Goal: Task Accomplishment & Management: Use online tool/utility

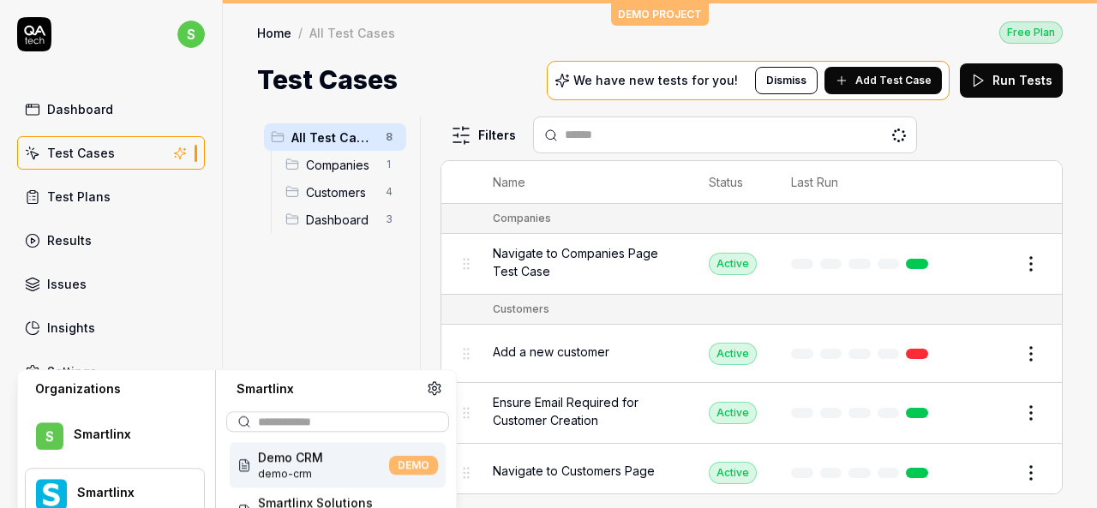
scroll to position [87, 0]
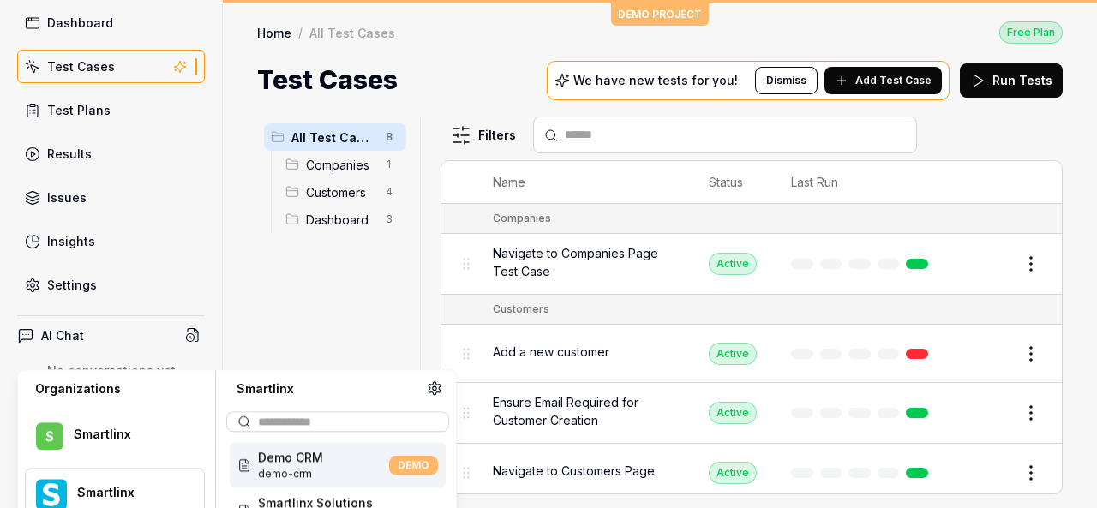
click at [174, 435] on div "Smartlinx" at bounding box center [128, 435] width 108 height 15
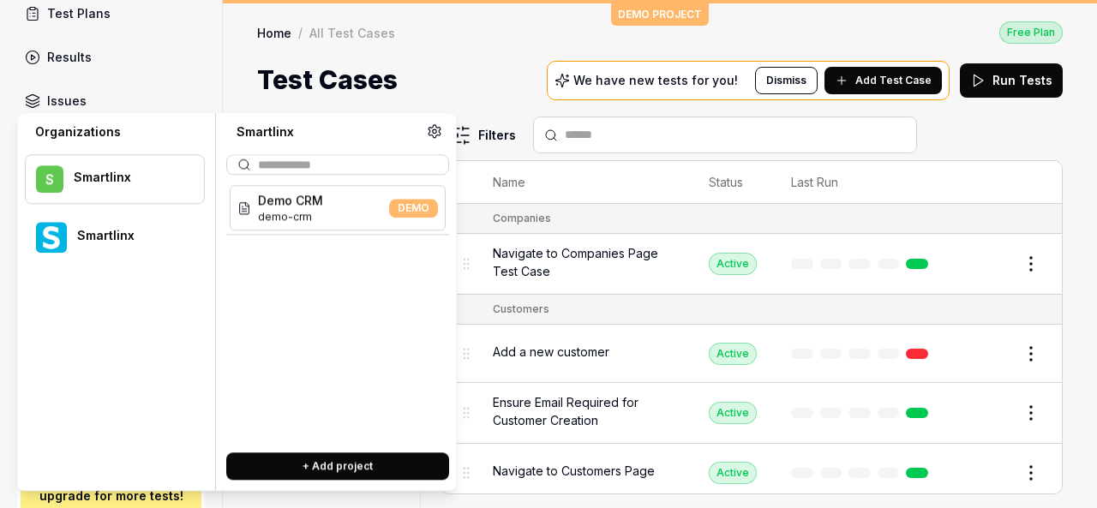
scroll to position [344, 0]
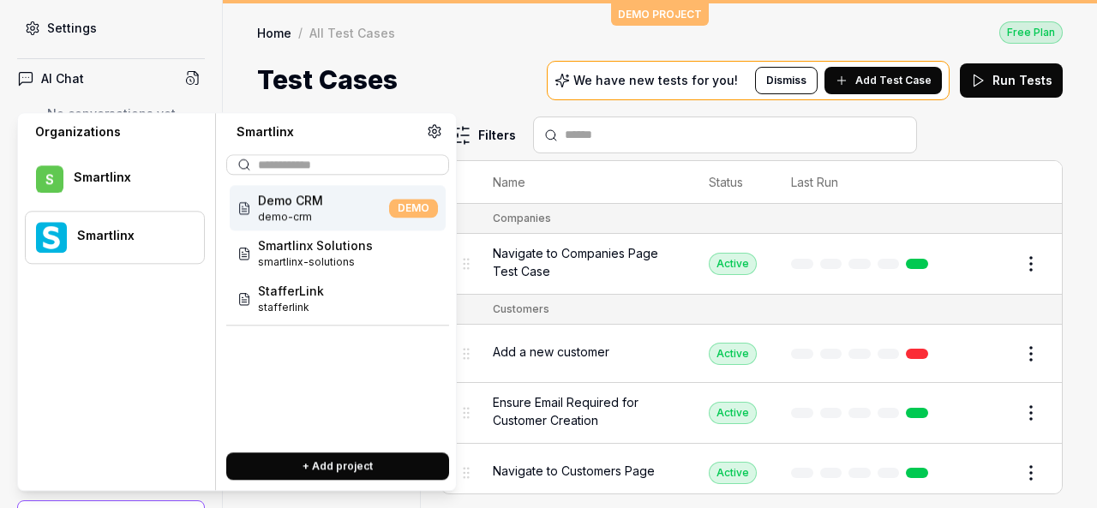
click at [113, 242] on div "Smartlinx" at bounding box center [129, 236] width 105 height 15
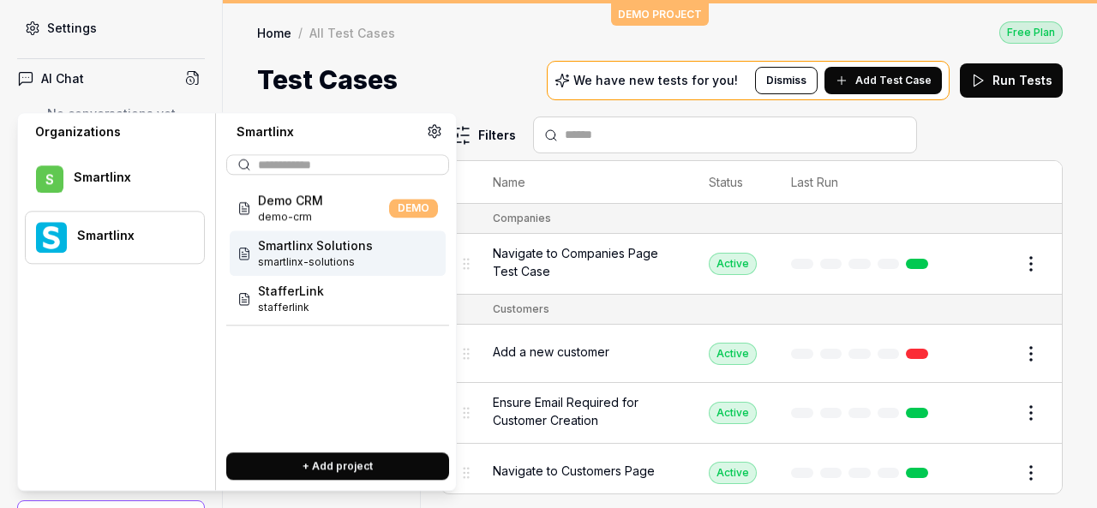
click at [300, 267] on span "smartlinx-solutions" at bounding box center [315, 262] width 115 height 15
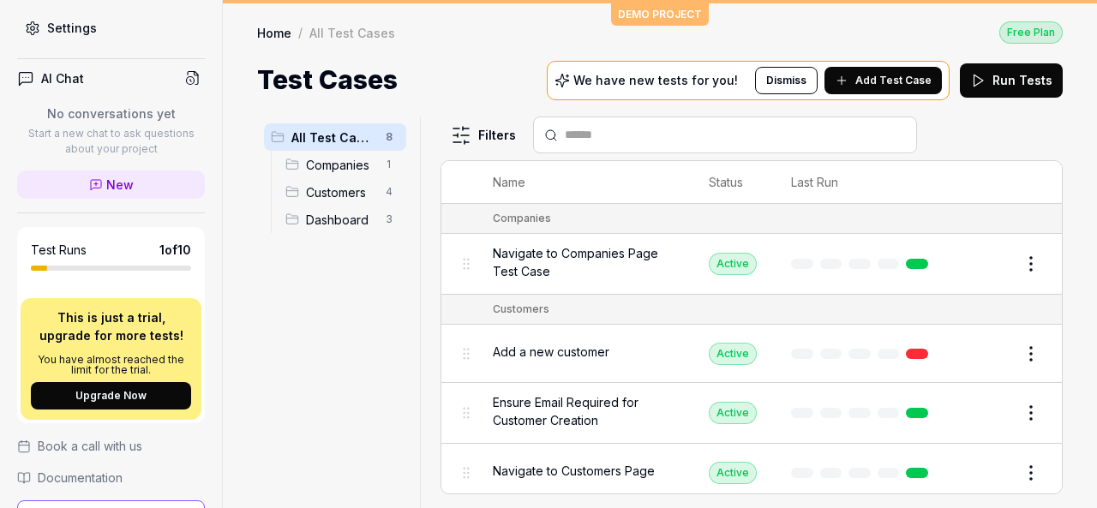
scroll to position [383, 0]
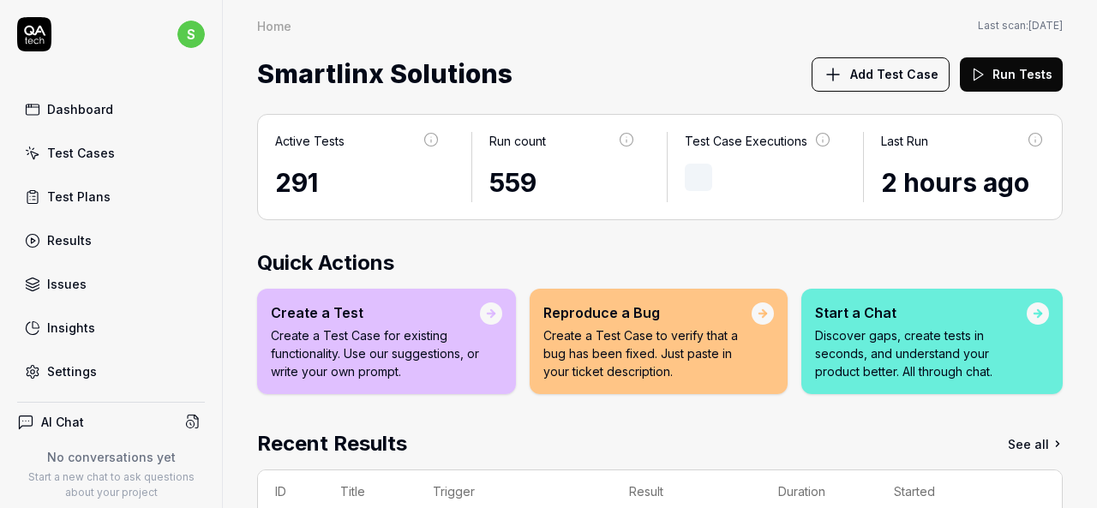
click at [108, 151] on div "Test Cases" at bounding box center [81, 153] width 68 height 18
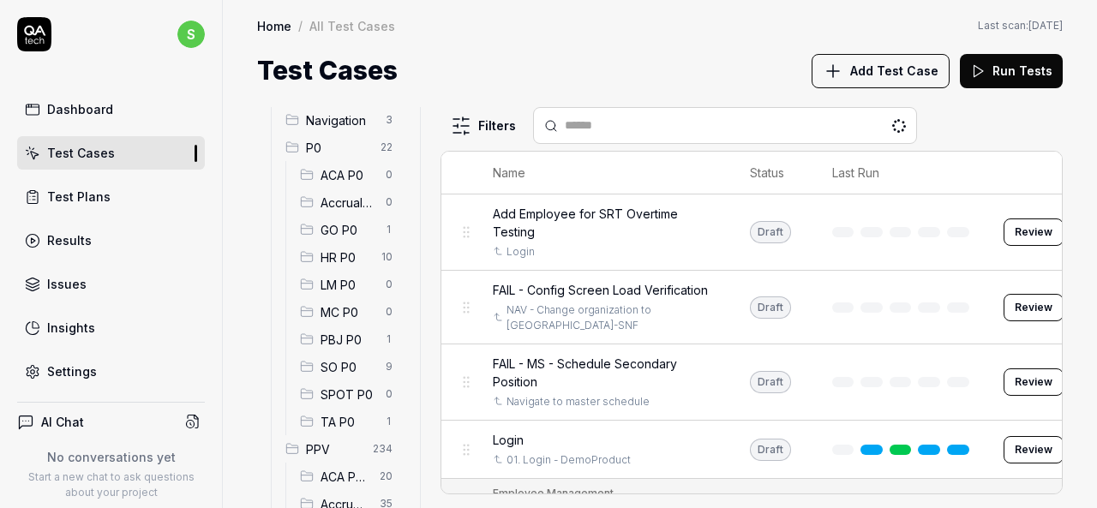
scroll to position [171, 0]
click at [343, 225] on span "HR P0" at bounding box center [346, 231] width 51 height 18
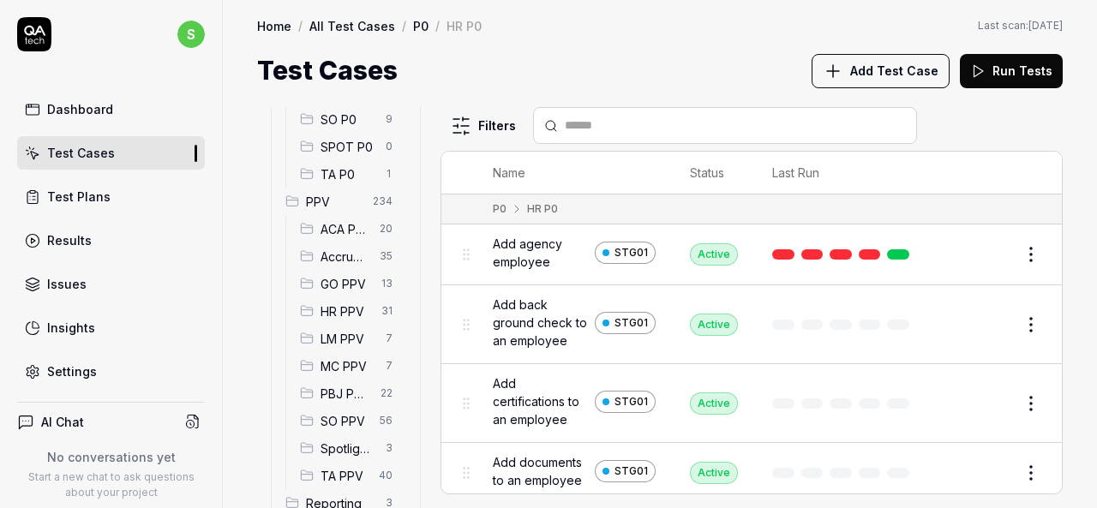
scroll to position [429, 0]
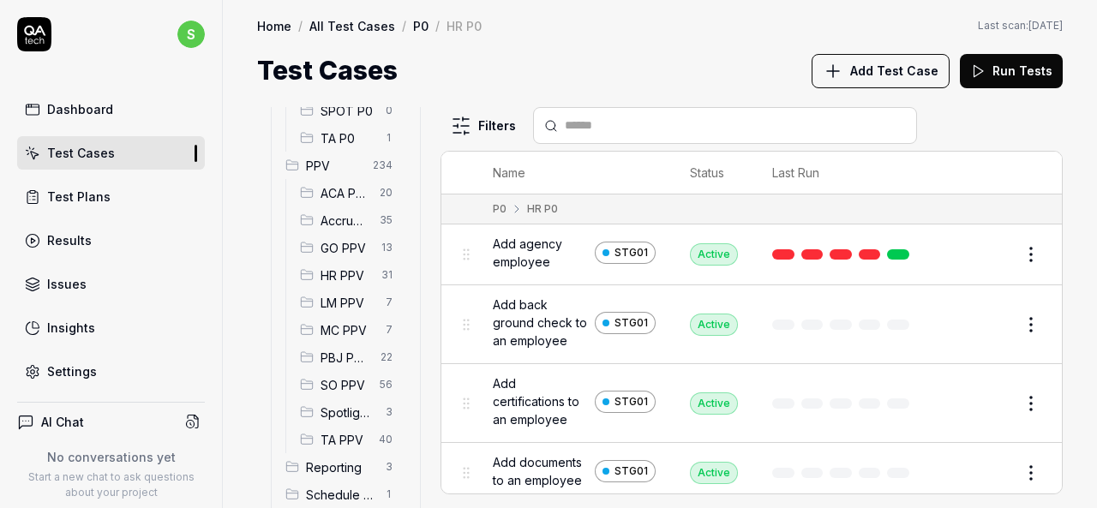
click at [333, 269] on span "HR PPV" at bounding box center [346, 276] width 51 height 18
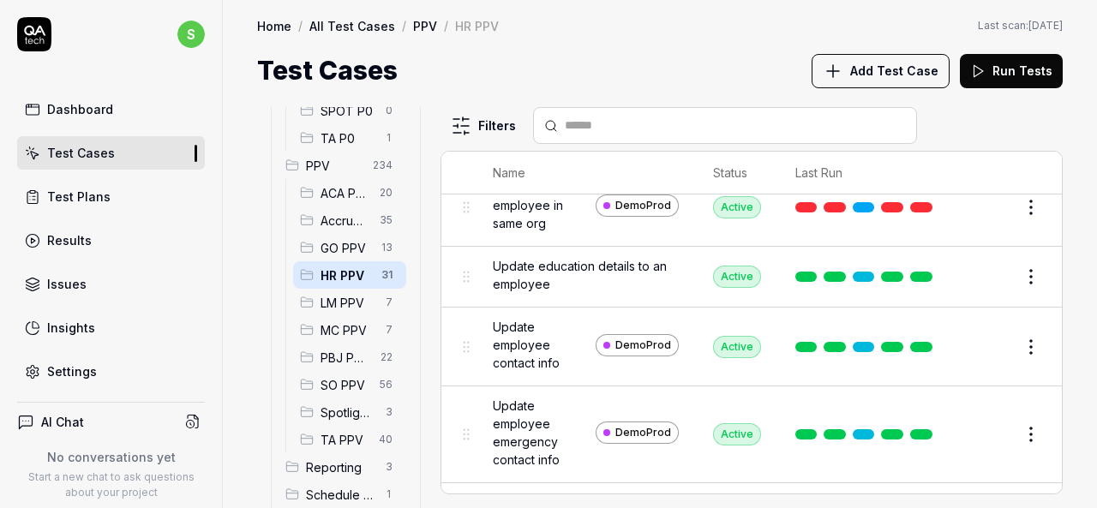
scroll to position [1821, 0]
click at [527, 233] on span "Transfer employee in same org" at bounding box center [541, 206] width 96 height 54
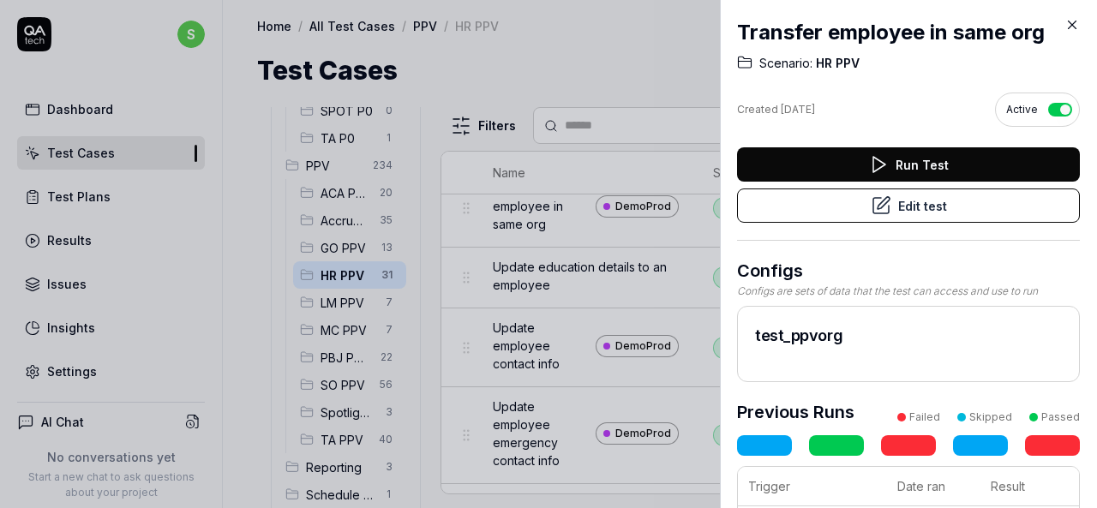
click at [905, 213] on button "Edit test" at bounding box center [908, 206] width 343 height 34
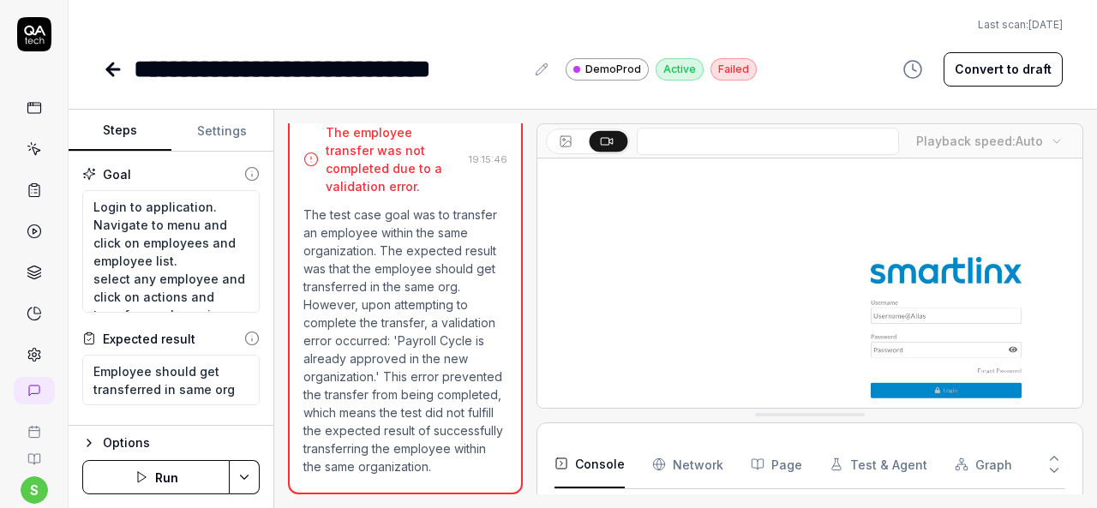
scroll to position [411, 0]
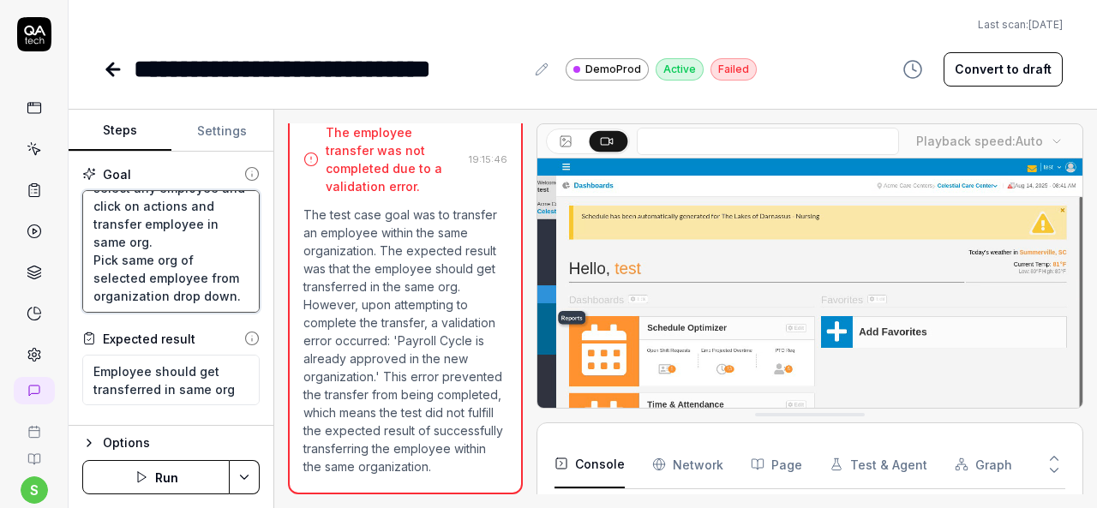
click at [175, 284] on textarea "Login to application. Navigate to menu and click on employees and employee list…" at bounding box center [170, 251] width 177 height 123
type textarea "*"
type textarea "Login to application. Navigate to menu and click on employees and employee list…"
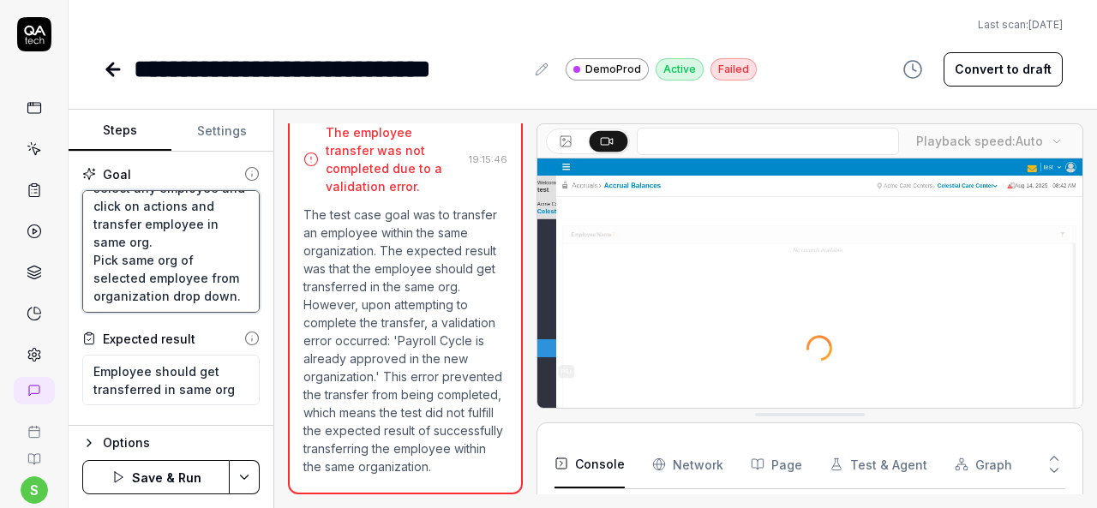
type textarea "*"
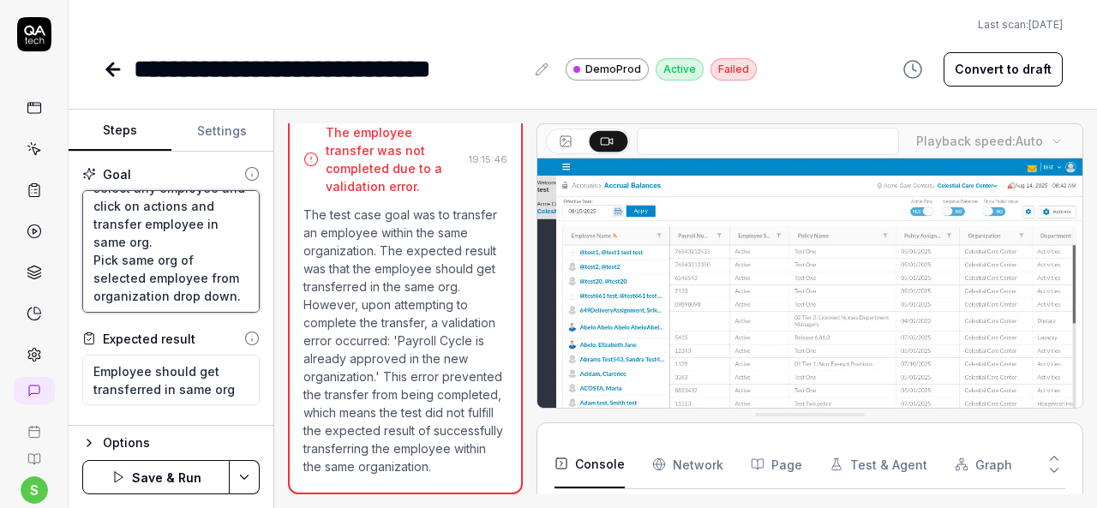
type textarea "Login to application. Navigate to menu and click on employees and employee list…"
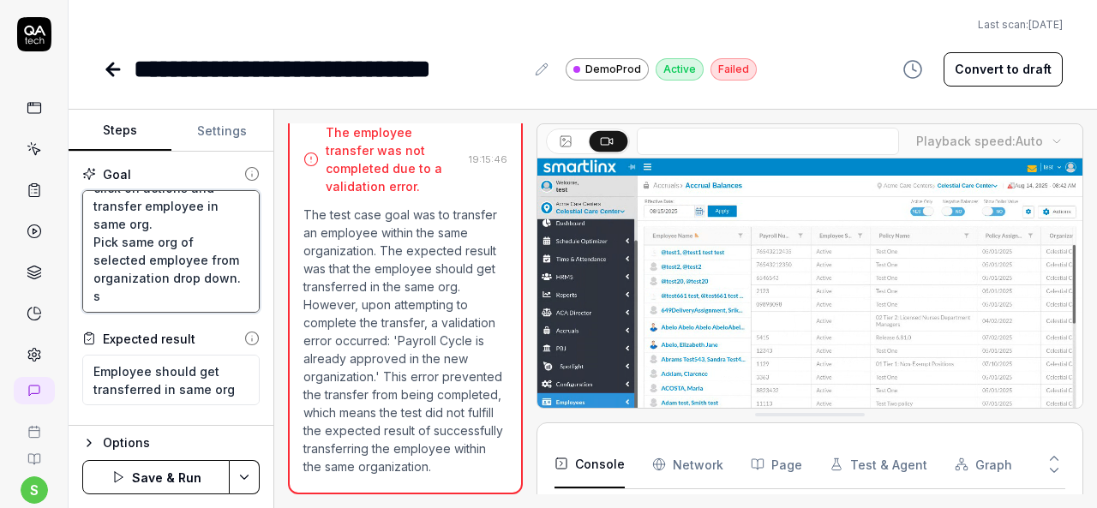
type textarea "*"
type textarea "Login to application. Navigate to menu and click on employees and employee list…"
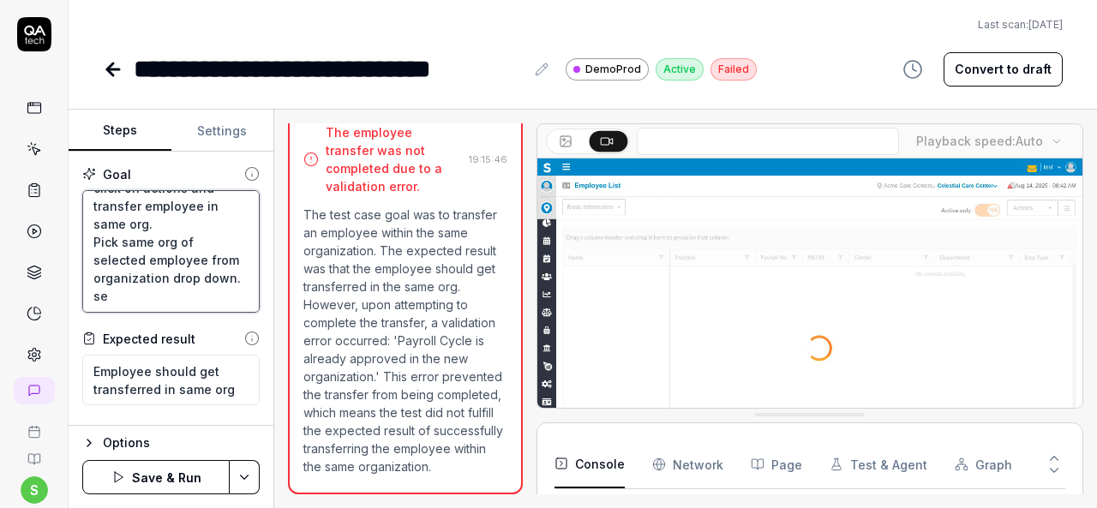
type textarea "*"
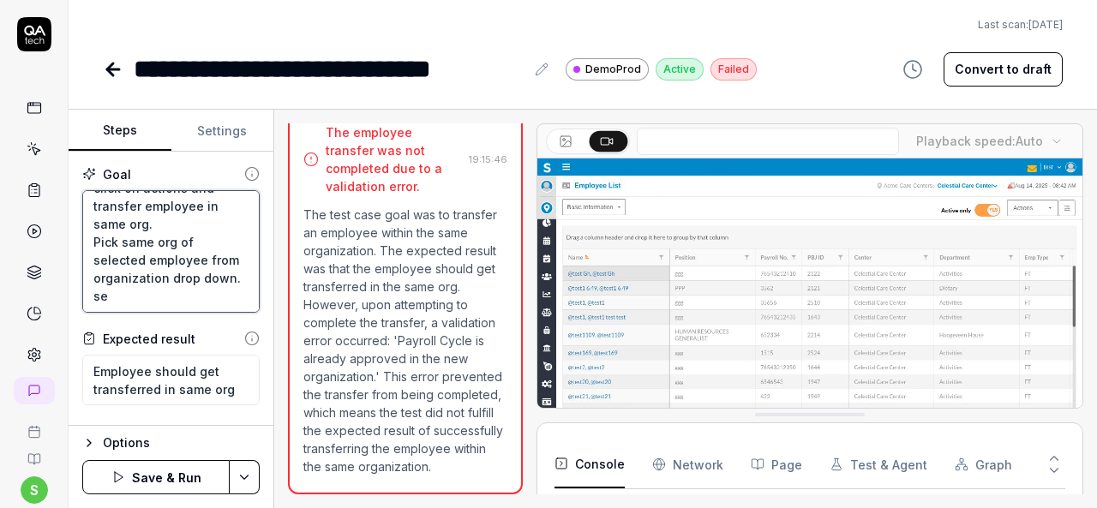
type textarea "Login to application. Navigate to menu and click on employees and employee list…"
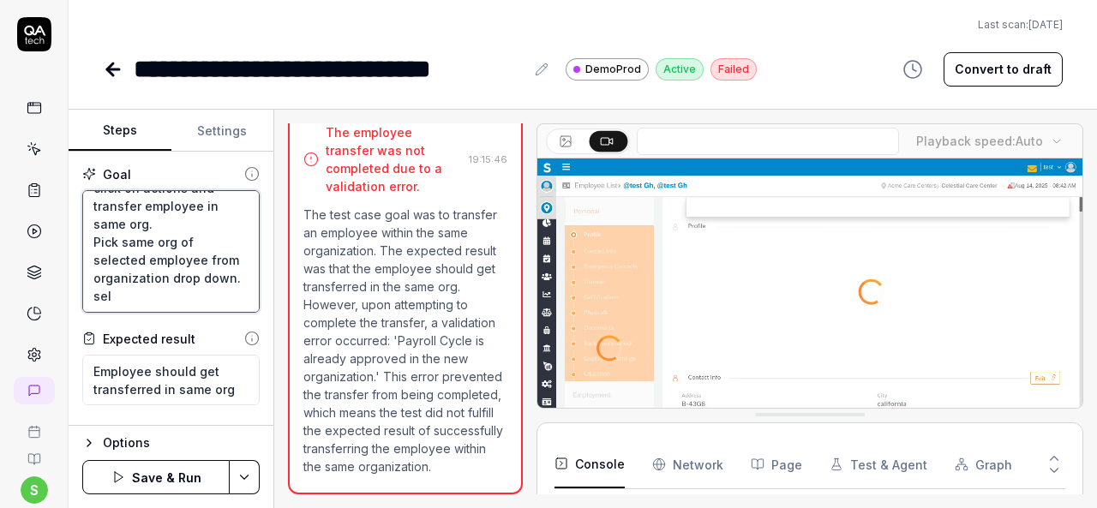
type textarea "*"
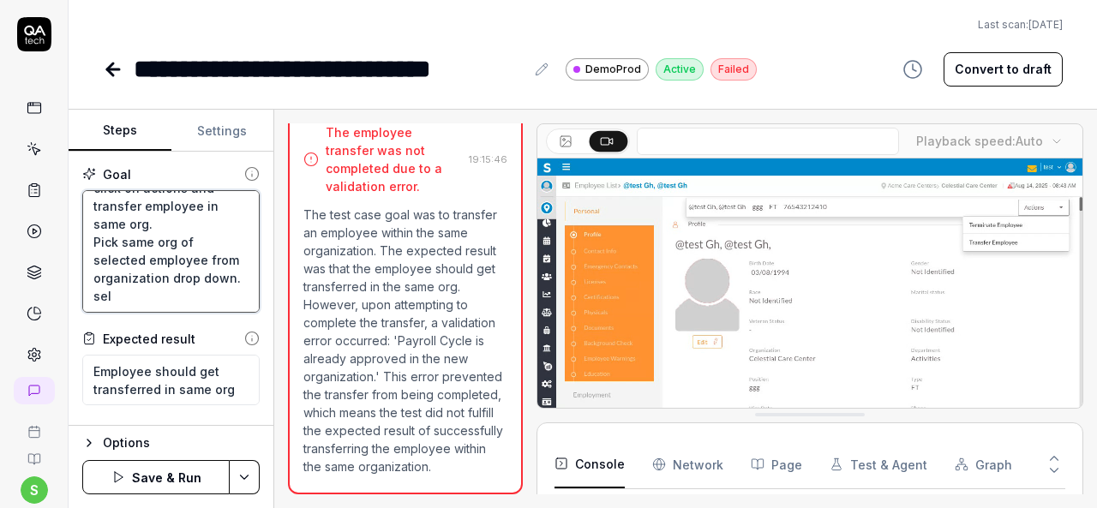
type textarea "Login to application. Navigate to menu and click on employees and employee list…"
type textarea "*"
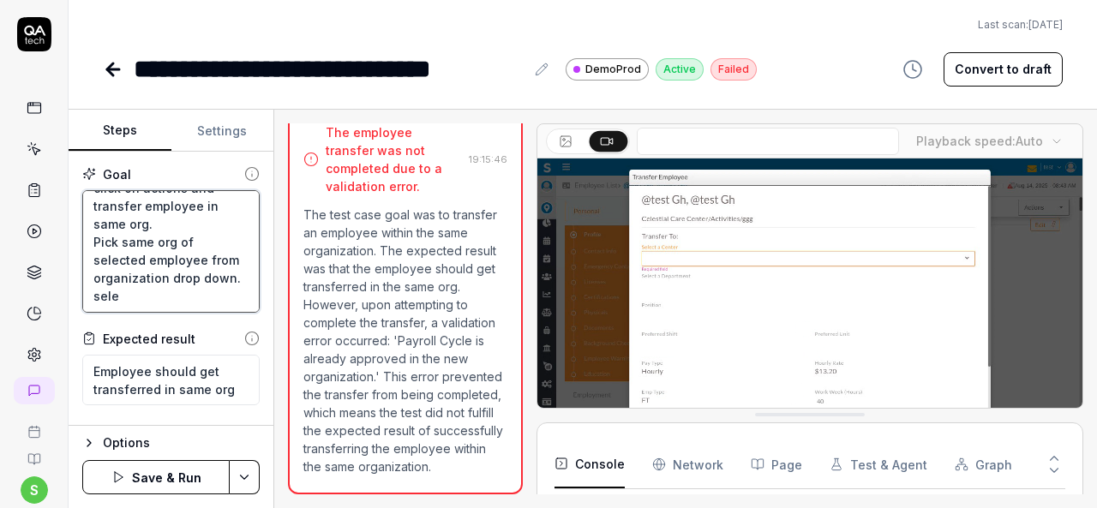
type textarea "Login to application. Navigate to menu and click on employees and employee list…"
type textarea "*"
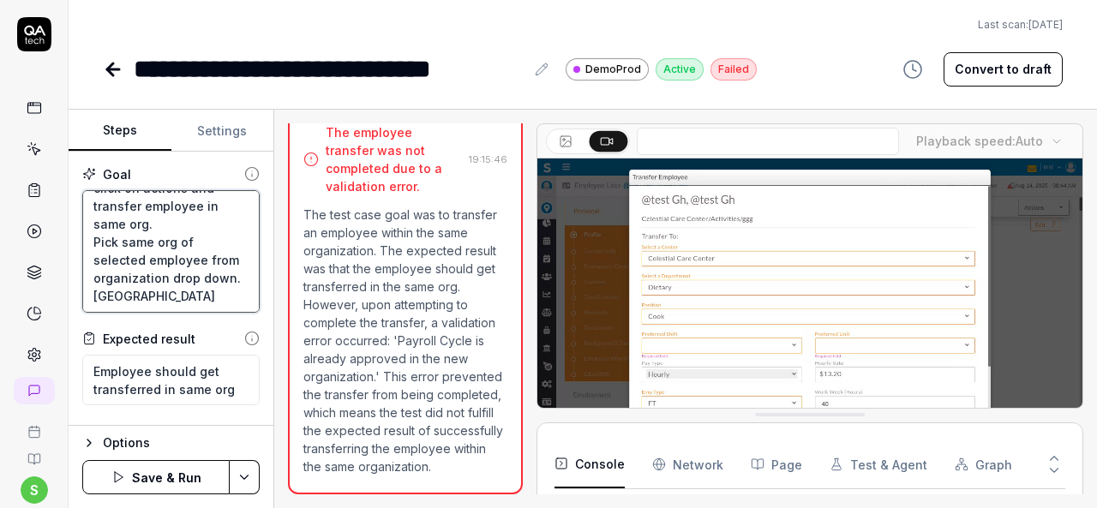
type textarea "Login to application. Navigate to menu and click on employees and employee list…"
type textarea "*"
type textarea "Login to application. Navigate to menu and click on employees and employee list…"
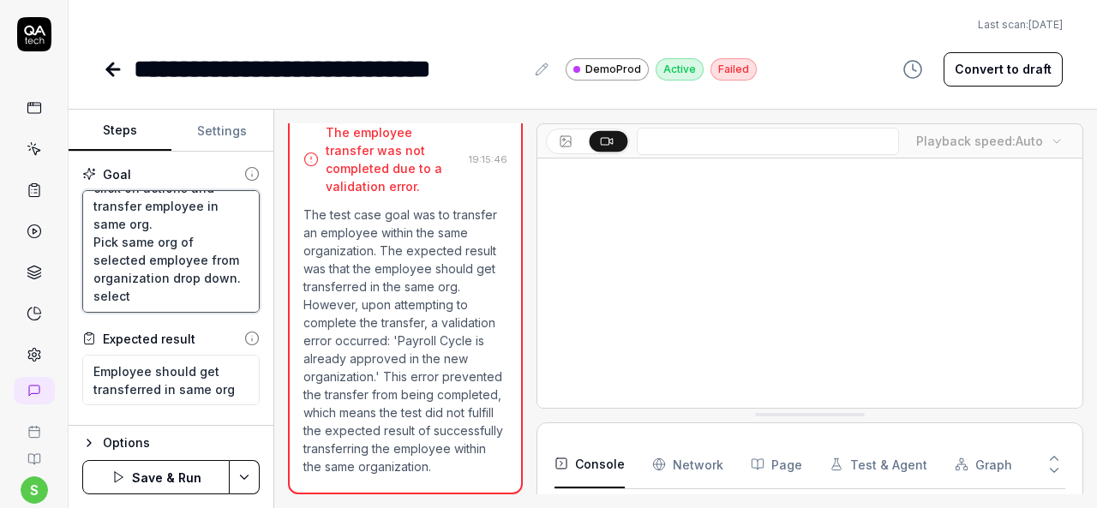
type textarea "*"
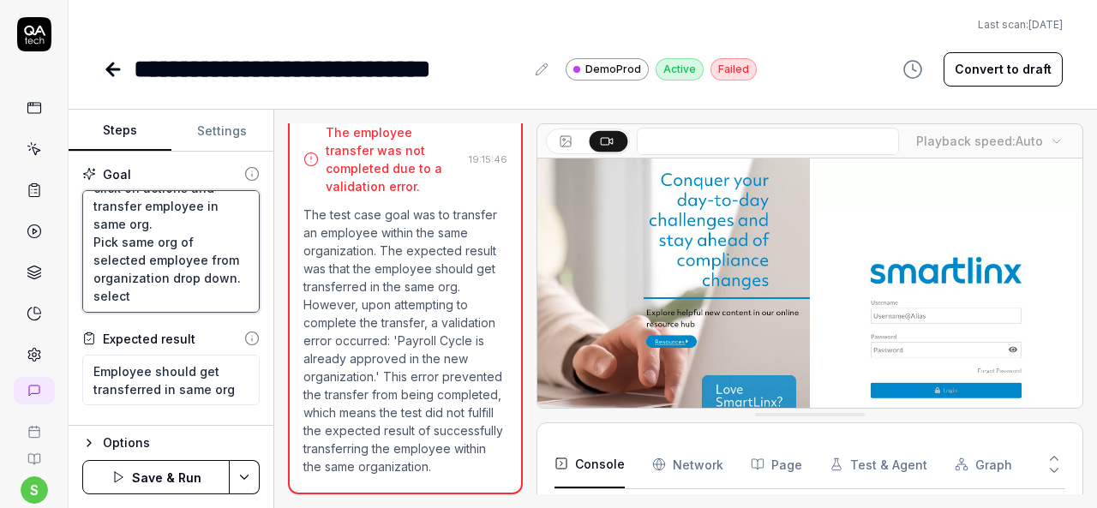
type textarea "Login to application. Navigate to menu and click on employees and employee list…"
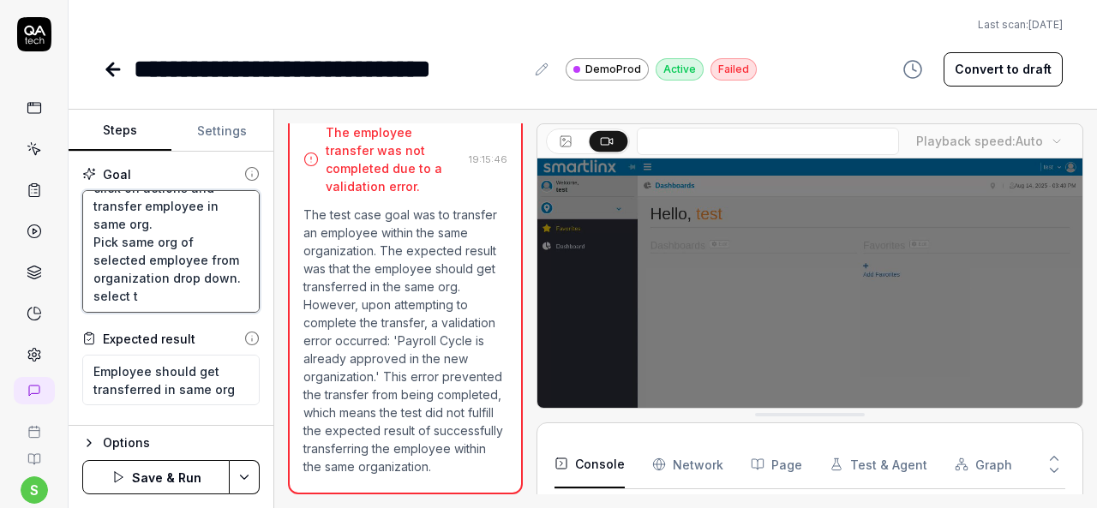
type textarea "*"
type textarea "Login to application. Navigate to menu and click on employees and employee list…"
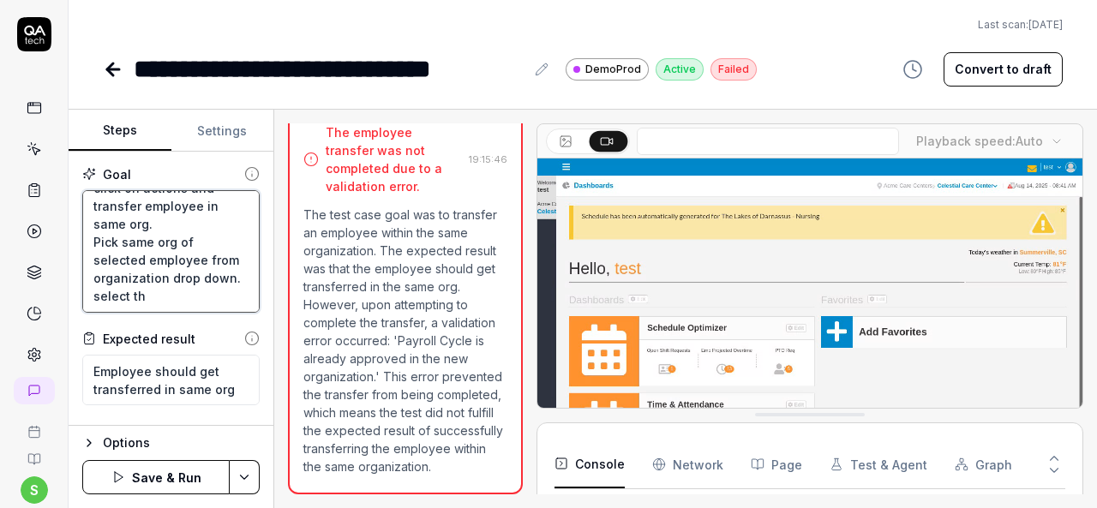
type textarea "*"
type textarea "Login to application. Navigate to menu and click on employees and employee list…"
type textarea "*"
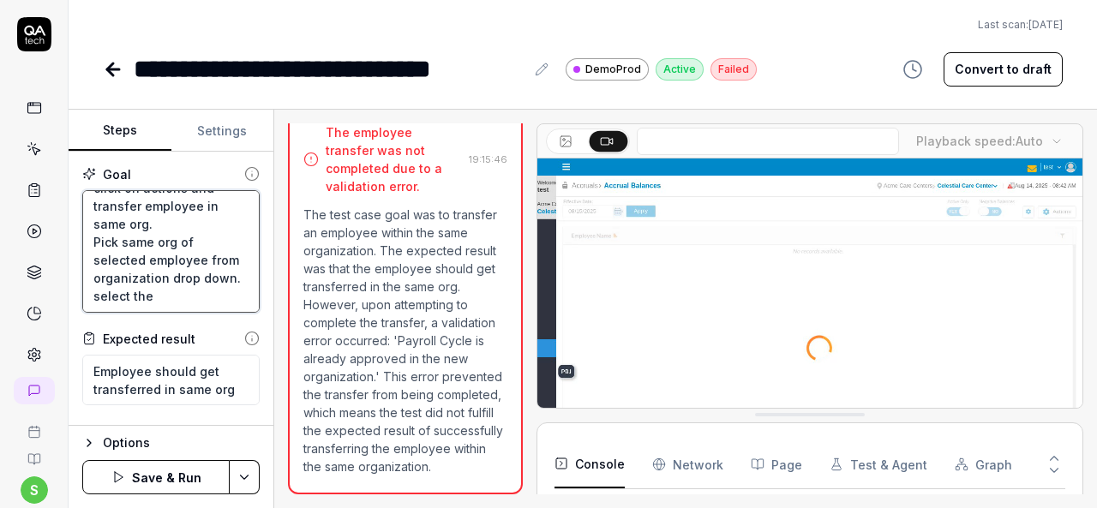
type textarea "Login to application. Navigate to menu and click on employees and employee list…"
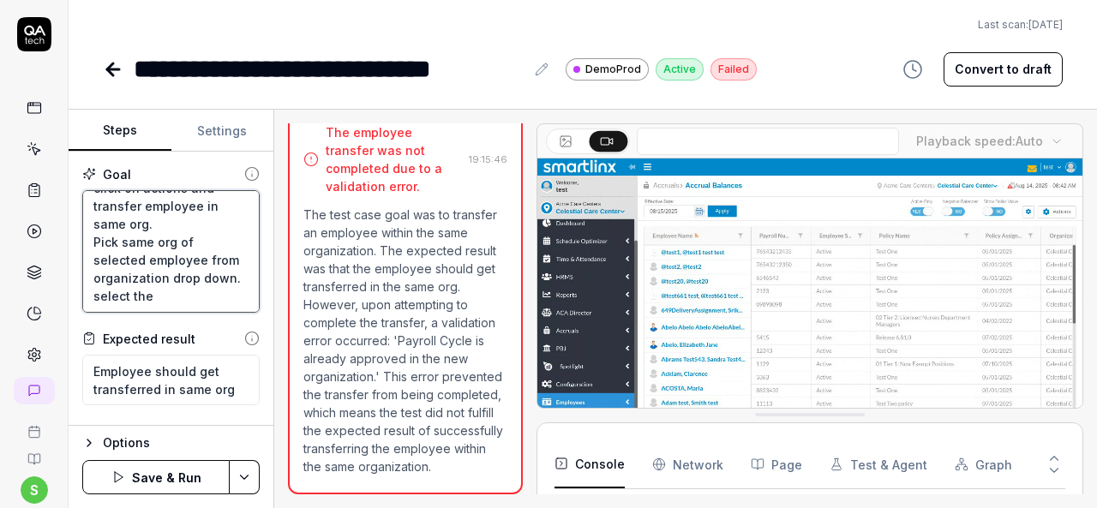
type textarea "*"
type textarea "Login to application. Navigate to menu and click on employees and employee list…"
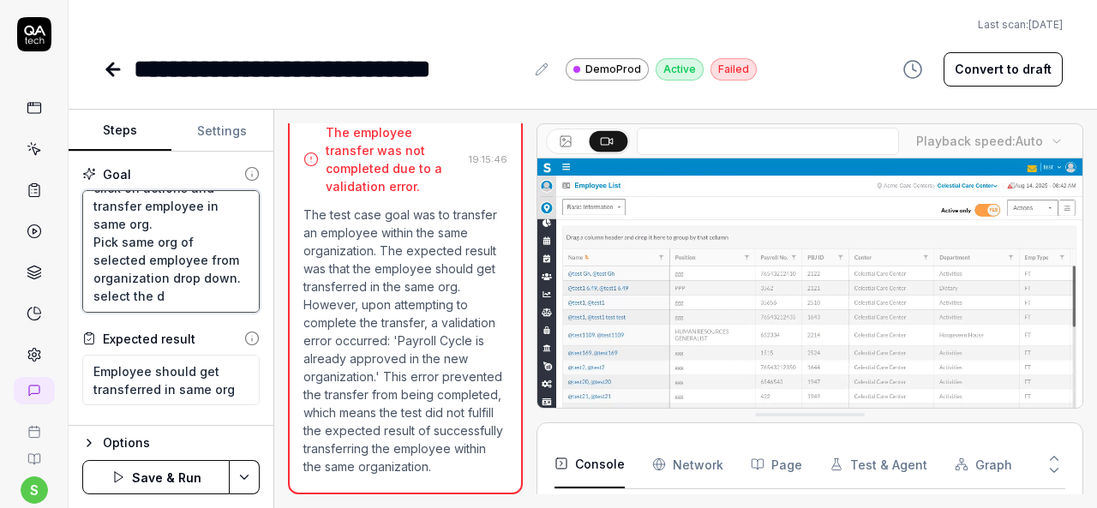
type textarea "*"
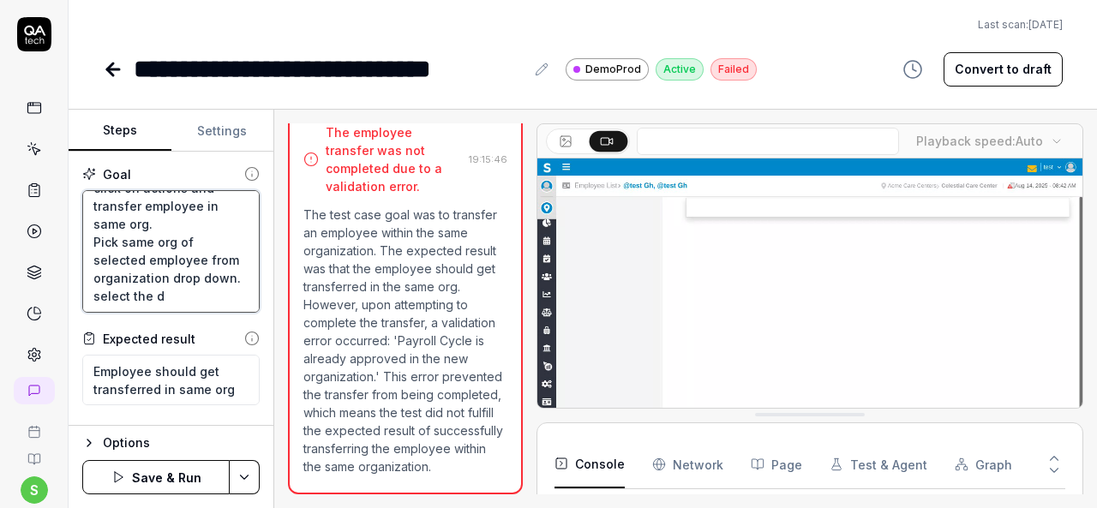
type textarea "Login to application. Navigate to menu and click on employees and employee list…"
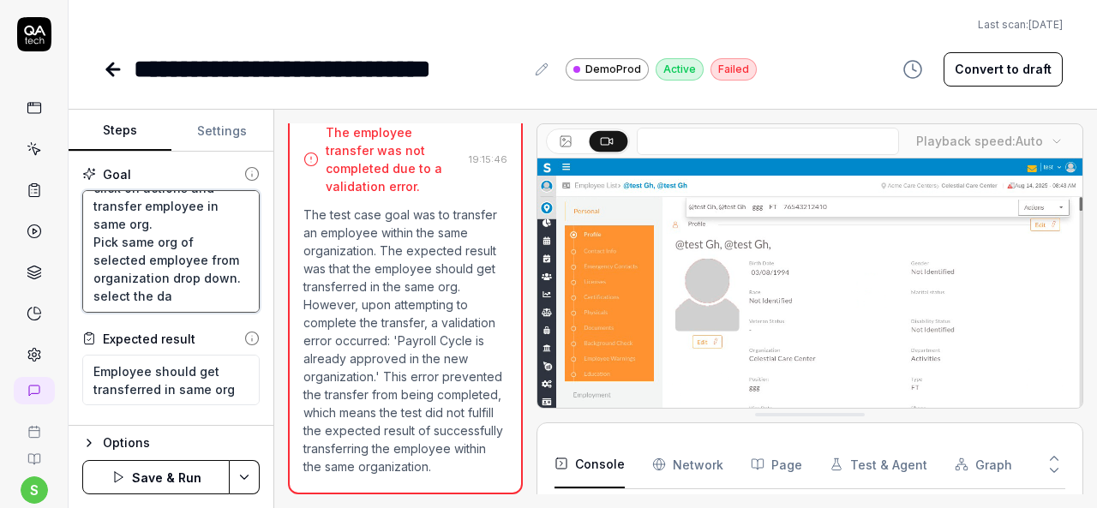
type textarea "*"
type textarea "Login to application. Navigate to menu and click on employees and employee list…"
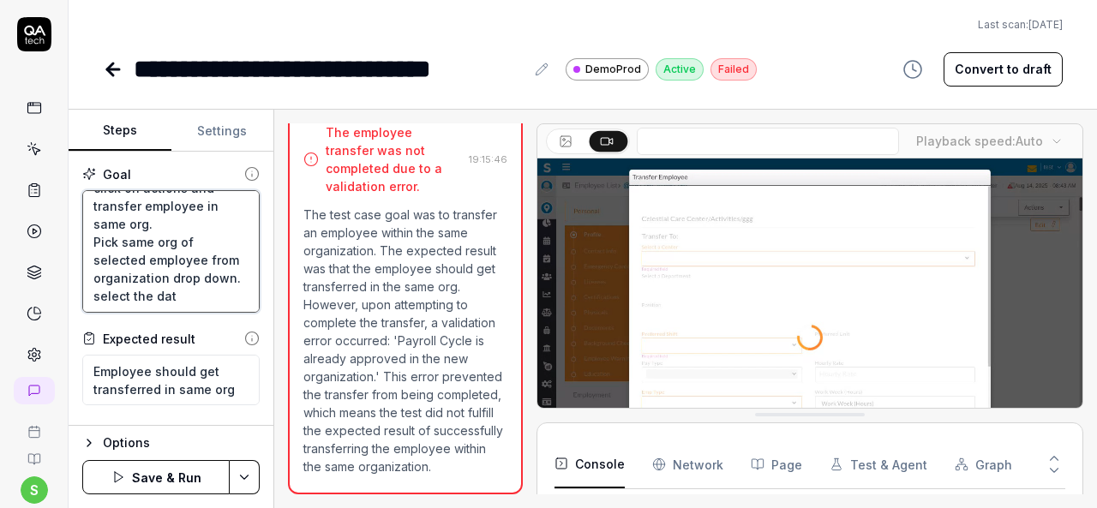
type textarea "*"
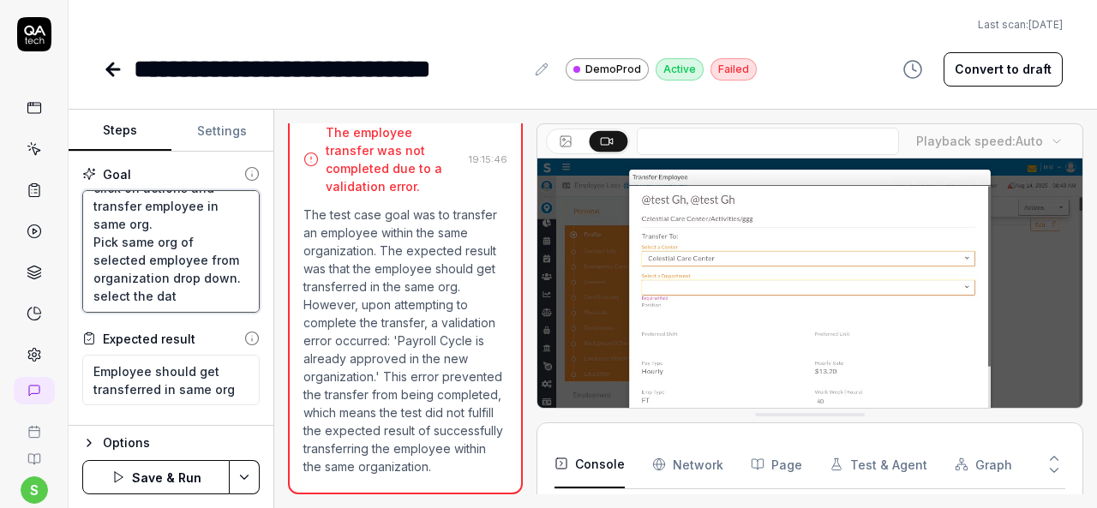
type textarea "Login to application. Navigate to menu and click on employees and employee list…"
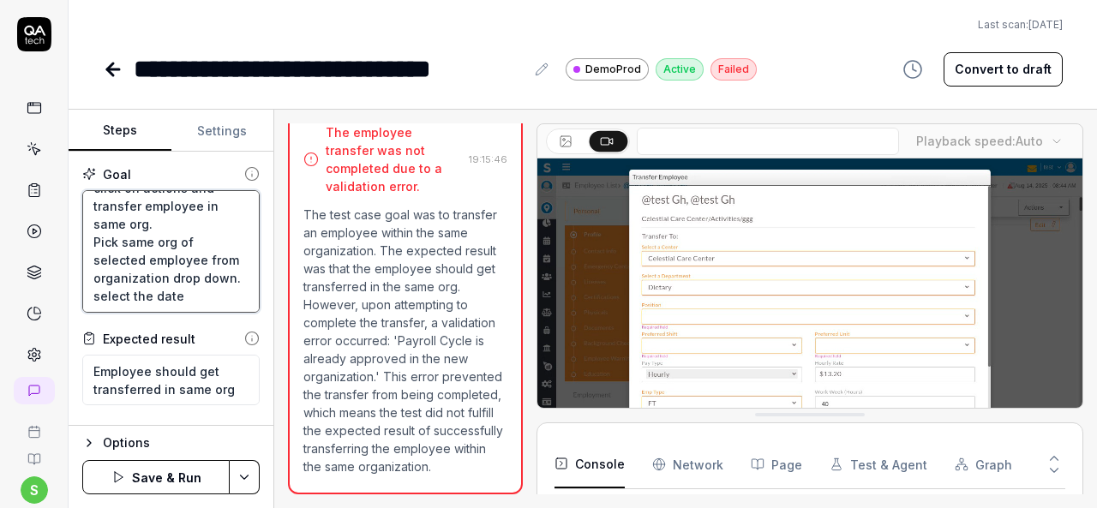
type textarea "*"
type textarea "Login to application. Navigate to menu and click on employees and employee list…"
type textarea "*"
type textarea "Login to application. Navigate to menu and click on employees and employee list…"
type textarea "*"
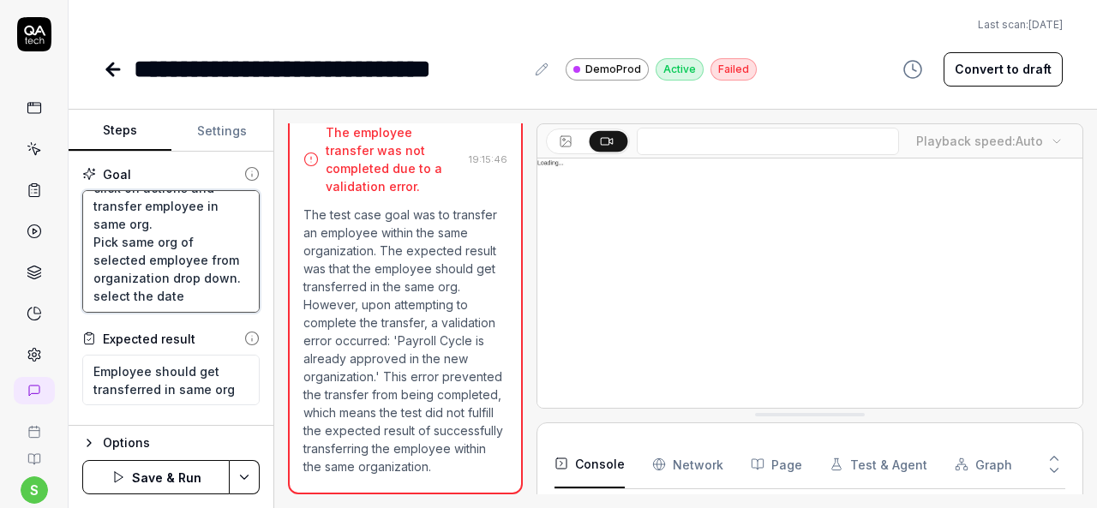
type textarea "Login to application. Navigate to menu and click on employees and employee list…"
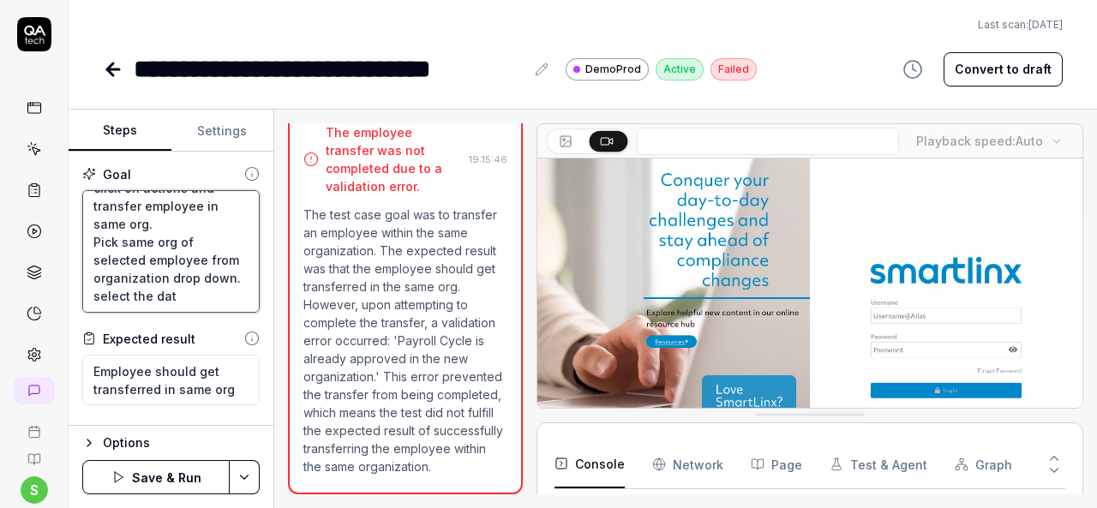
type textarea "*"
type textarea "Login to application. Navigate to menu and click on employees and employee list…"
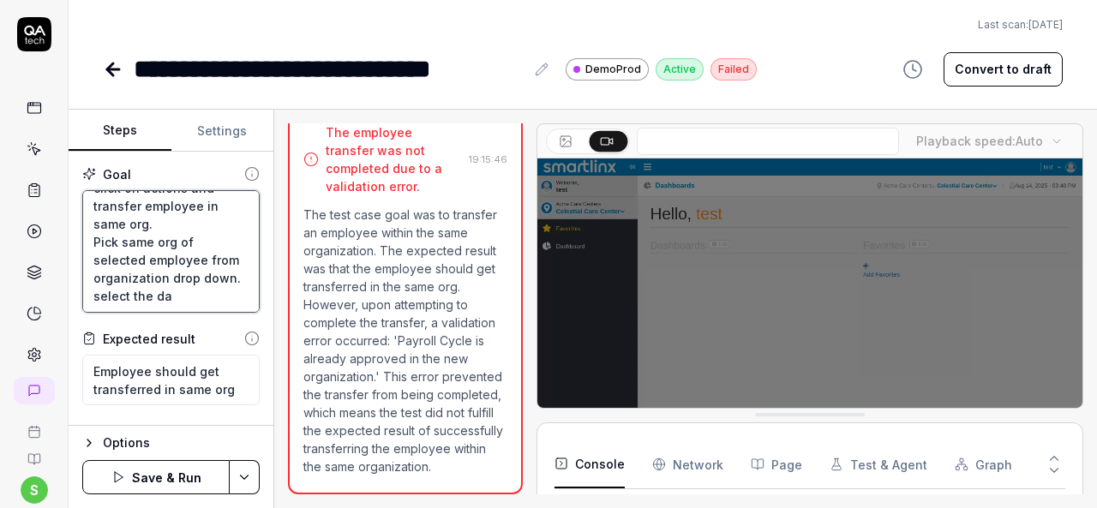
type textarea "*"
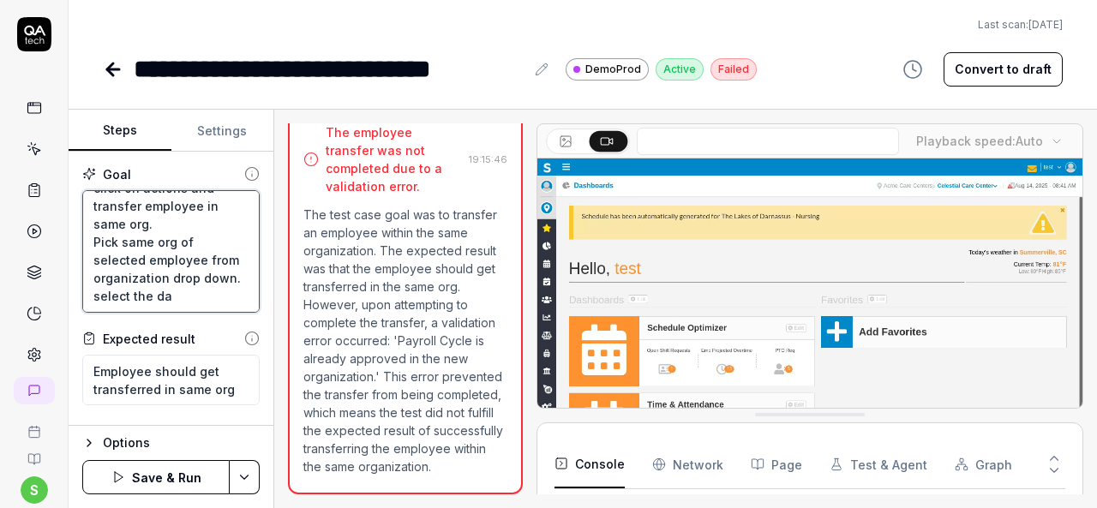
type textarea "Login to application. Navigate to menu and click on employees and employee list…"
type textarea "*"
type textarea "Login to application. Navigate to menu and click on employees and employee list…"
type textarea "*"
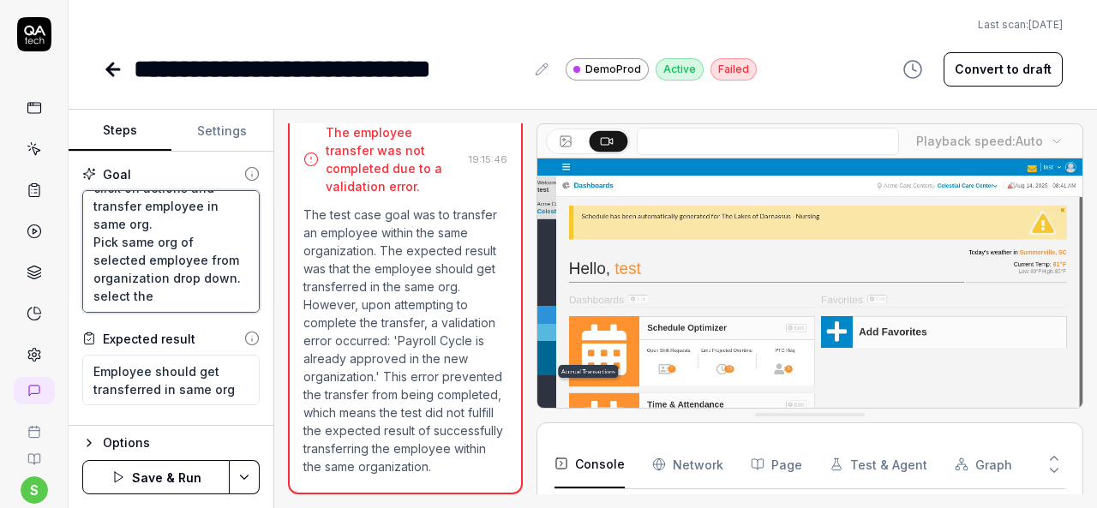
type textarea "Login to application. Navigate to menu and click on employees and employee list…"
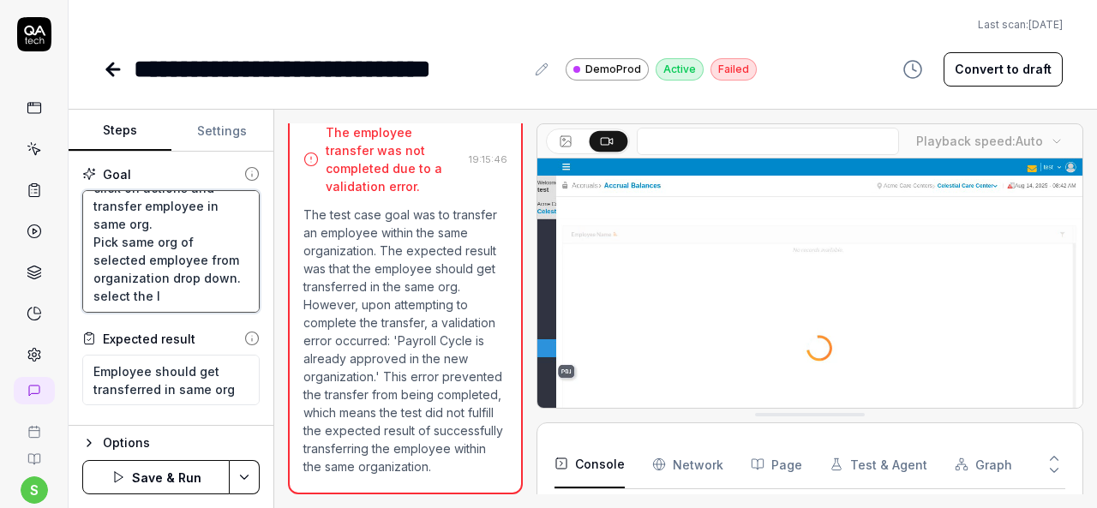
type textarea "*"
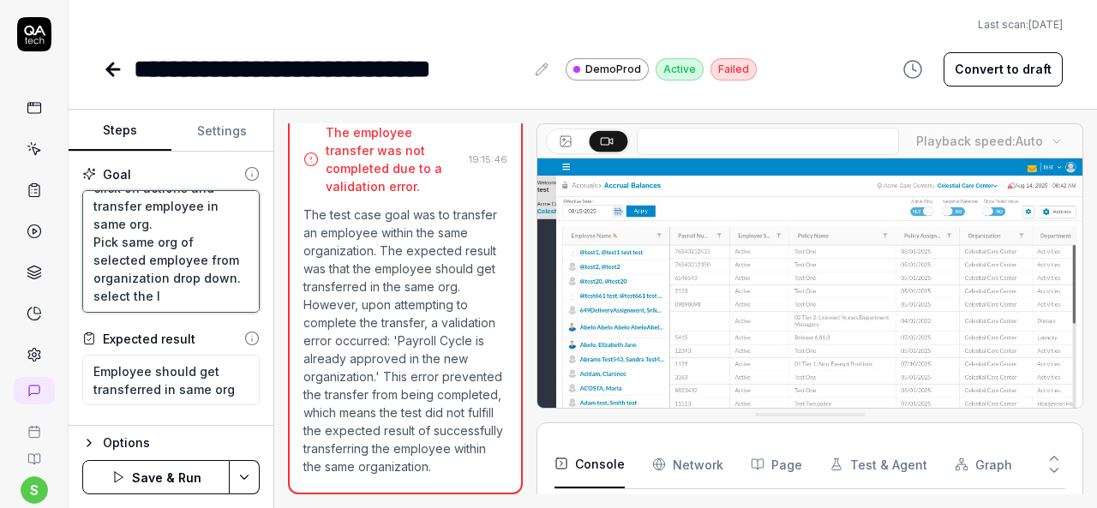
type textarea "Login to application. Navigate to menu and click on employees and employee list…"
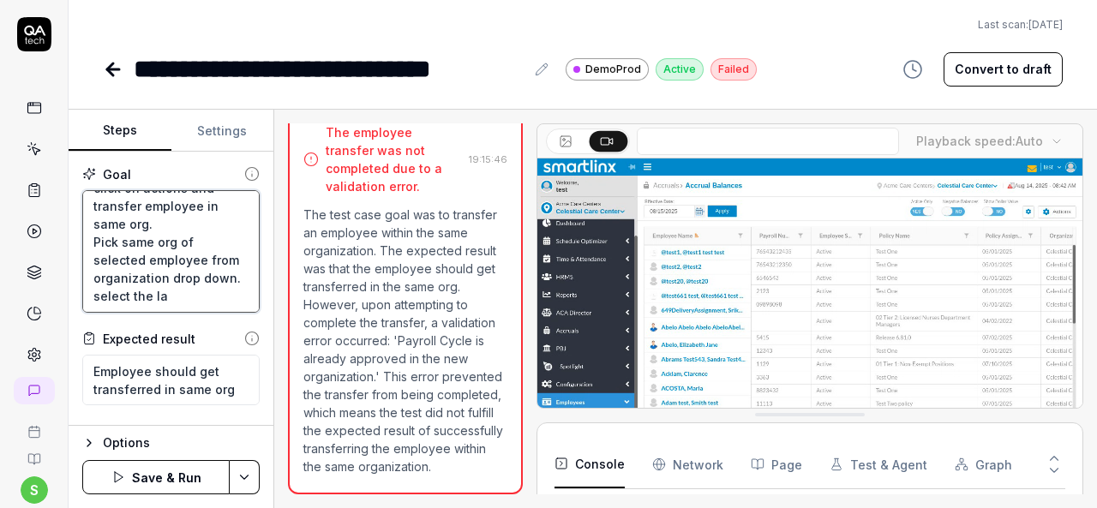
type textarea "*"
type textarea "Login to application. Navigate to menu and click on employees and employee list…"
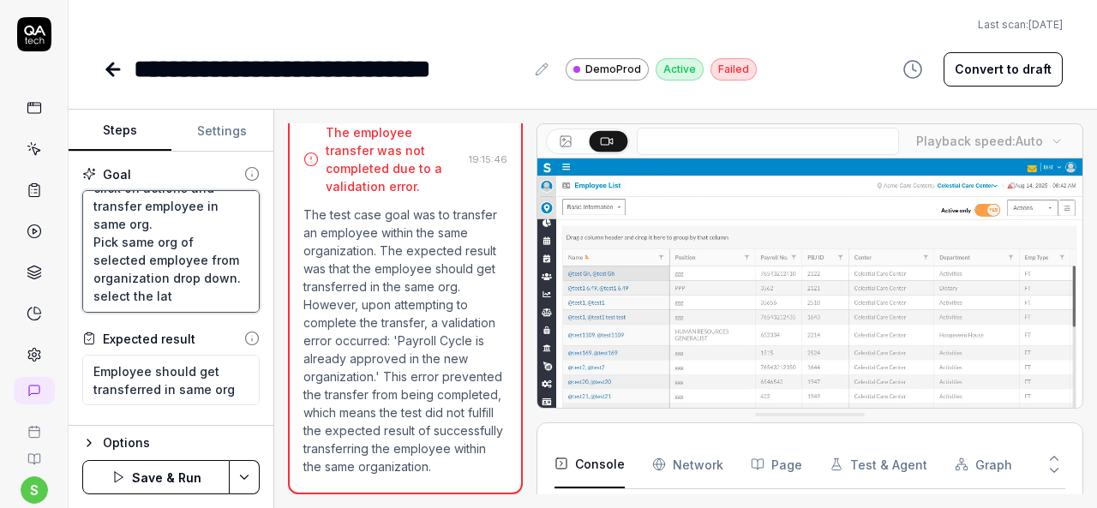
type textarea "*"
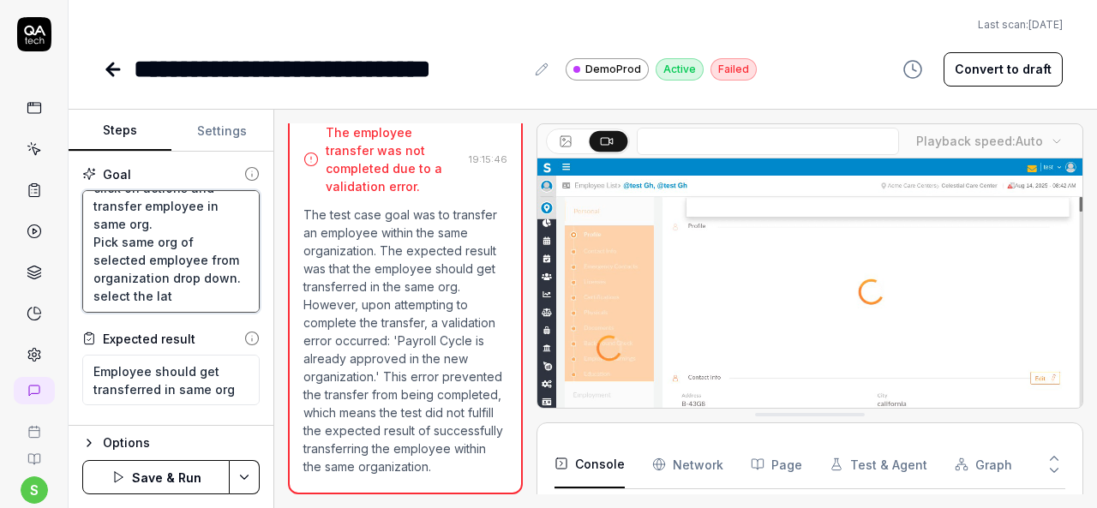
type textarea "Login to application. Navigate to menu and click on employees and employee list…"
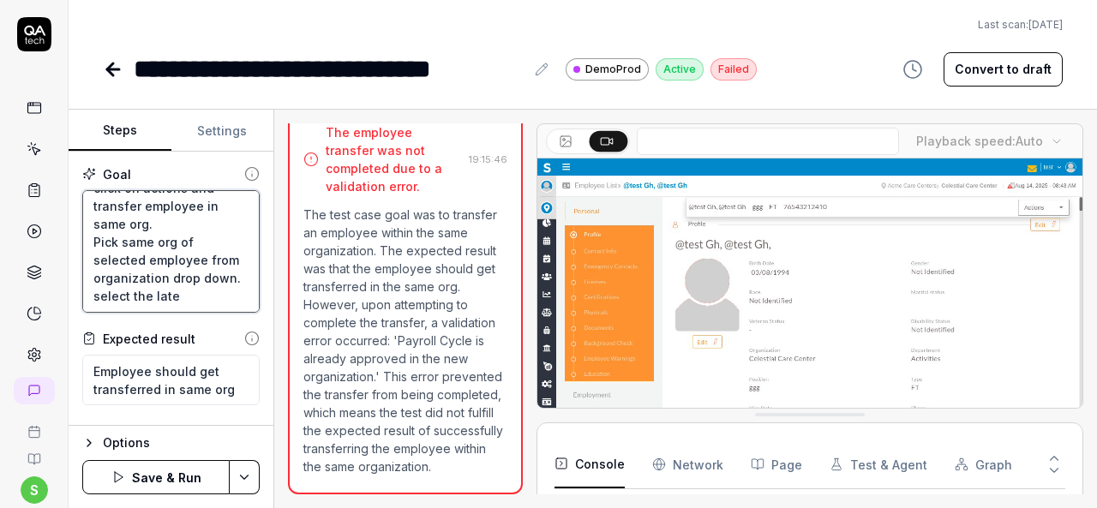
type textarea "*"
type textarea "Login to application. Navigate to menu and click on employees and employee list…"
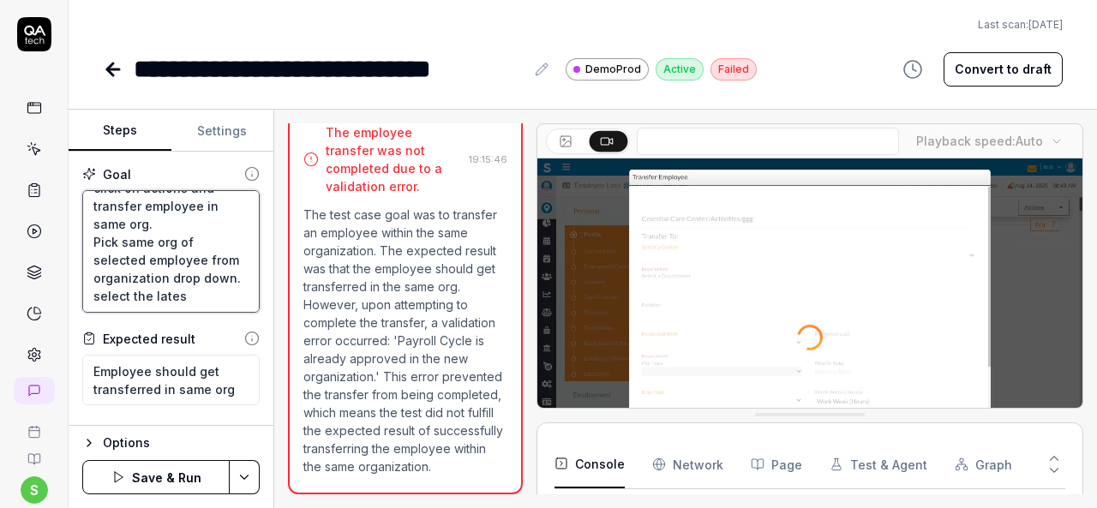
type textarea "*"
type textarea "Login to application. Navigate to menu and click on employees and employee list…"
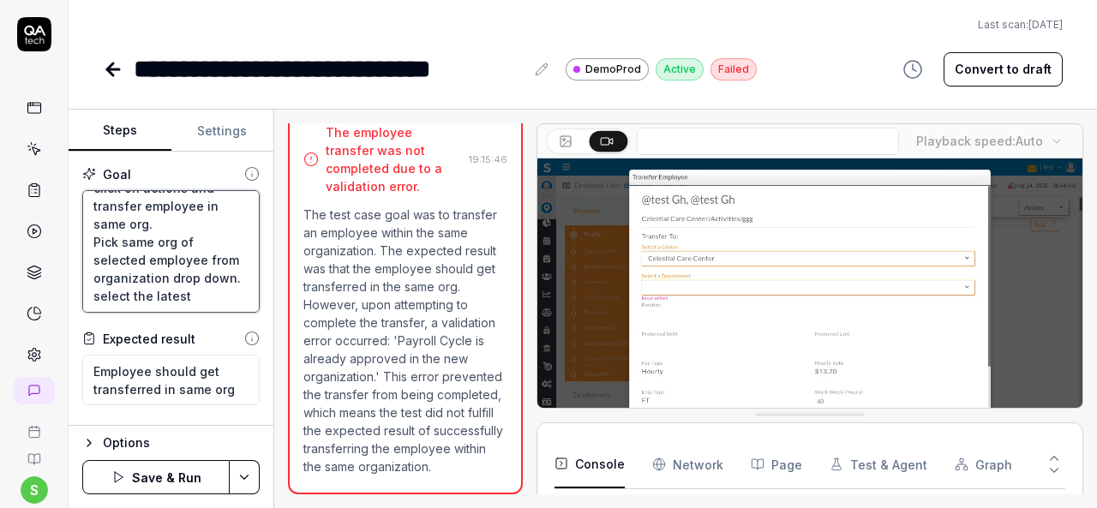
type textarea "*"
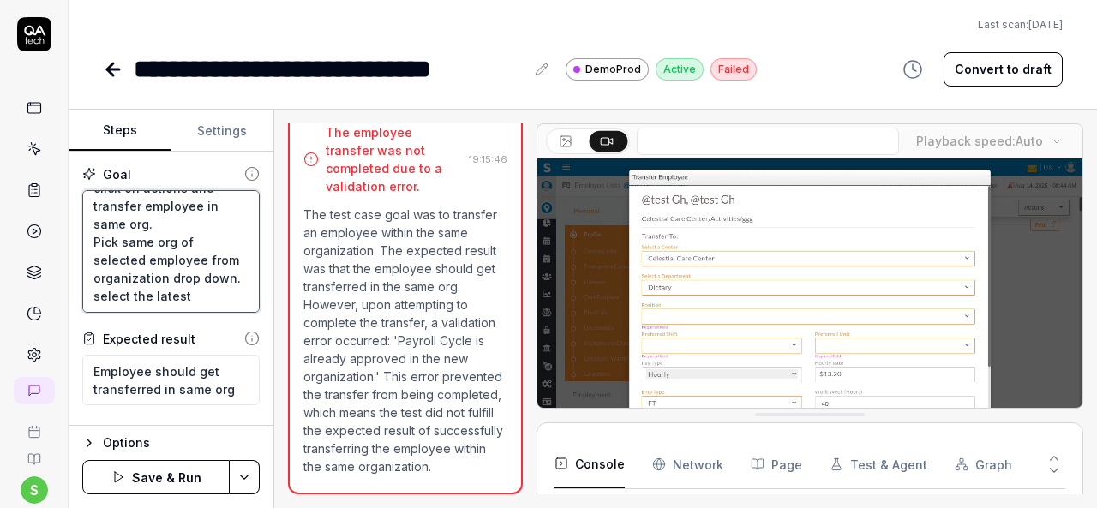
type textarea "Login to application. Navigate to menu and click on employees and employee list…"
type textarea "*"
type textarea "Login to application. Navigate to menu and click on employees and employee list…"
type textarea "*"
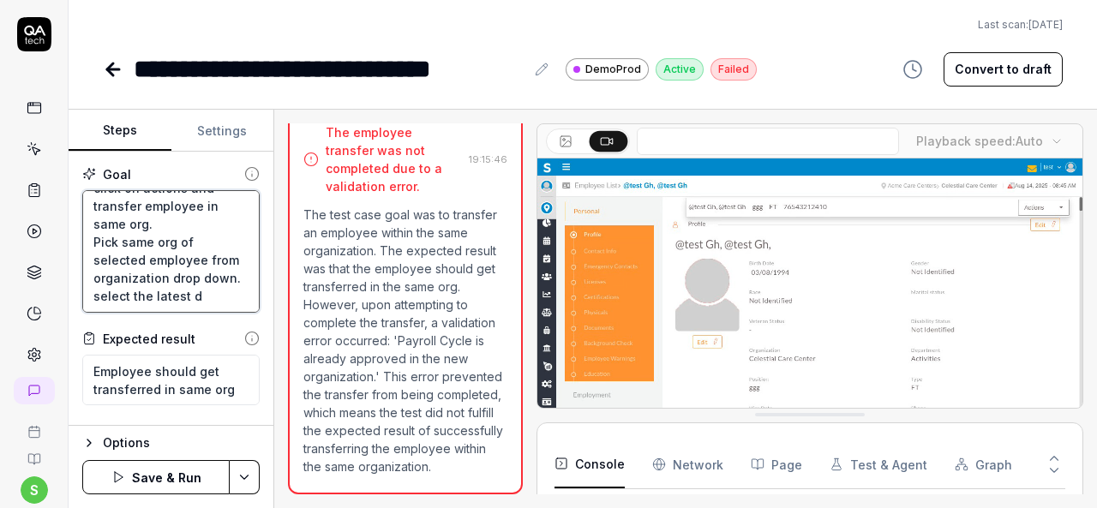
type textarea "Login to application. Navigate to menu and click on employees and employee list…"
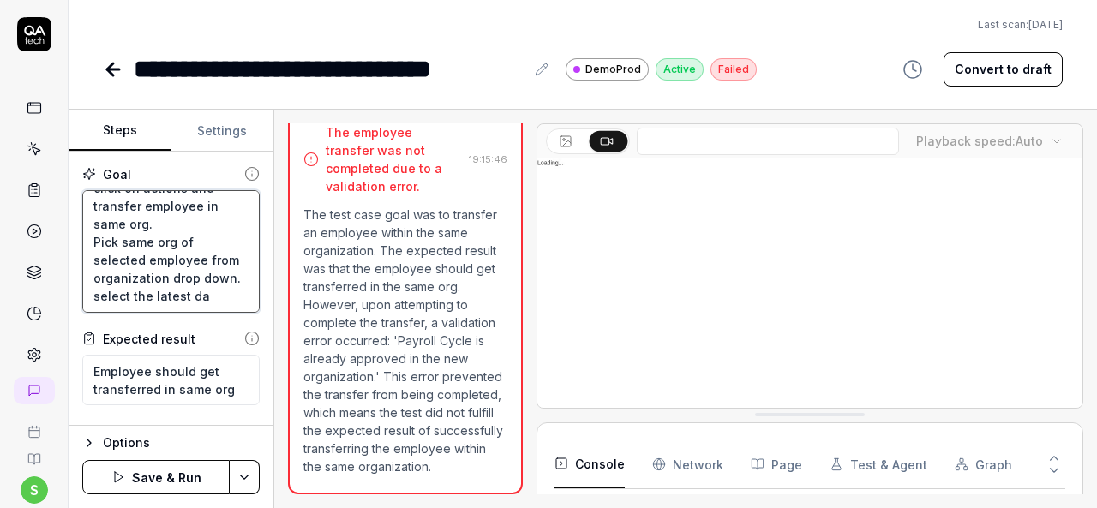
type textarea "*"
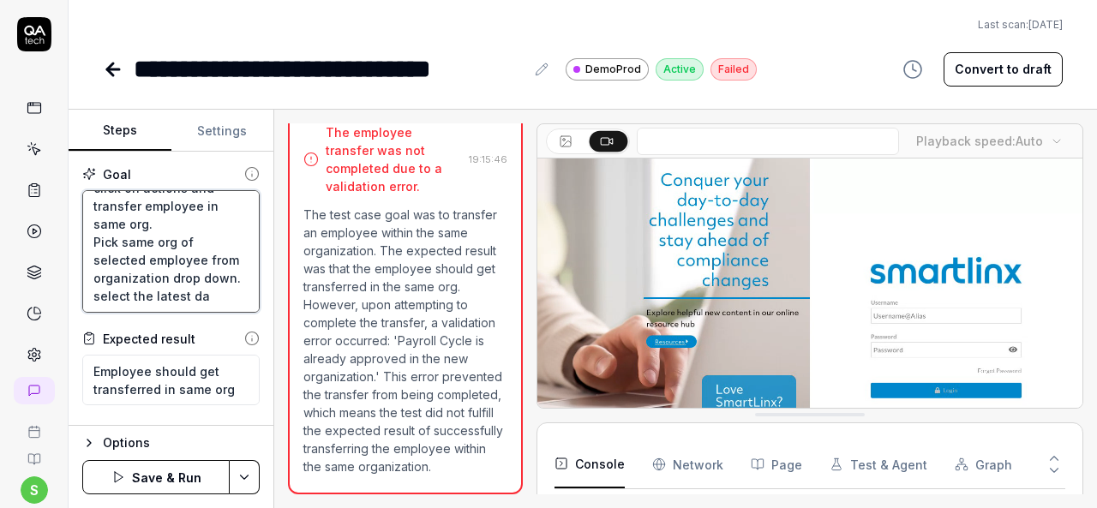
type textarea "Login to application. Navigate to menu and click on employees and employee list…"
type textarea "*"
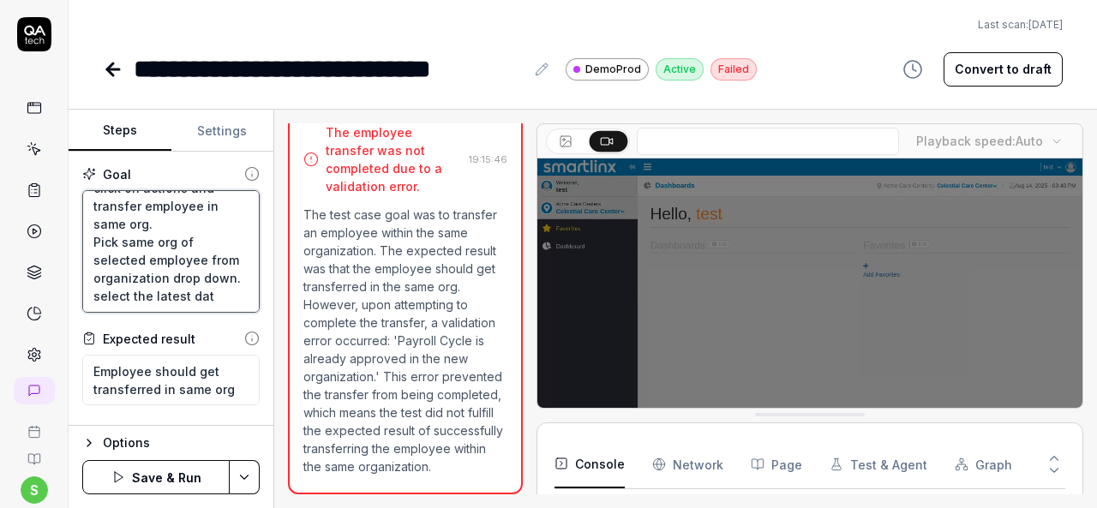
type textarea "Login to application. Navigate to menu and click on employees and employee list…"
type textarea "*"
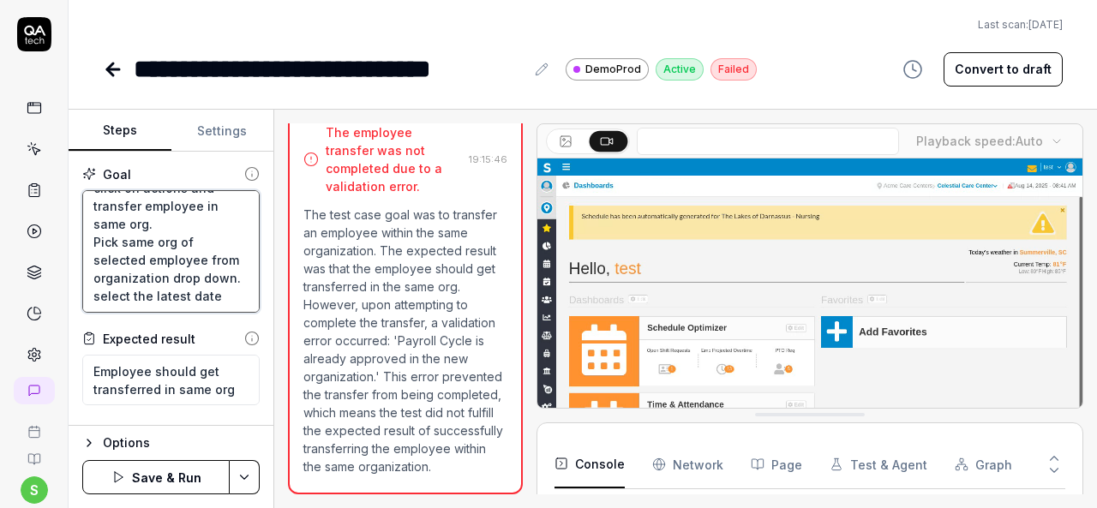
type textarea "Login to application. Navigate to menu and click on employees and employee list…"
type textarea "*"
type textarea "Login to application. Navigate to menu and click on employees and employee list…"
type textarea "*"
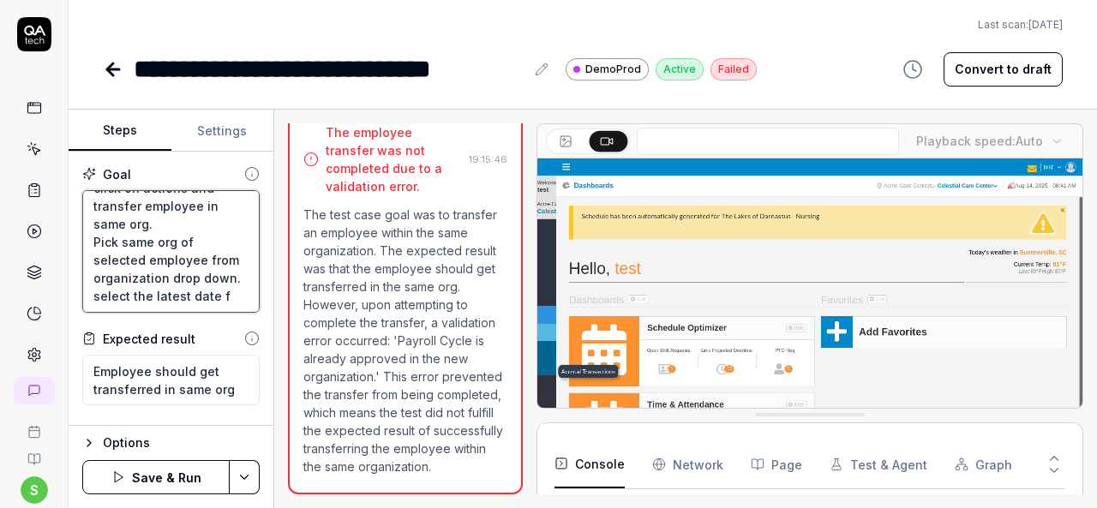
type textarea "Login to application. Navigate to menu and click on employees and employee list…"
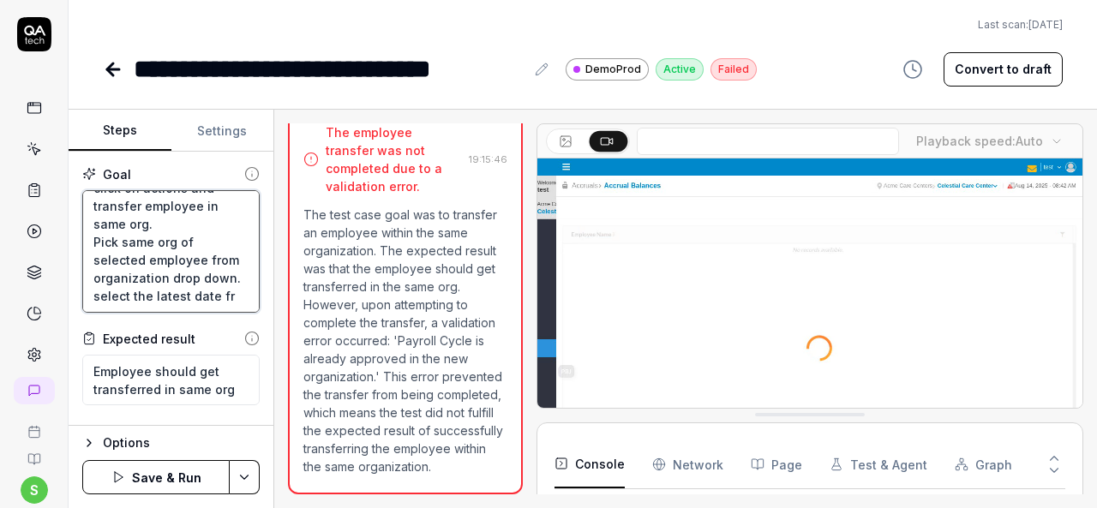
scroll to position [135, 0]
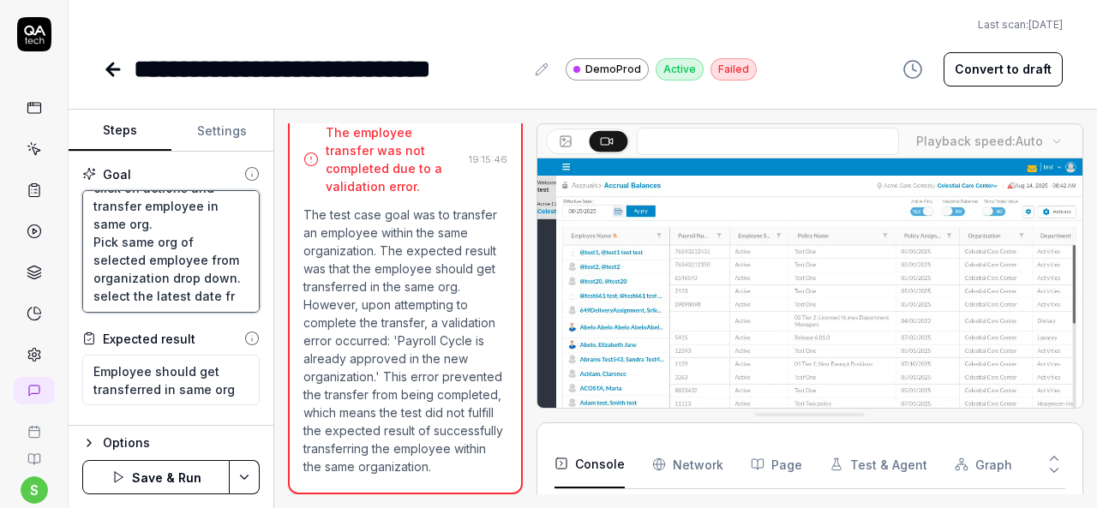
type textarea "*"
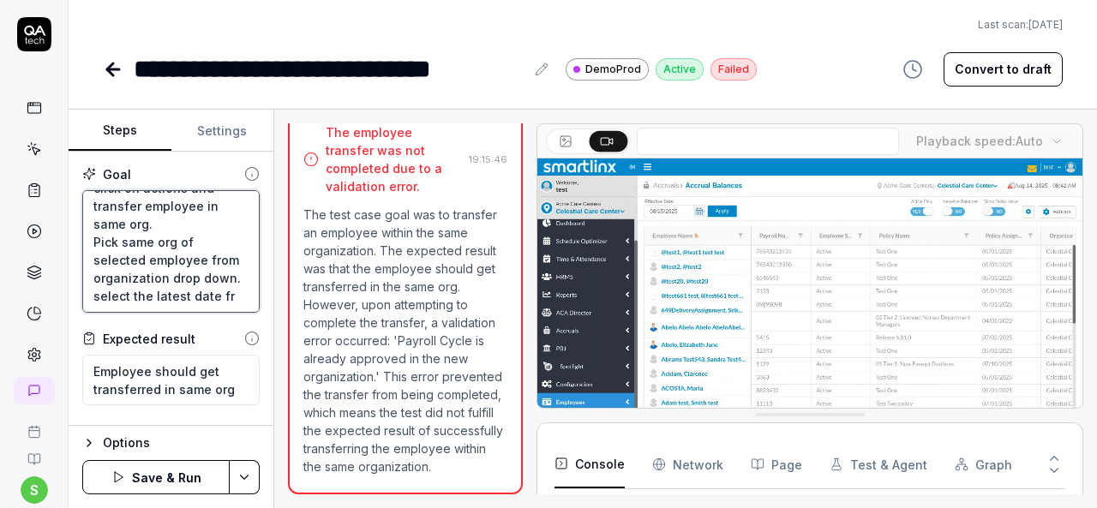
type textarea "Login to application. Navigate to menu and click on employees and employee list…"
type textarea "*"
type textarea "Login to application. Navigate to menu and click on employees and employee list…"
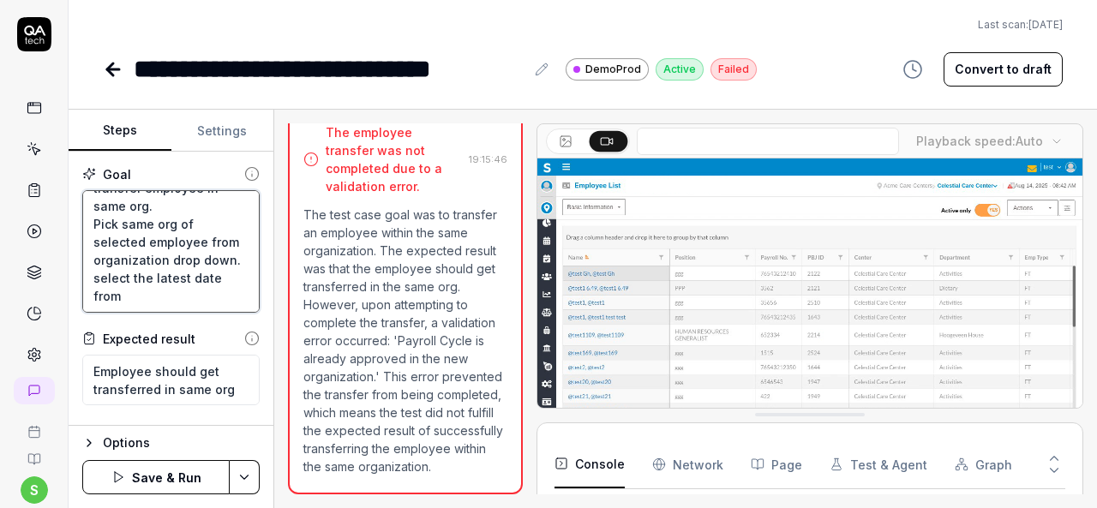
type textarea "*"
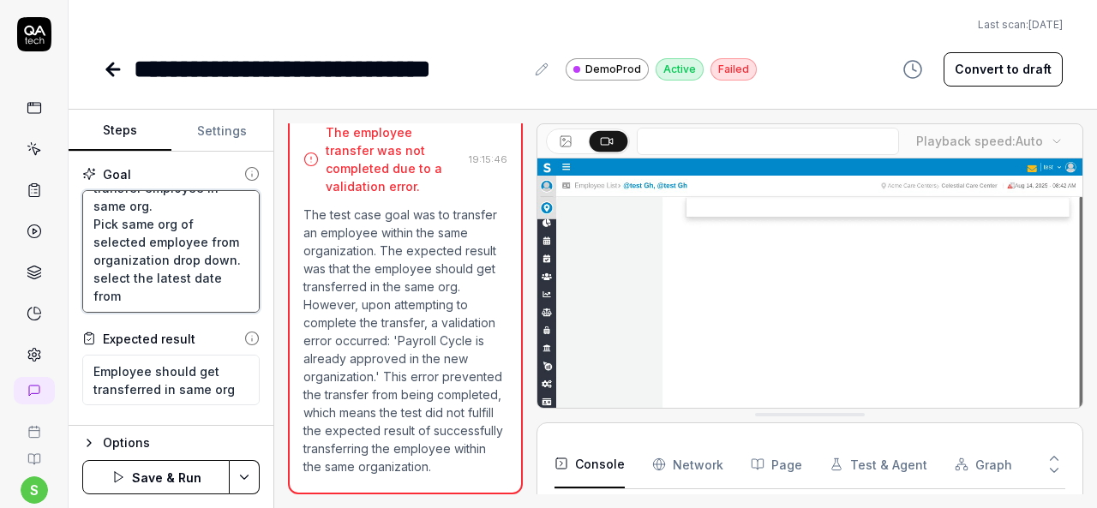
type textarea "Login to application. Navigate to menu and click on employees and employee list…"
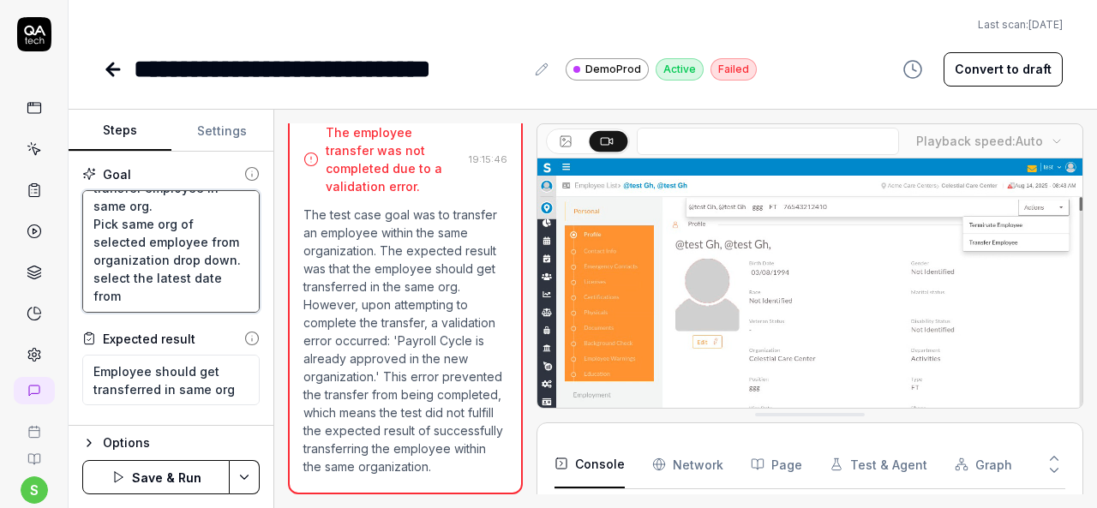
type textarea "*"
type textarea "Login to application. Navigate to menu and click on employees and employee list…"
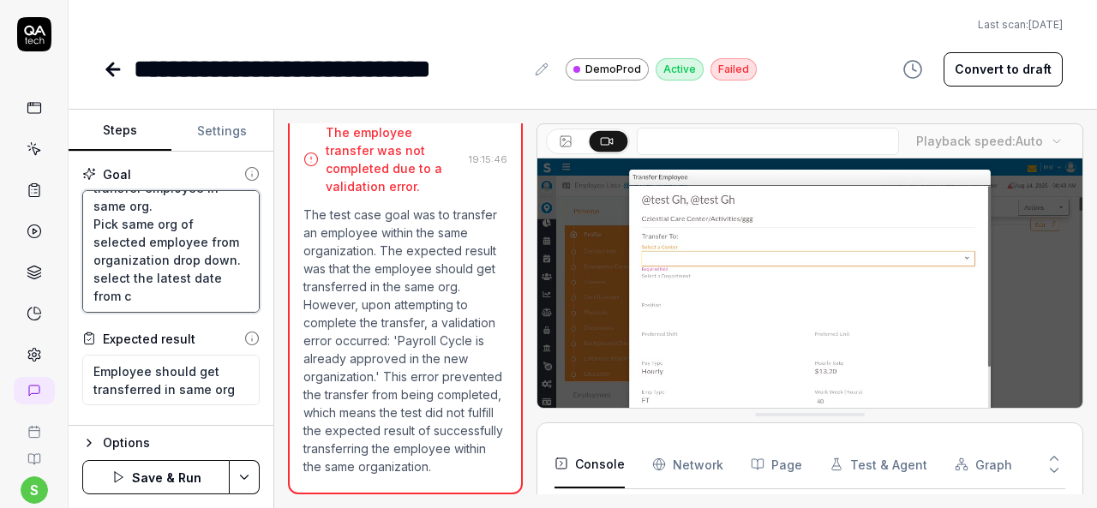
type textarea "*"
type textarea "Login to application. Navigate to menu and click on employees and employee list…"
type textarea "*"
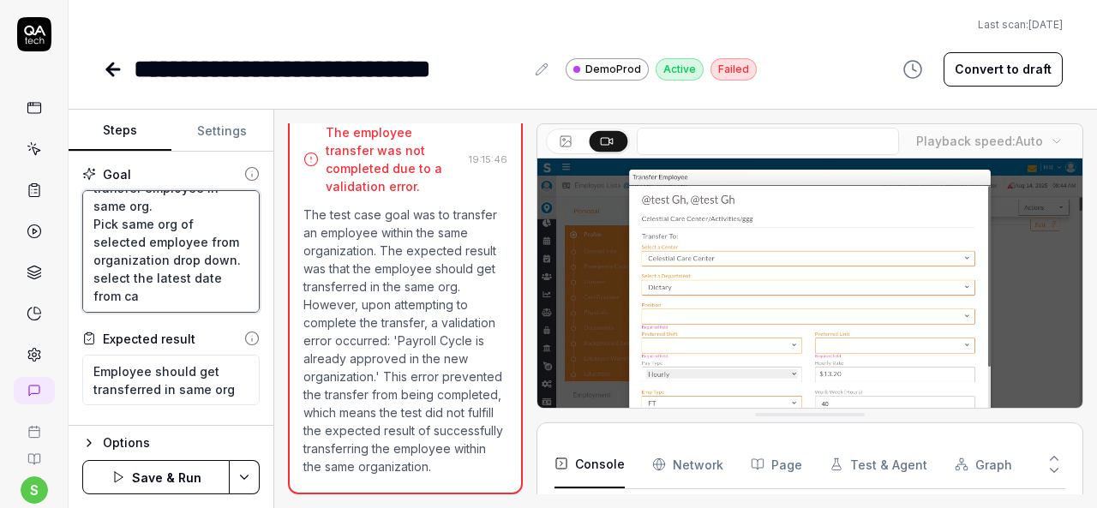
type textarea "Login to application. Navigate to menu and click on employees and employee list…"
type textarea "*"
type textarea "Login to application. Navigate to menu and click on employees and employee list…"
type textarea "*"
type textarea "Login to application. Navigate to menu and click on employees and employee list…"
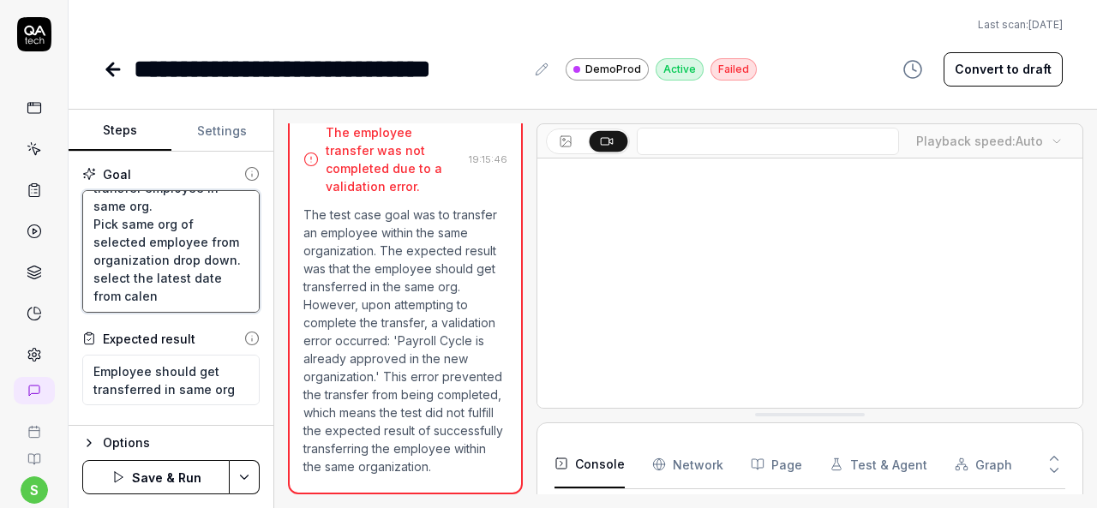
type textarea "*"
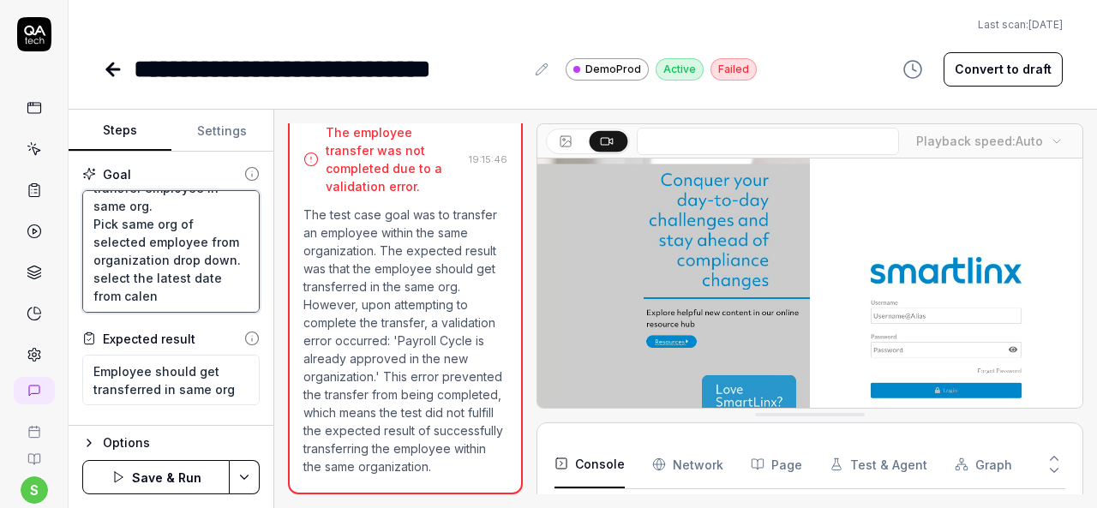
type textarea "Login to application. Navigate to menu and click on employees and employee list…"
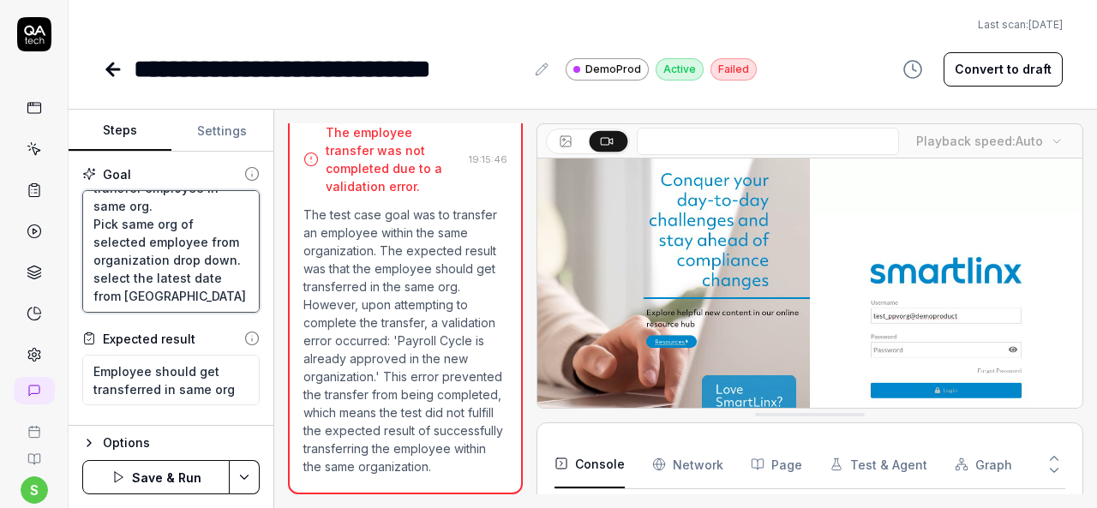
type textarea "*"
type textarea "Login to application. Navigate to menu and click on employees and employee list…"
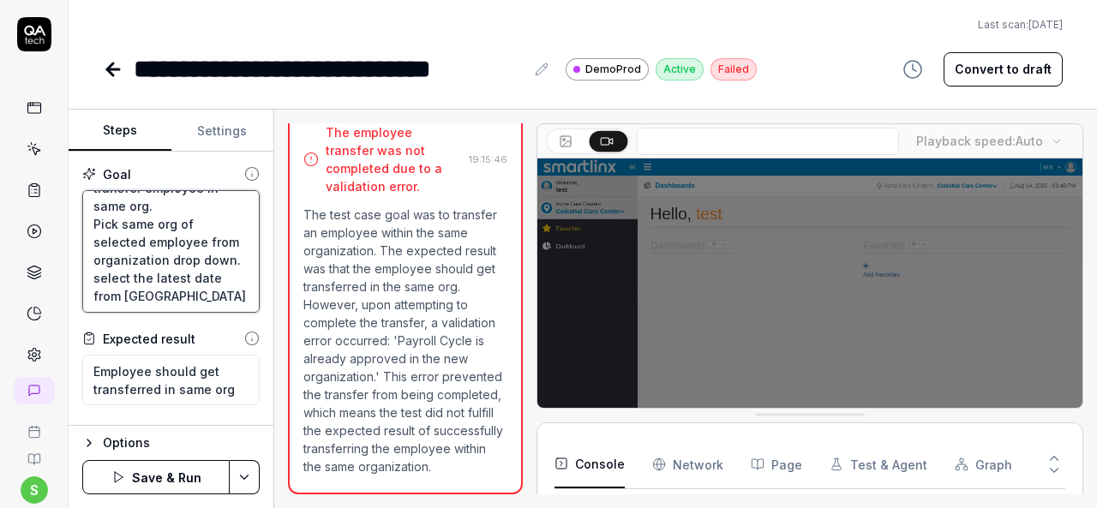
type textarea "*"
type textarea "Login to application. Navigate to menu and click on employees and employee list…"
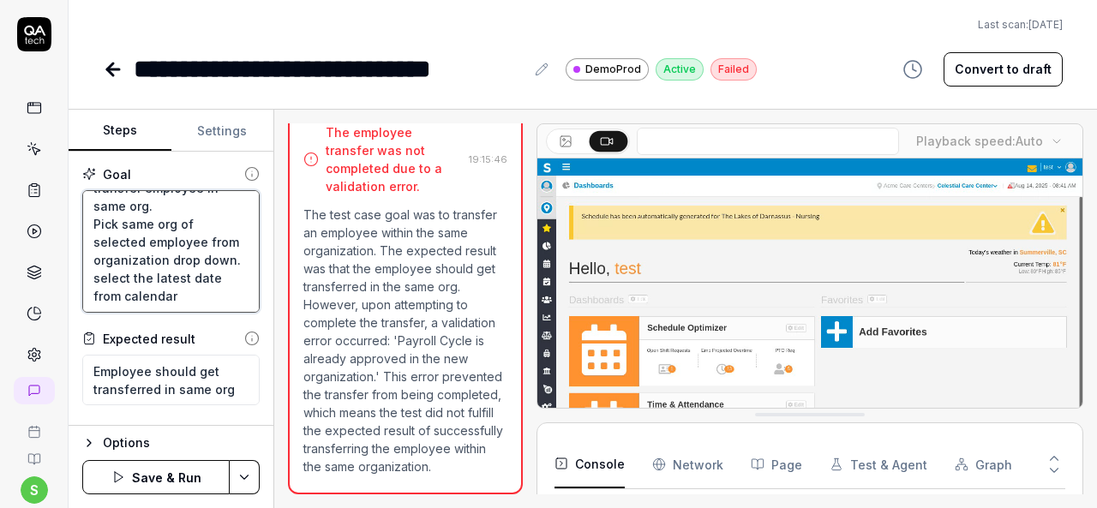
type textarea "*"
type textarea "Login to application. Navigate to menu and click on employees and employee list…"
type textarea "*"
type textarea "Login to application. Navigate to menu and click on employees and employee list…"
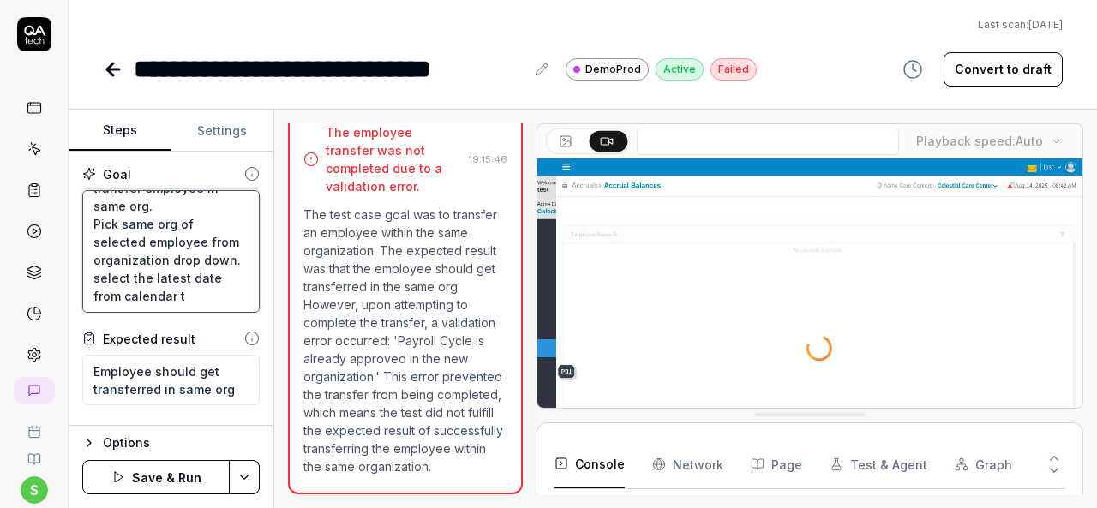
type textarea "*"
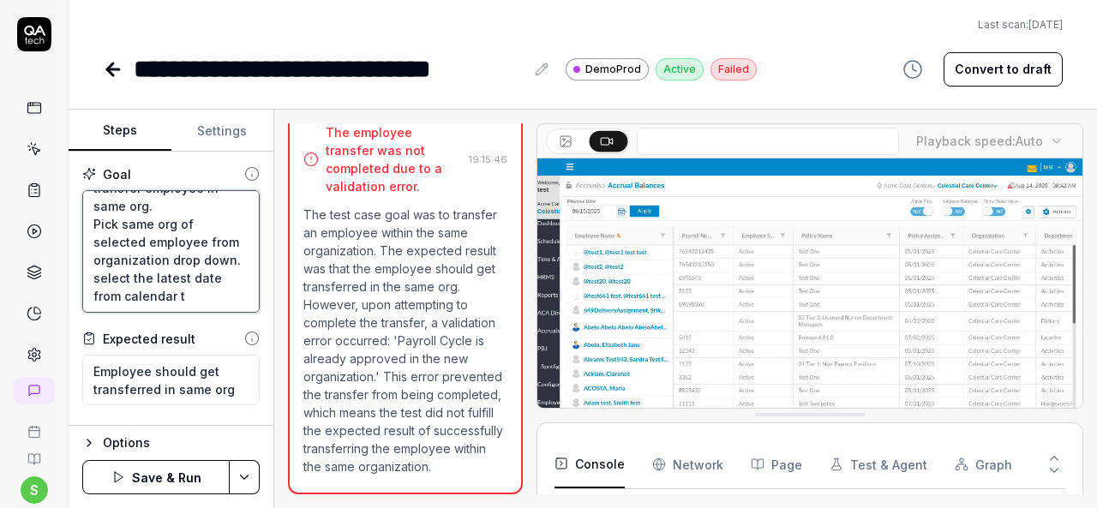
type textarea "Login to application. Navigate to menu and click on employees and employee list…"
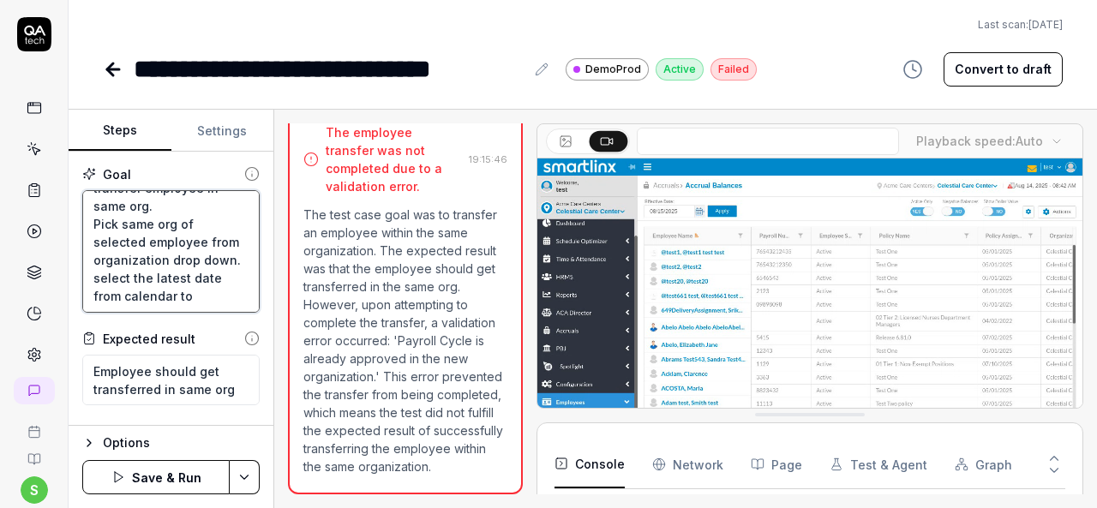
type textarea "*"
type textarea "Login to application. Navigate to menu and click on employees and employee list…"
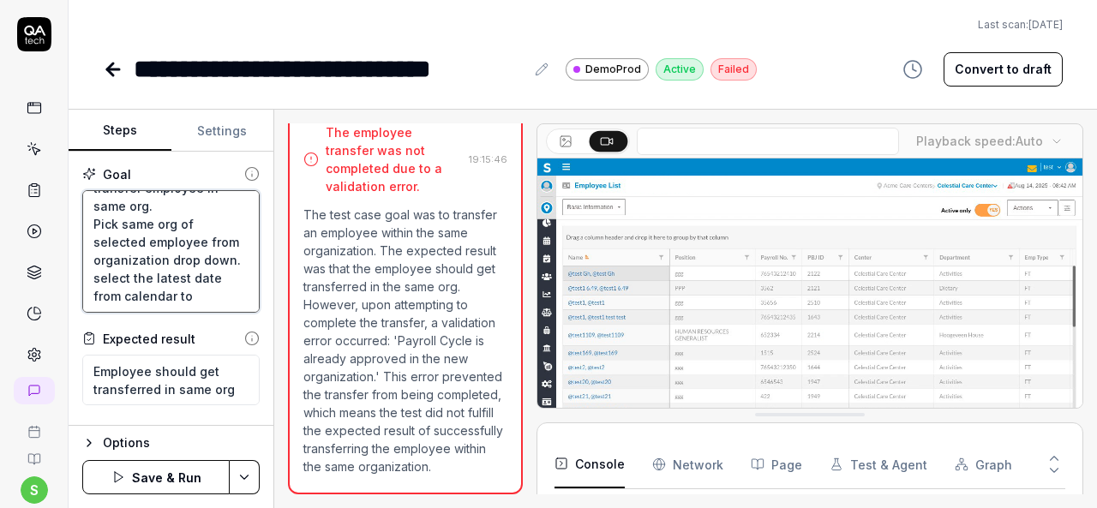
type textarea "*"
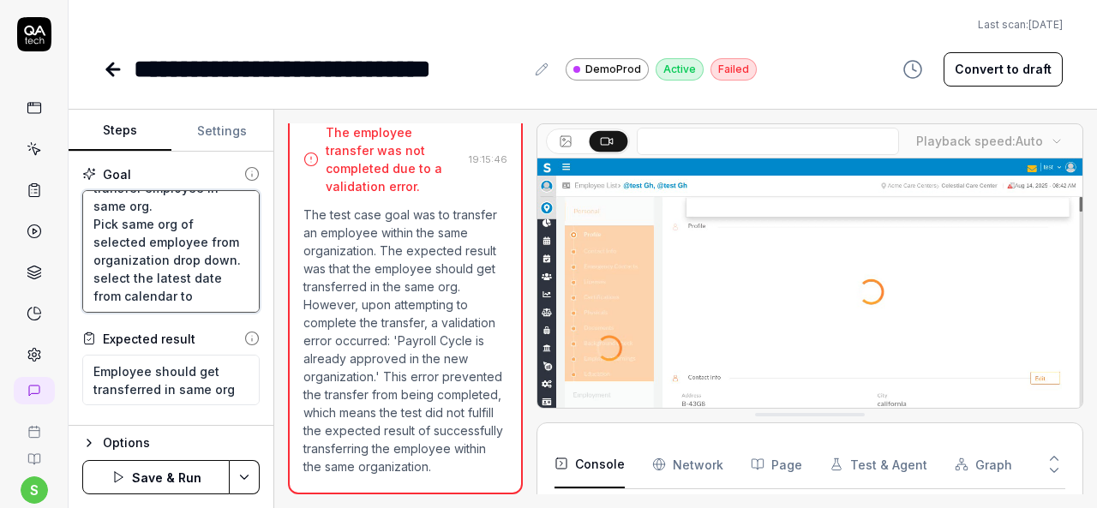
type textarea "Login to application. Navigate to menu and click on employees and employee list…"
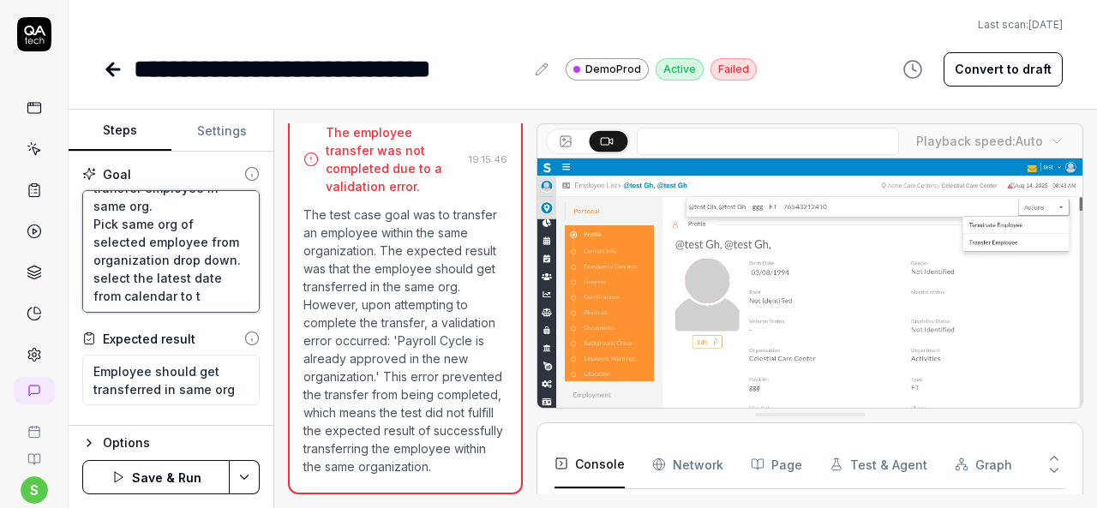
type textarea "*"
type textarea "Login to application. Navigate to menu and click on employees and employee list…"
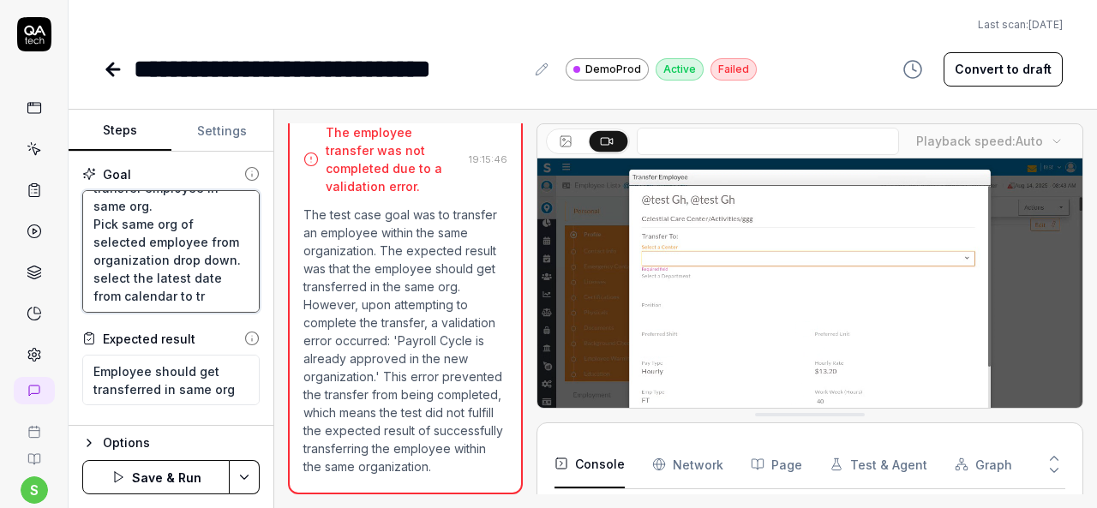
type textarea "*"
type textarea "Login to application. Navigate to menu and click on employees and employee list…"
type textarea "*"
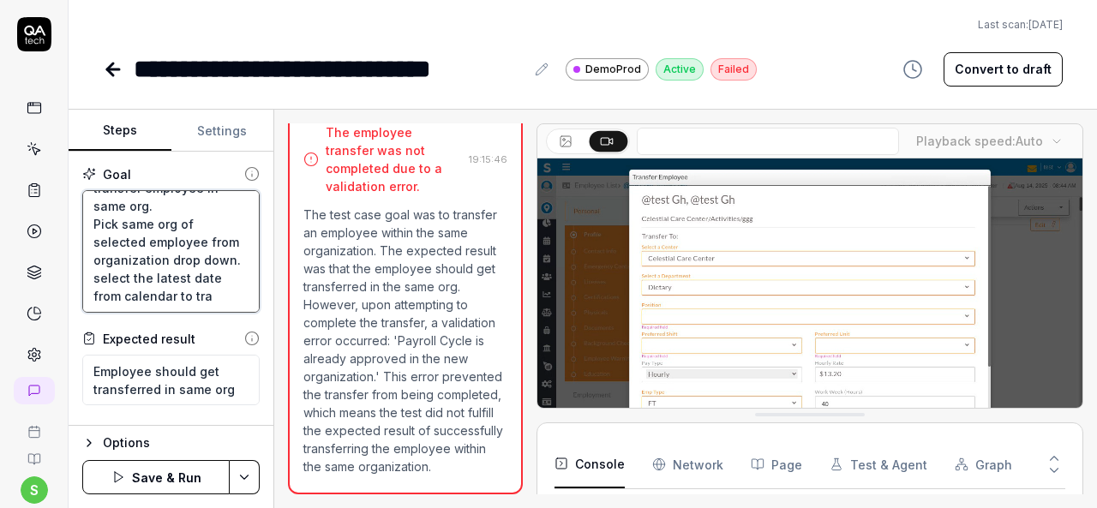
type textarea "Login to application. Navigate to menu and click on employees and employee list…"
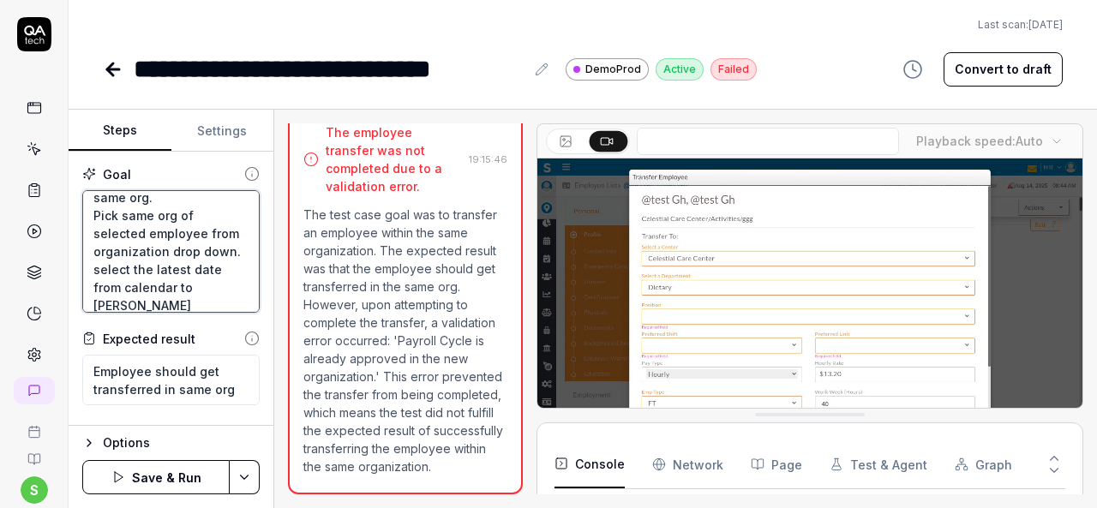
type textarea "*"
type textarea "Login to application. Navigate to menu and click on employees and employee list…"
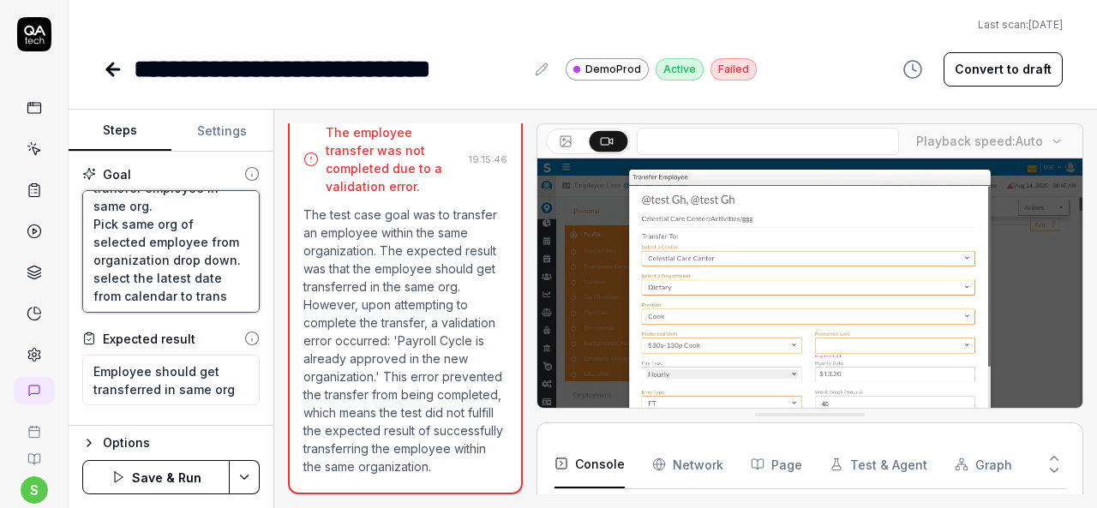
type textarea "*"
type textarea "Login to application. Navigate to menu and click on employees and employee list…"
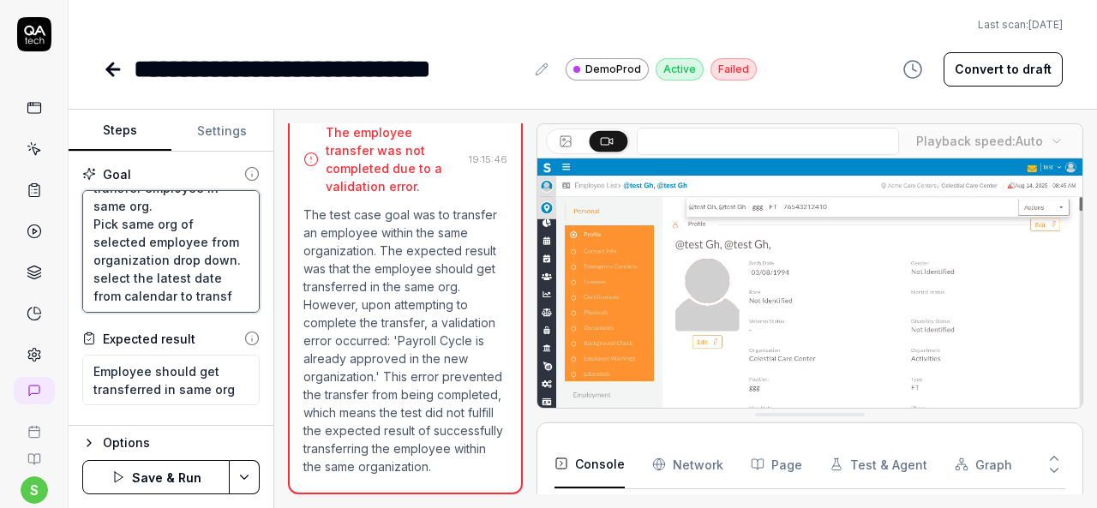
type textarea "*"
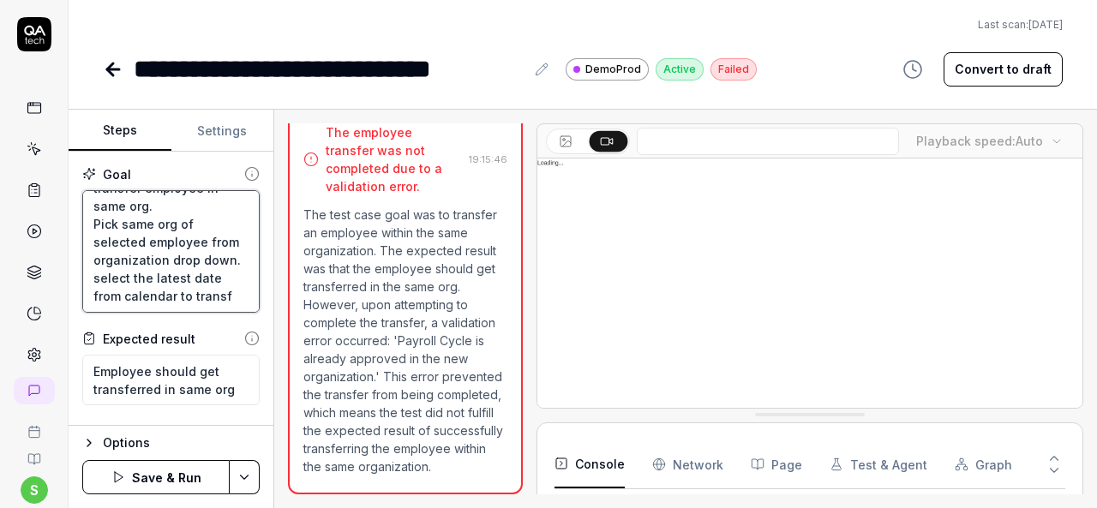
type textarea "Login to application. Navigate to menu and click on employees and employee list…"
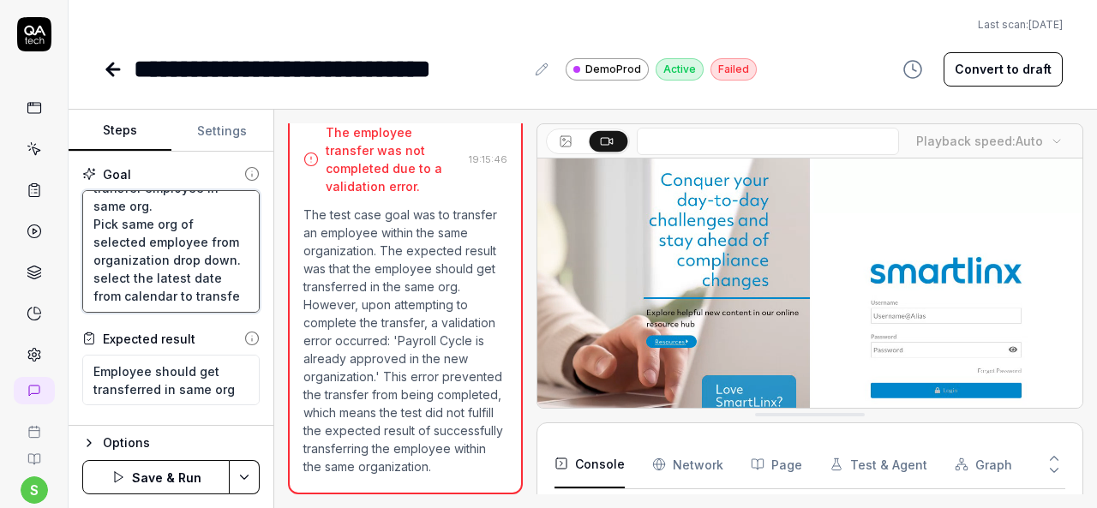
type textarea "*"
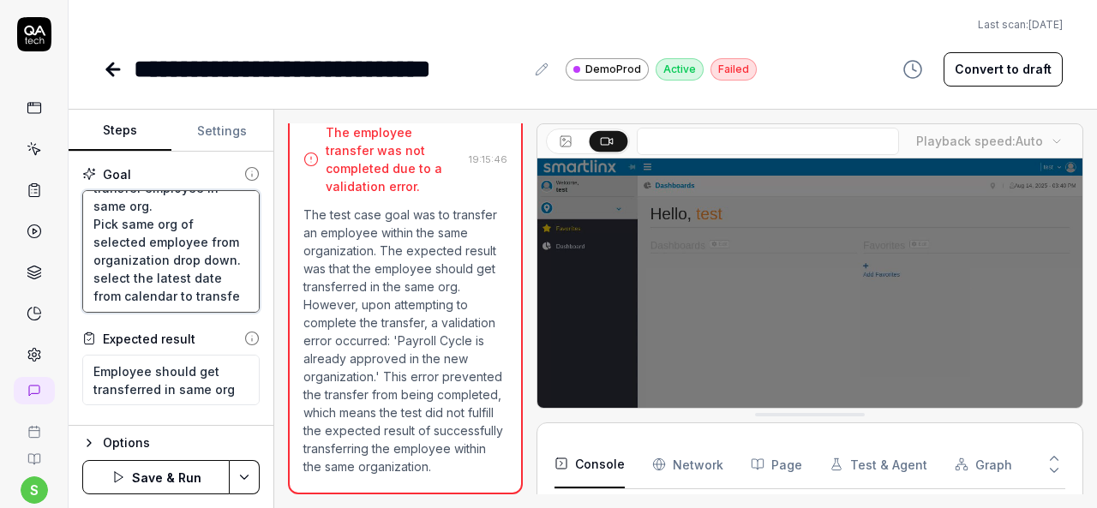
type textarea "Login to application. Navigate to menu and click on employees and employee list…"
type textarea "*"
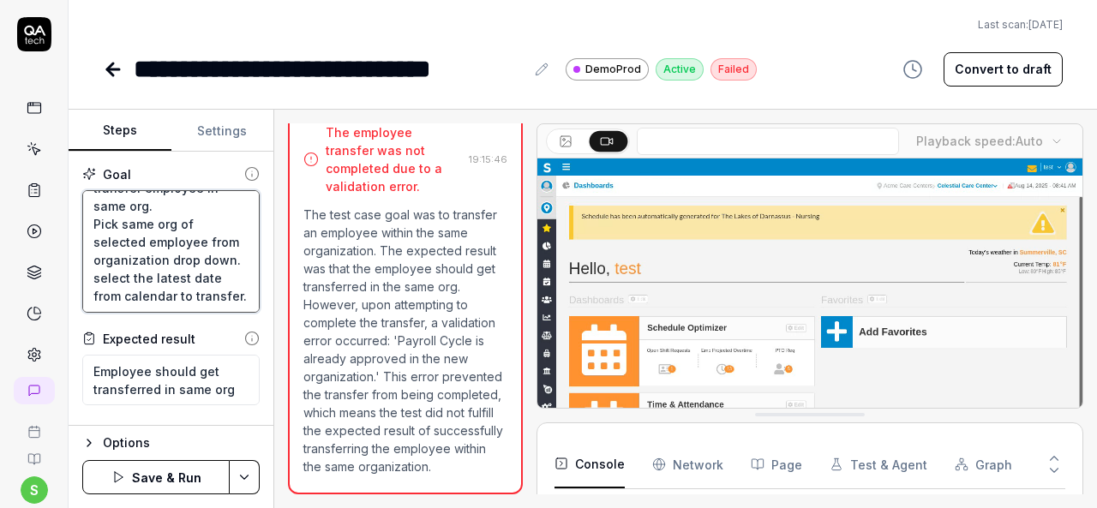
type textarea "Login to application. Navigate to menu and click on employees and employee list…"
click at [249, 477] on html "**********" at bounding box center [548, 254] width 1097 height 508
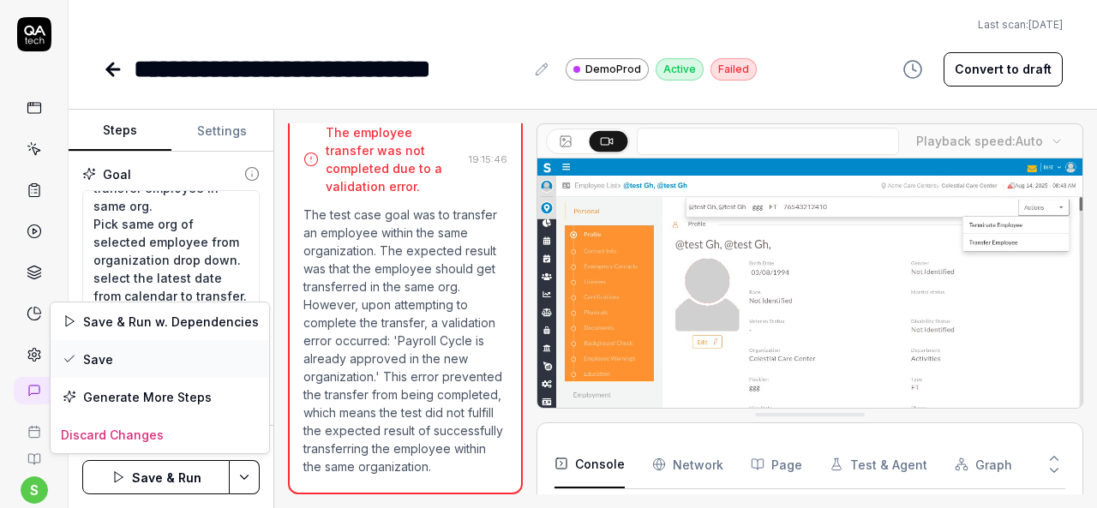
click at [122, 364] on div "Save" at bounding box center [160, 359] width 219 height 38
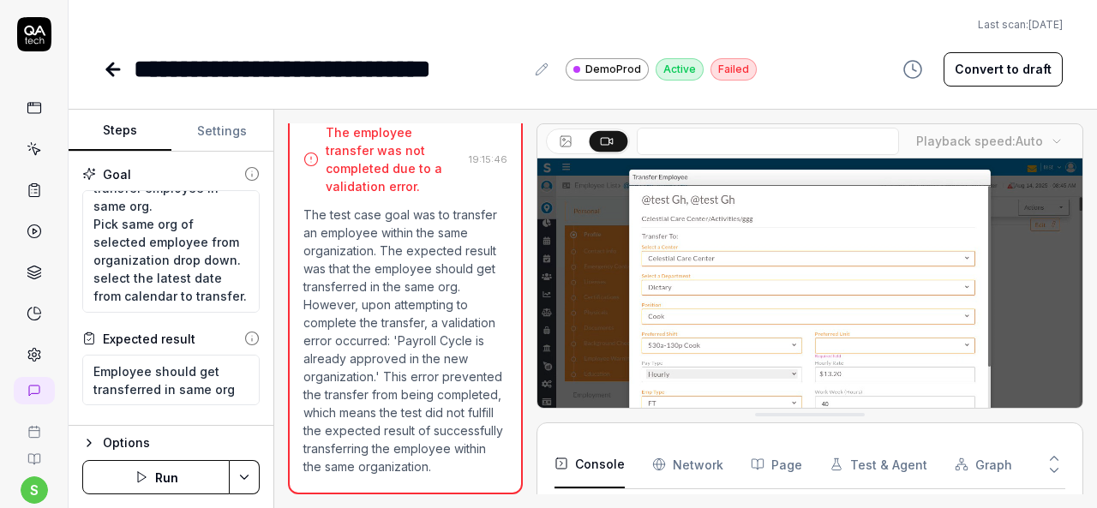
click at [113, 71] on icon at bounding box center [113, 69] width 21 height 21
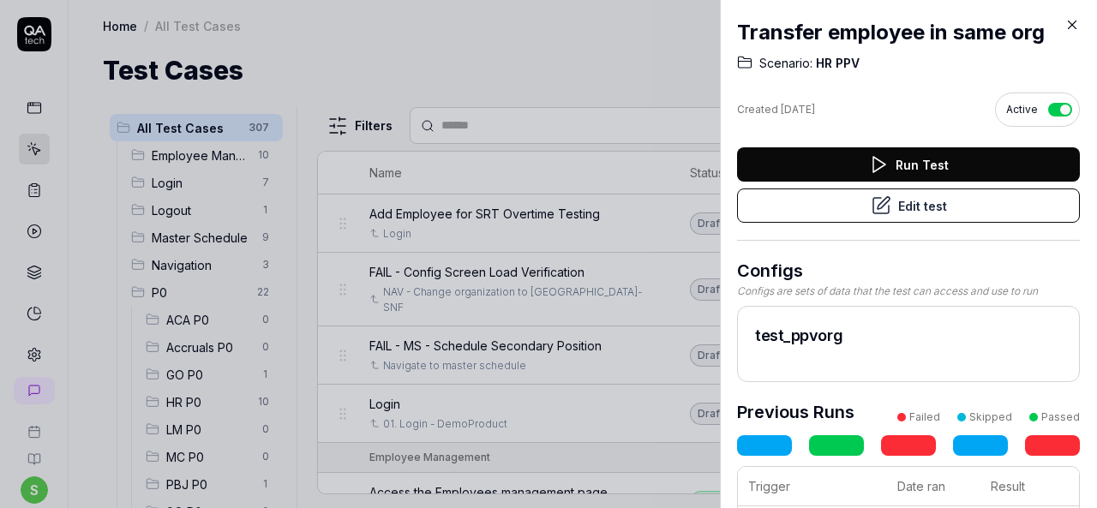
click at [964, 174] on button "Run Test" at bounding box center [908, 164] width 343 height 34
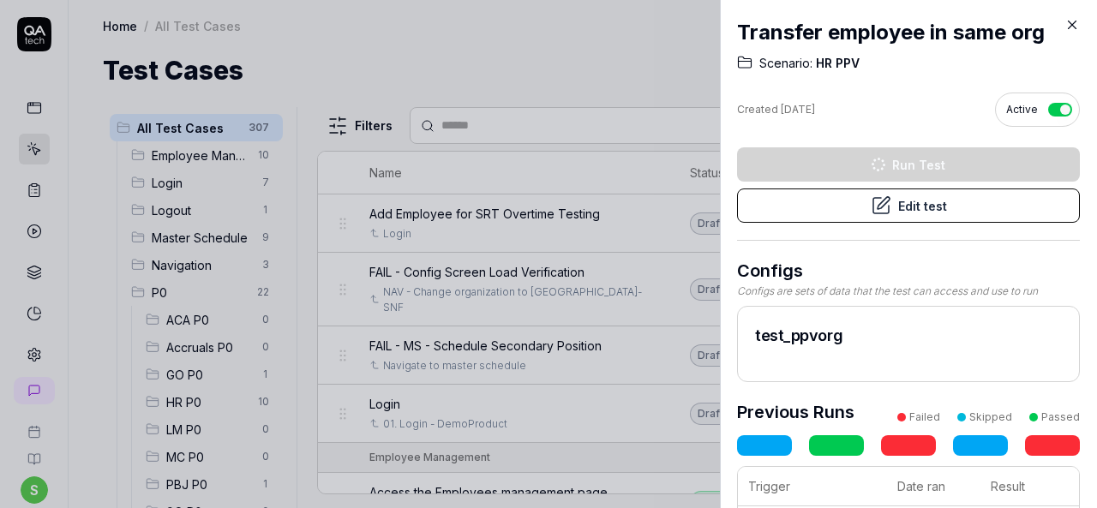
click at [610, 66] on div at bounding box center [548, 254] width 1097 height 508
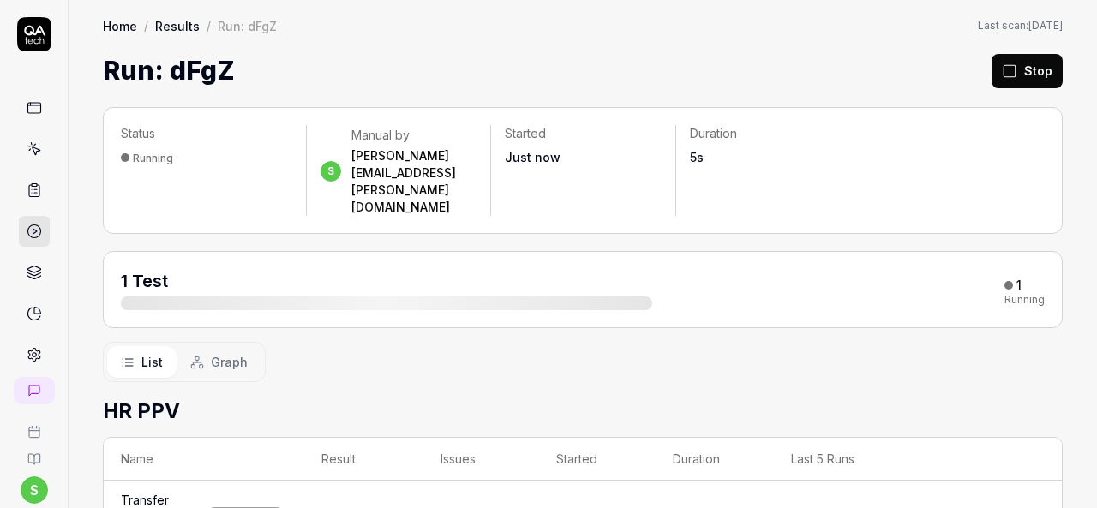
click at [28, 141] on icon at bounding box center [34, 148] width 15 height 15
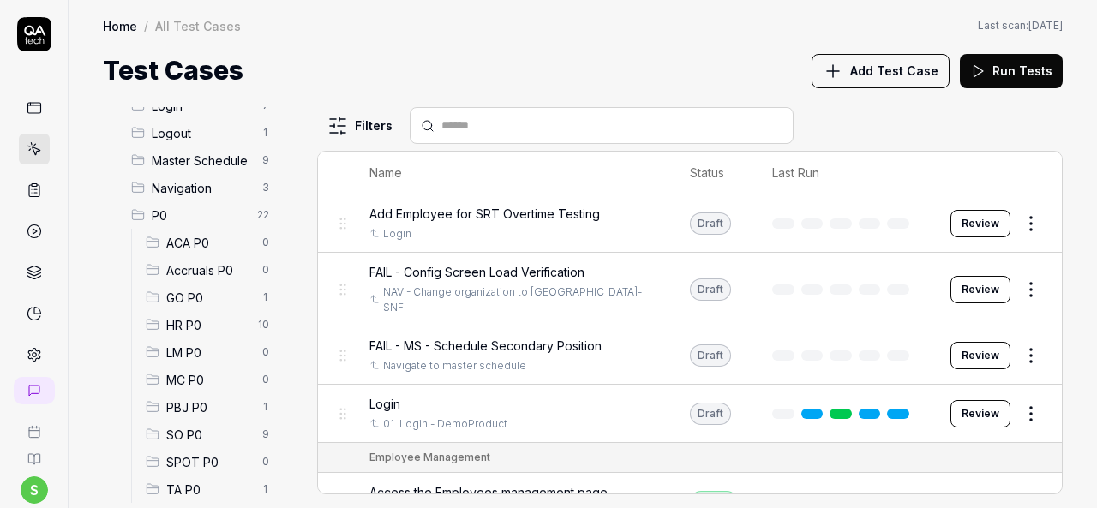
scroll to position [86, 0]
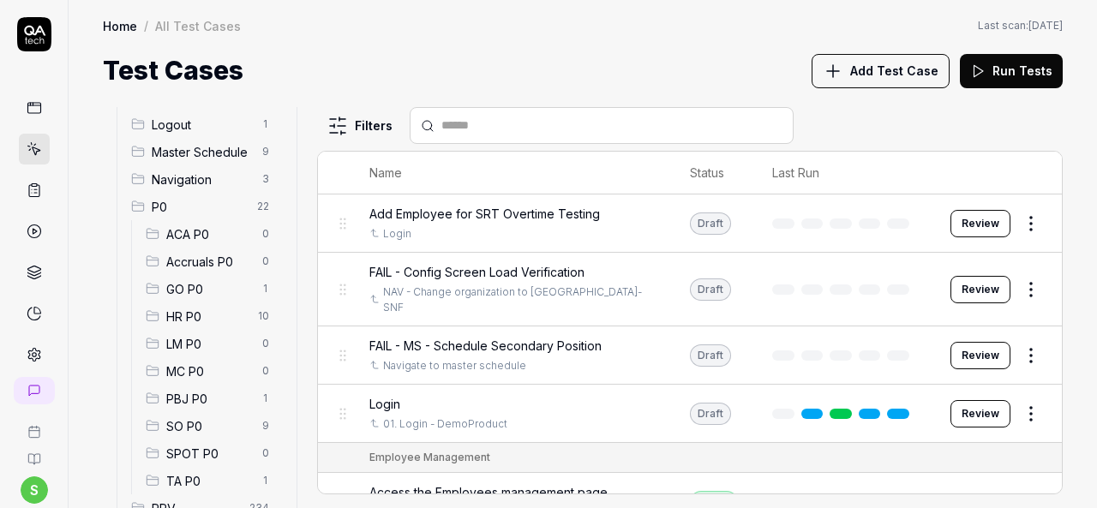
click at [199, 290] on span "GO P0" at bounding box center [209, 289] width 86 height 18
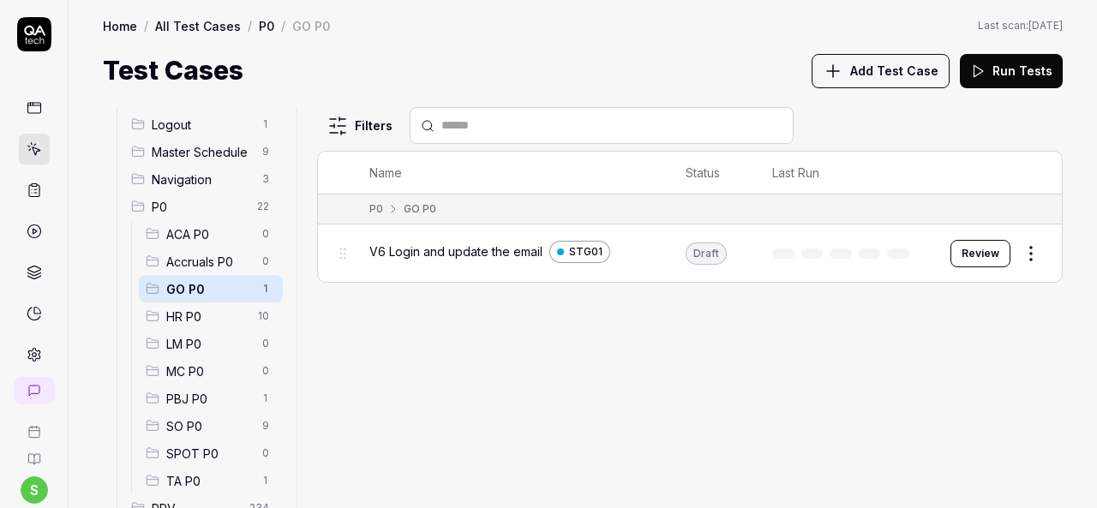
click at [458, 252] on span "V6 Login and update the email" at bounding box center [455, 252] width 173 height 18
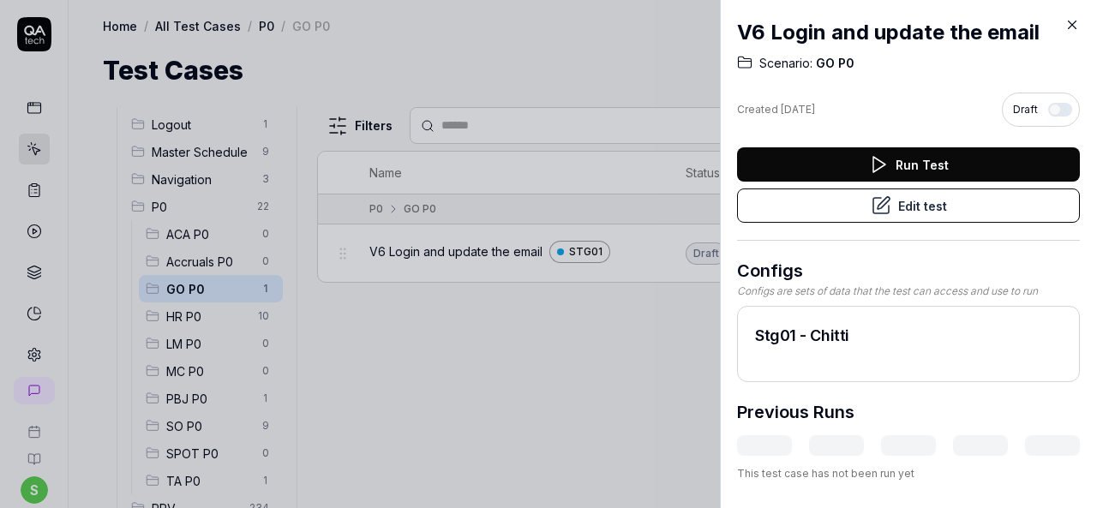
click at [1070, 26] on icon at bounding box center [1072, 24] width 15 height 15
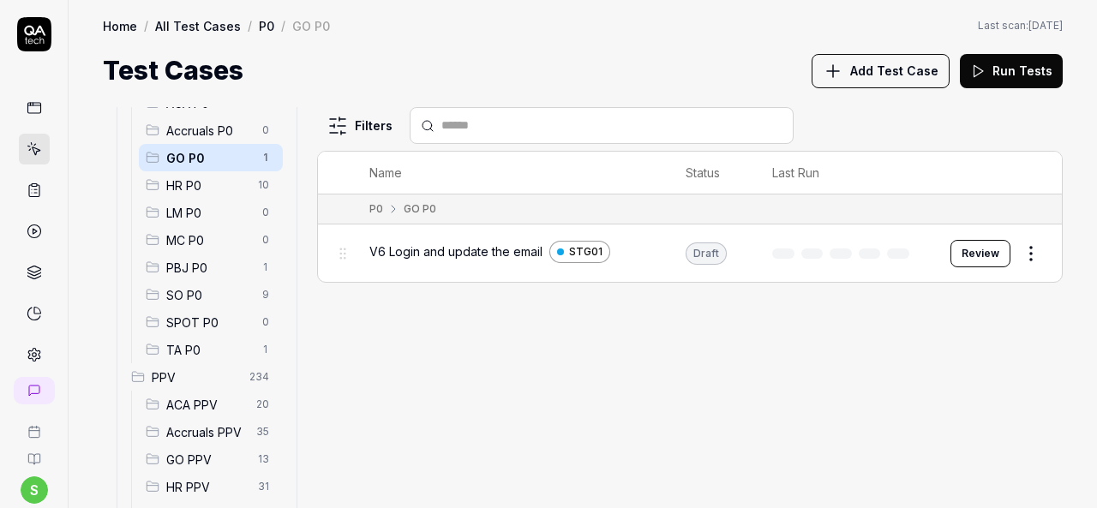
scroll to position [429, 0]
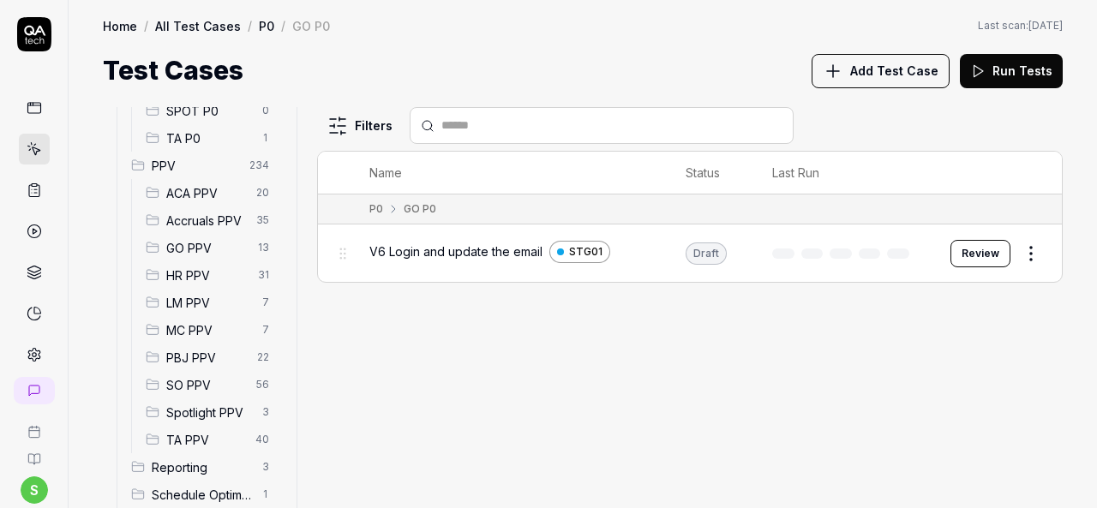
click at [195, 195] on span "ACA PPV" at bounding box center [206, 193] width 80 height 18
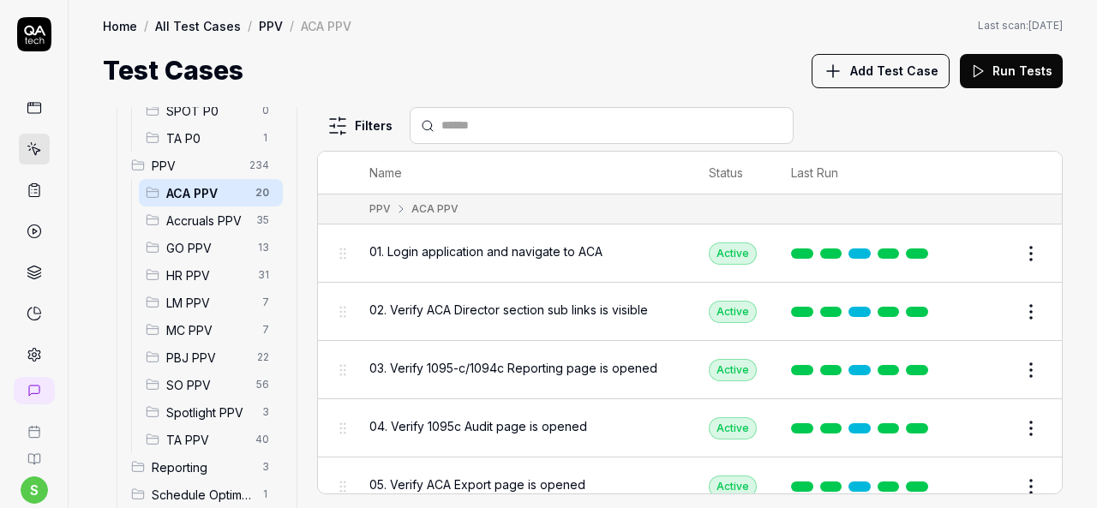
click at [545, 253] on span "01. Login application and navigate to ACA" at bounding box center [485, 252] width 233 height 18
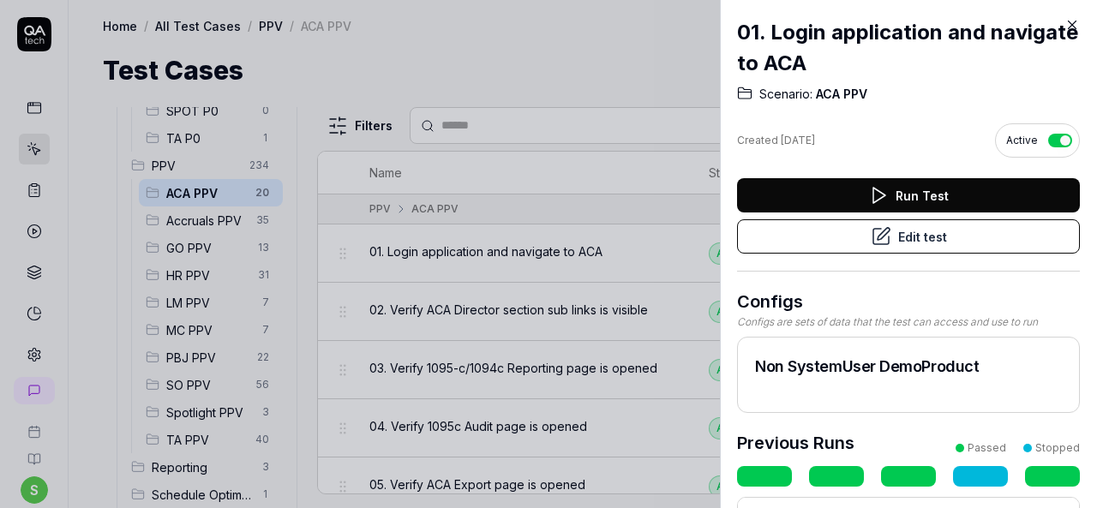
click at [936, 234] on button "Edit test" at bounding box center [908, 236] width 343 height 34
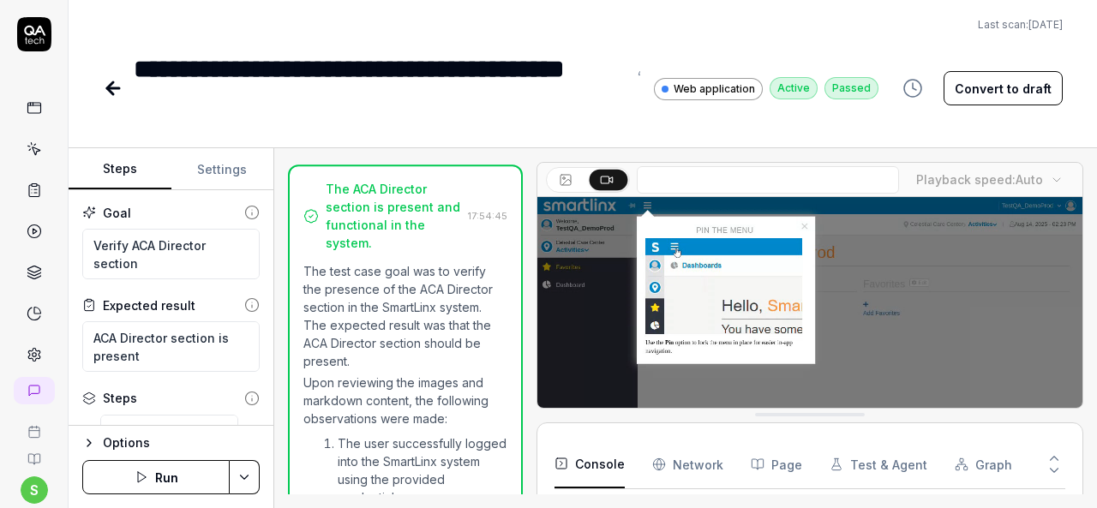
click at [223, 168] on button "Settings" at bounding box center [222, 169] width 103 height 41
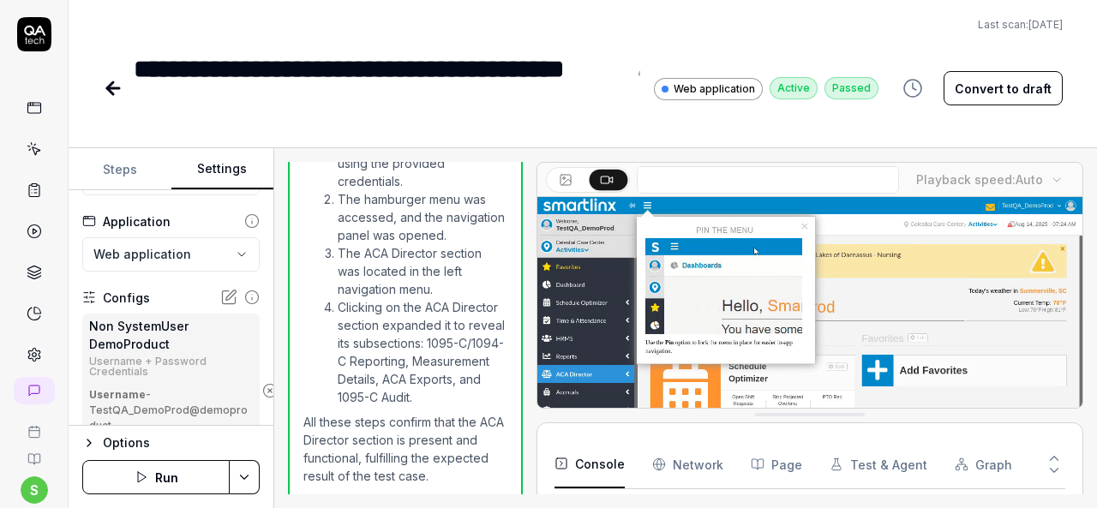
scroll to position [171, 0]
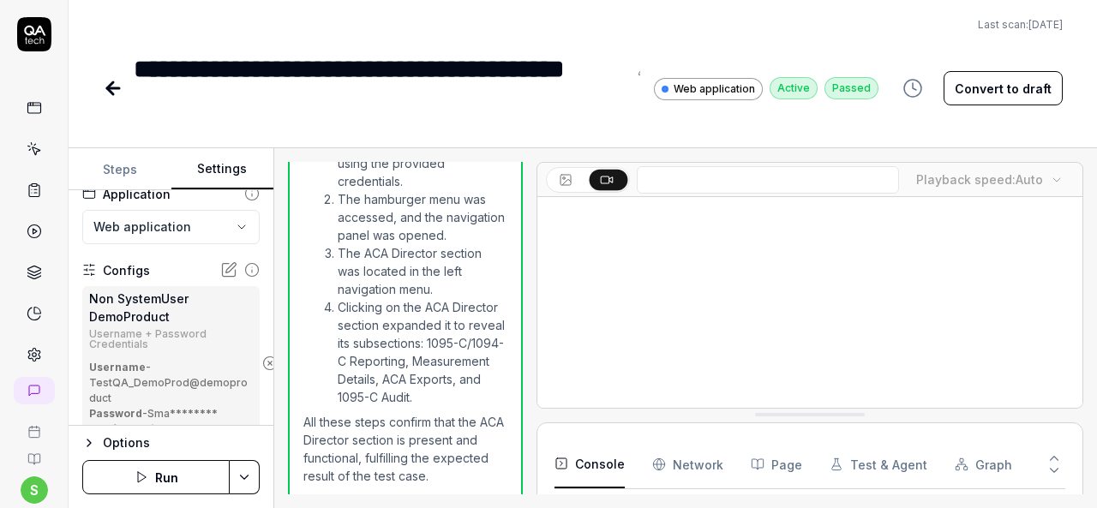
scroll to position [257, 0]
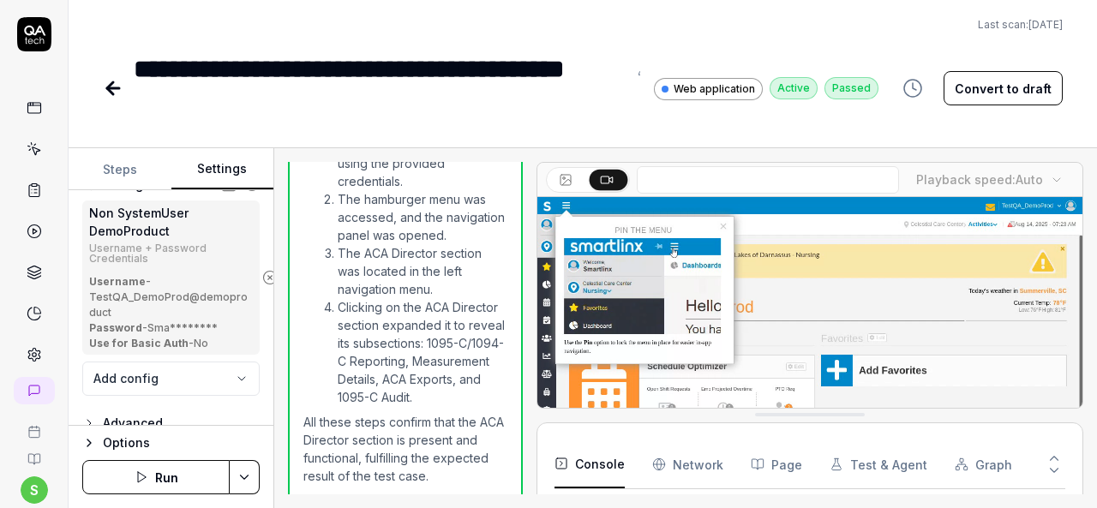
click at [111, 81] on icon at bounding box center [113, 88] width 21 height 21
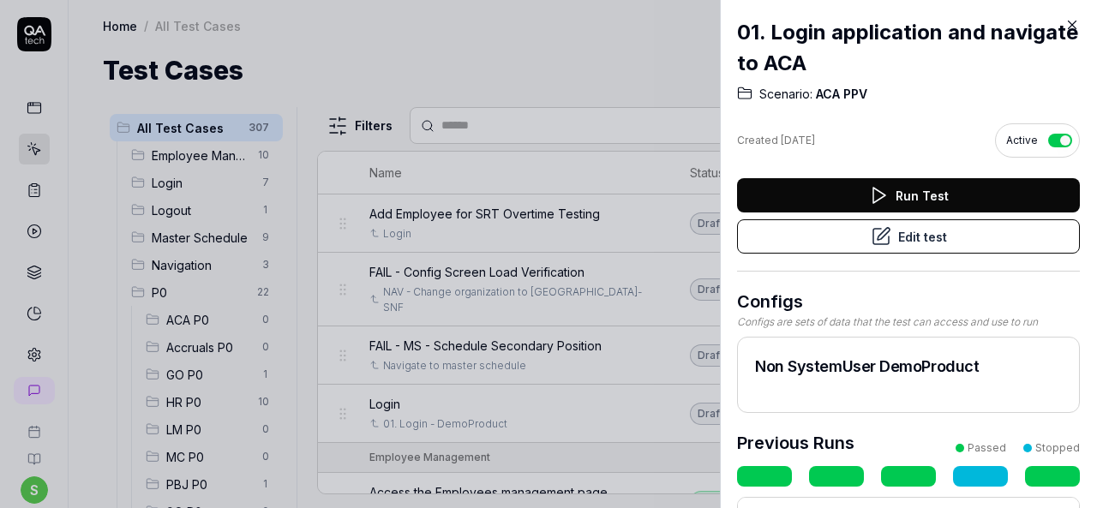
click at [1076, 26] on icon at bounding box center [1072, 24] width 15 height 15
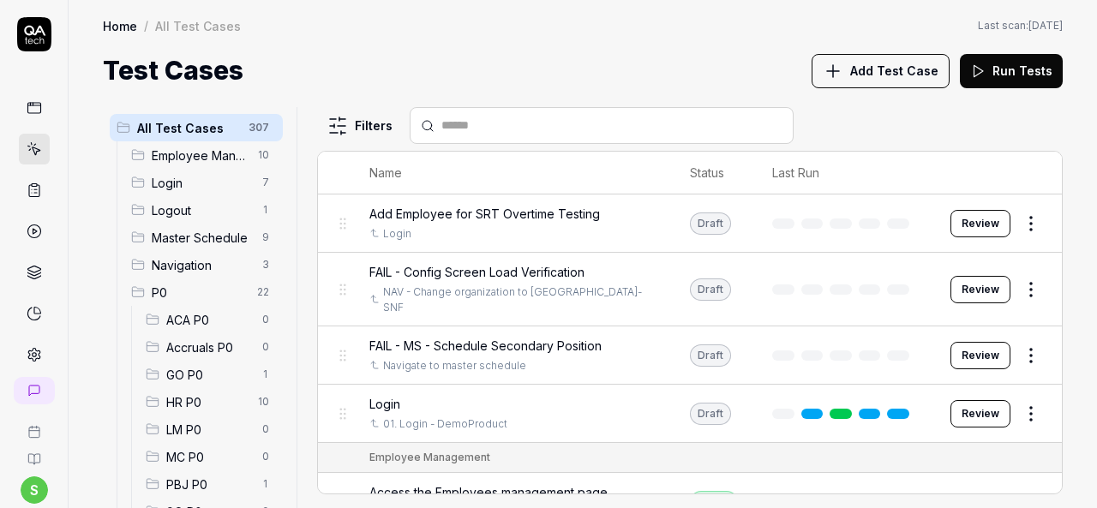
scroll to position [343, 0]
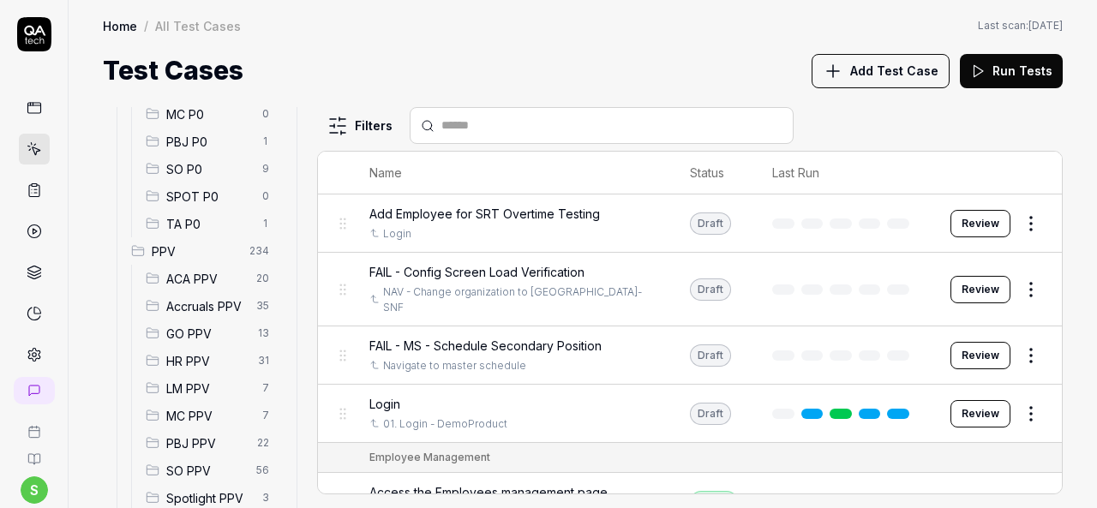
click at [200, 309] on span "Accruals PPV" at bounding box center [206, 306] width 80 height 18
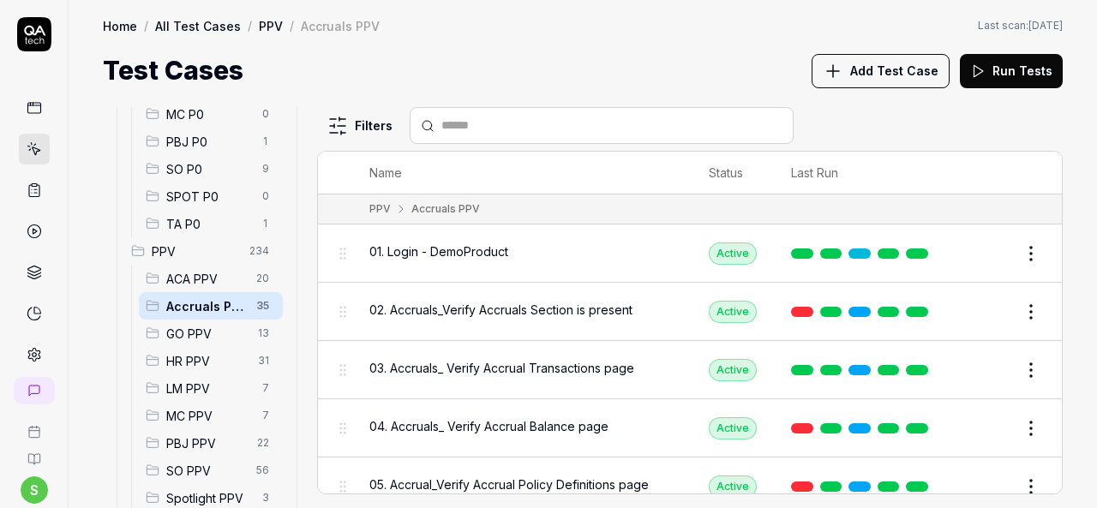
click at [447, 249] on span "01. Login - DemoProduct" at bounding box center [438, 252] width 139 height 18
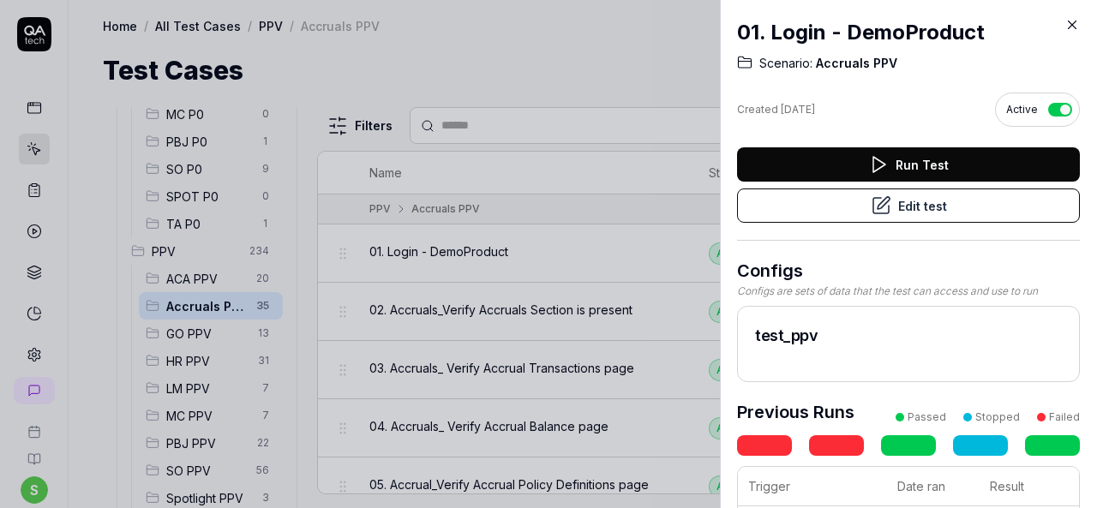
click at [860, 215] on button "Edit test" at bounding box center [908, 206] width 343 height 34
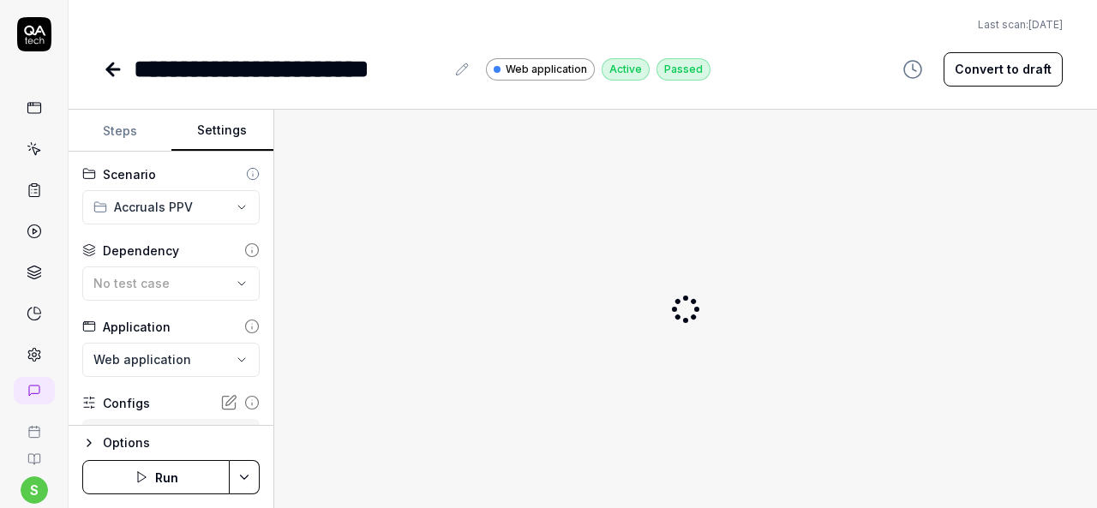
click at [201, 125] on button "Settings" at bounding box center [222, 131] width 103 height 41
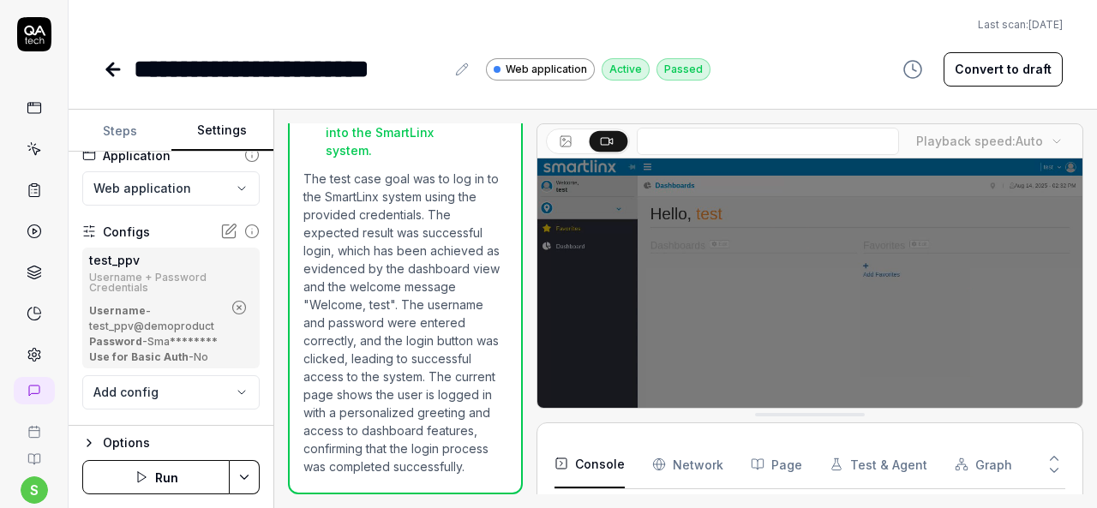
scroll to position [42, 0]
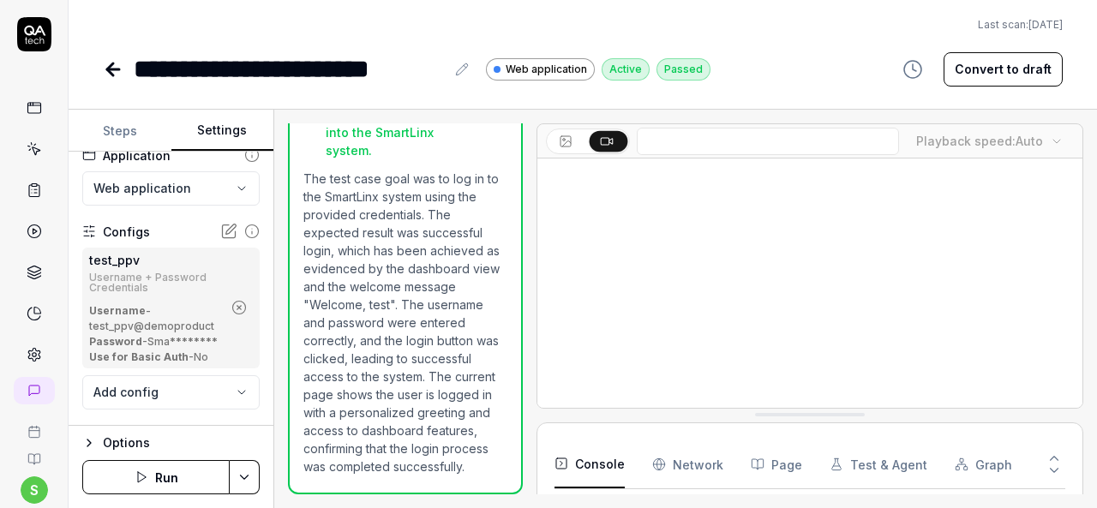
click at [112, 71] on icon at bounding box center [113, 69] width 21 height 21
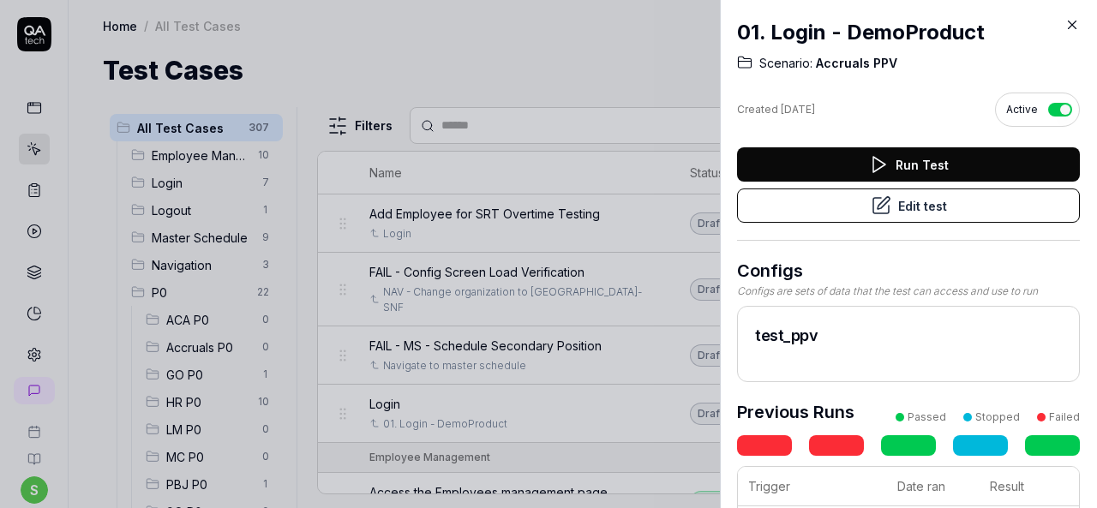
click at [1077, 22] on icon at bounding box center [1072, 24] width 15 height 15
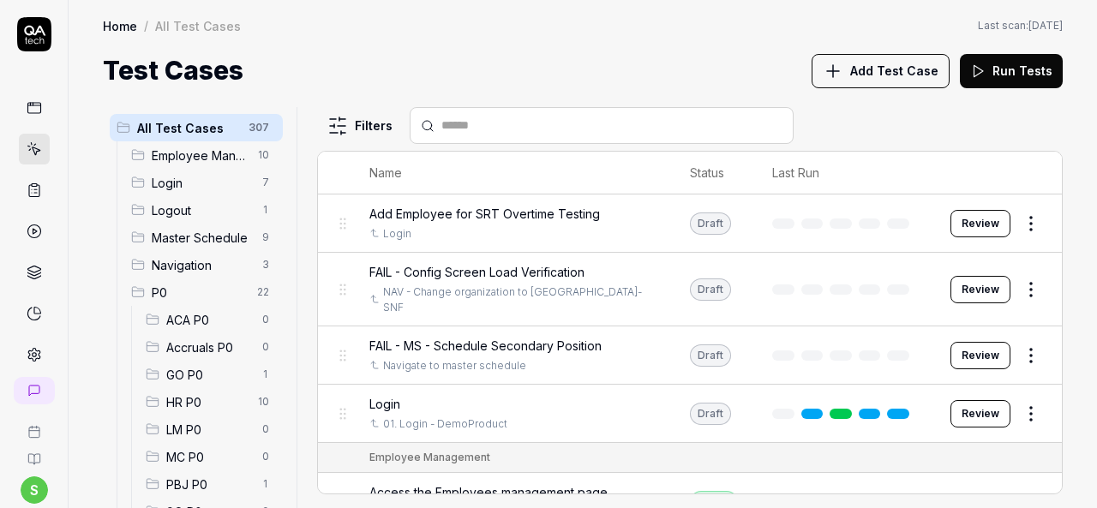
scroll to position [429, 0]
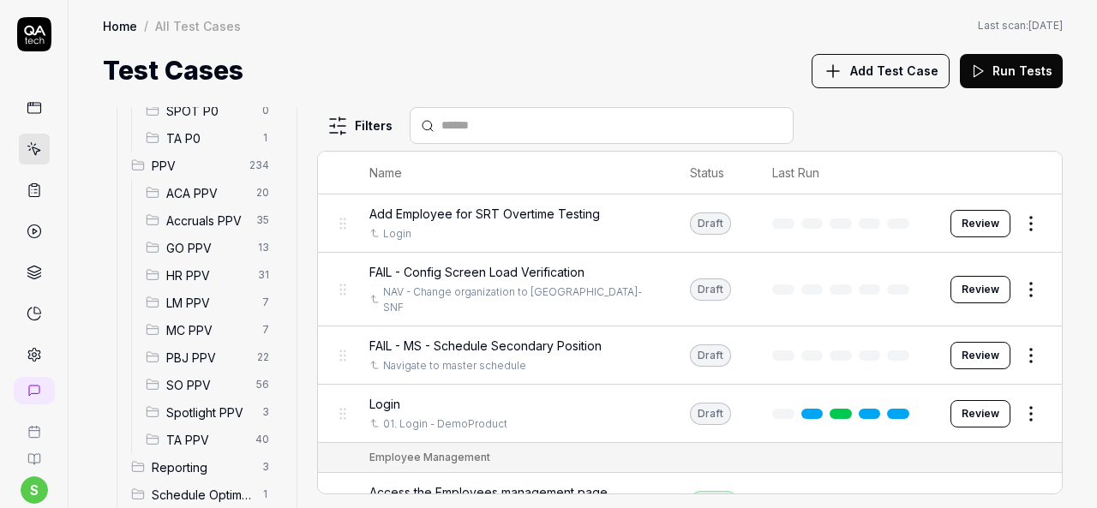
click at [185, 298] on span "LM PPV" at bounding box center [209, 303] width 86 height 18
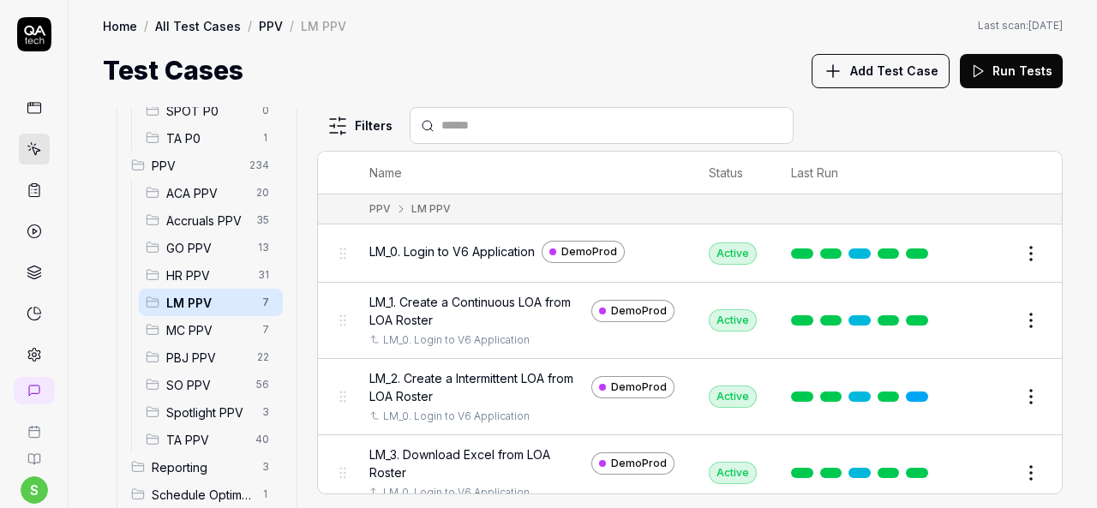
click at [431, 251] on span "LM_0. Login to V6 Application" at bounding box center [451, 252] width 165 height 18
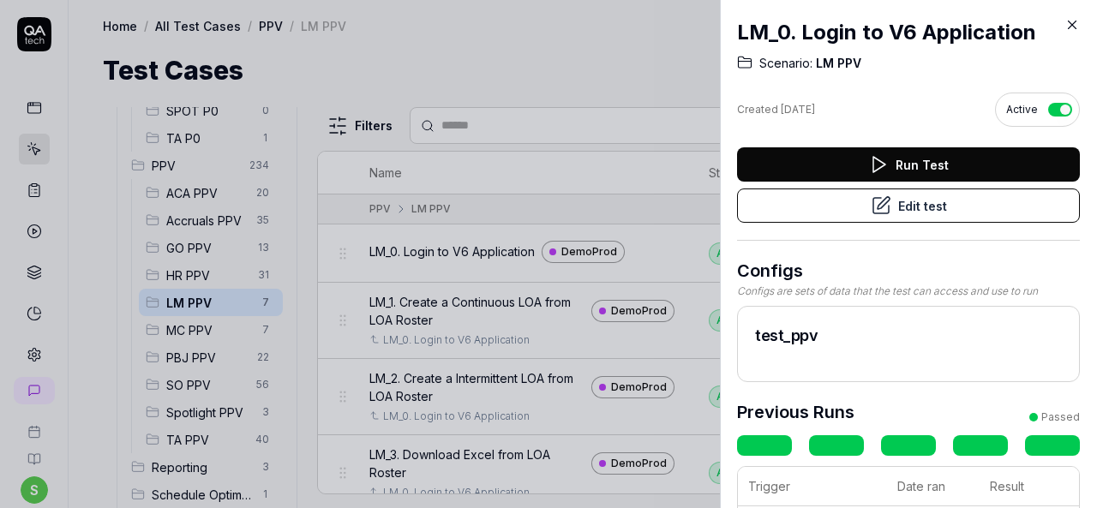
click at [910, 213] on button "Edit test" at bounding box center [908, 206] width 343 height 34
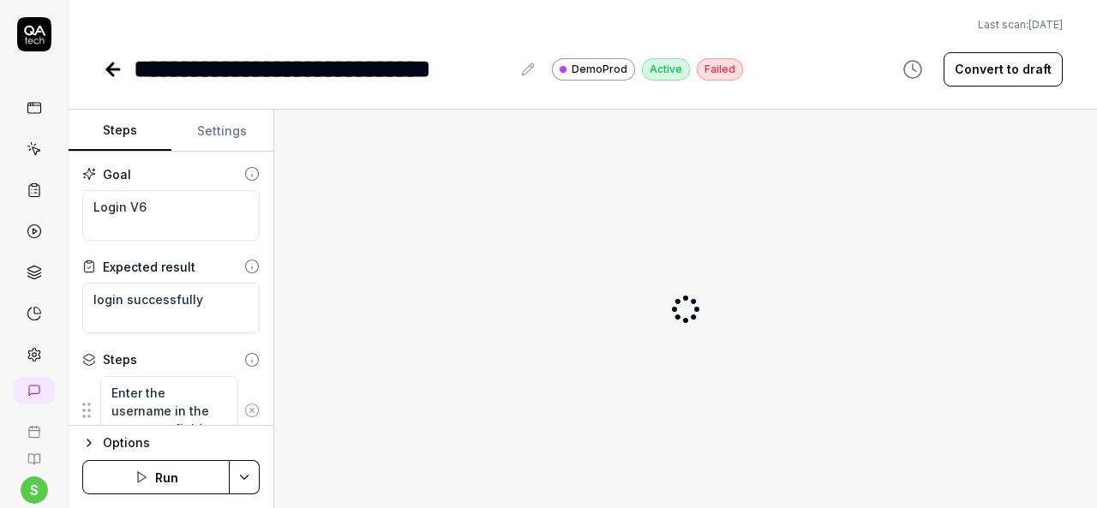
type textarea "*"
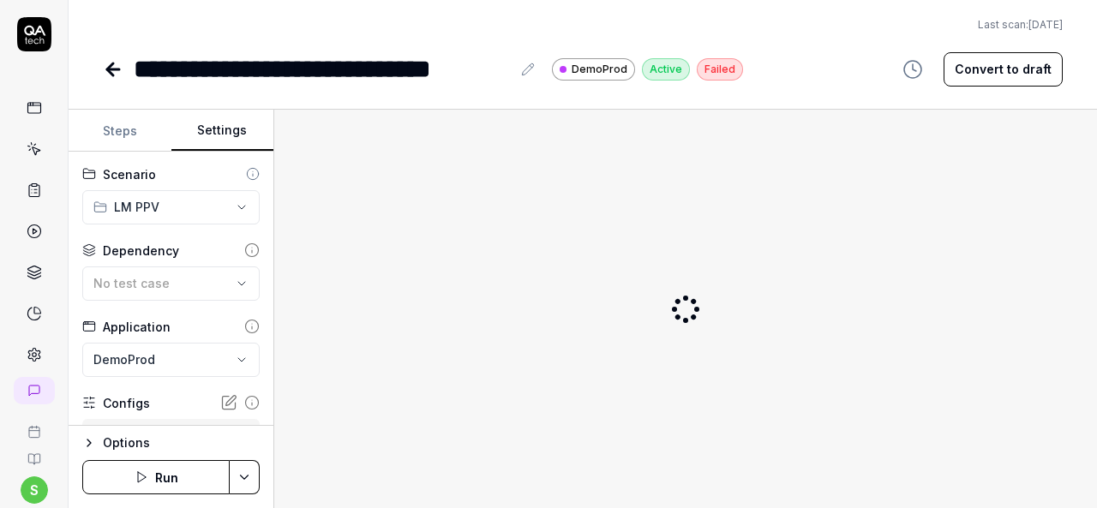
click at [229, 121] on button "Settings" at bounding box center [222, 131] width 103 height 41
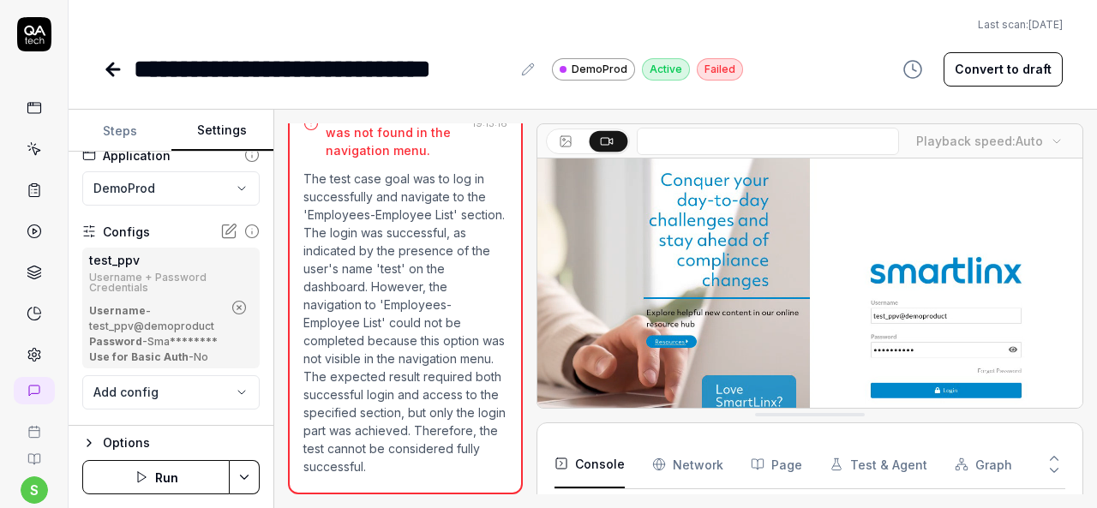
scroll to position [76, 0]
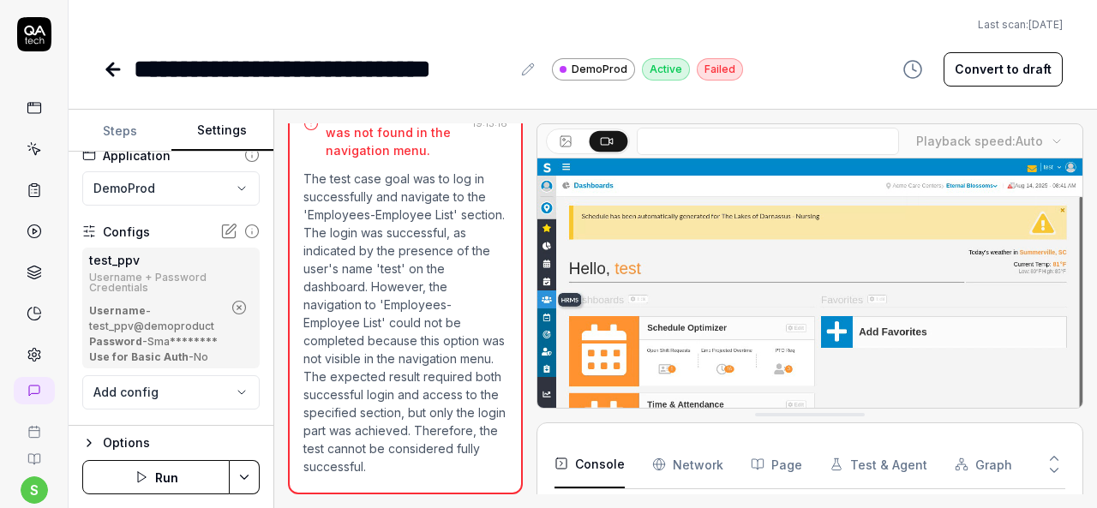
click at [115, 69] on icon at bounding box center [113, 69] width 12 height 0
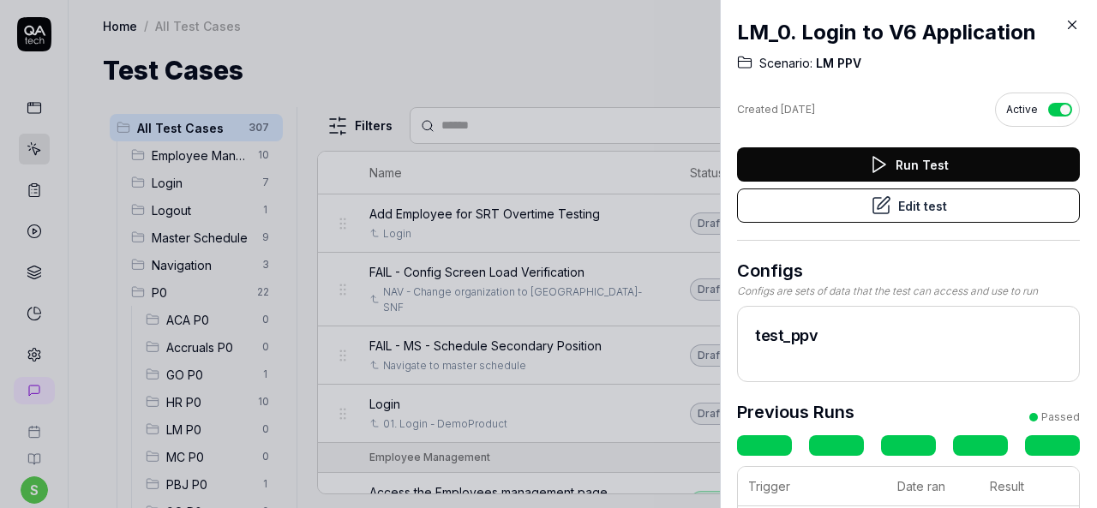
click at [1067, 24] on icon at bounding box center [1072, 24] width 15 height 15
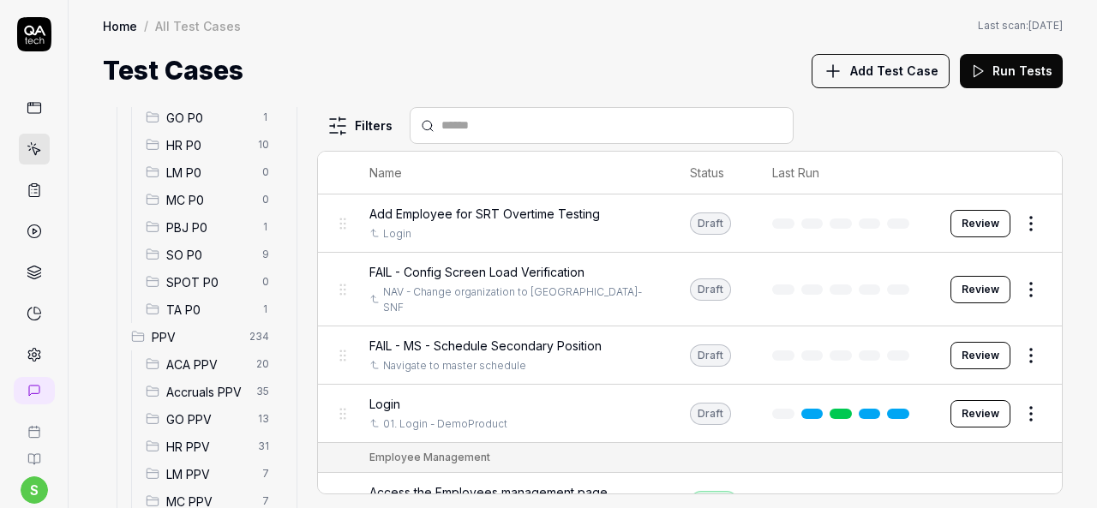
scroll to position [343, 0]
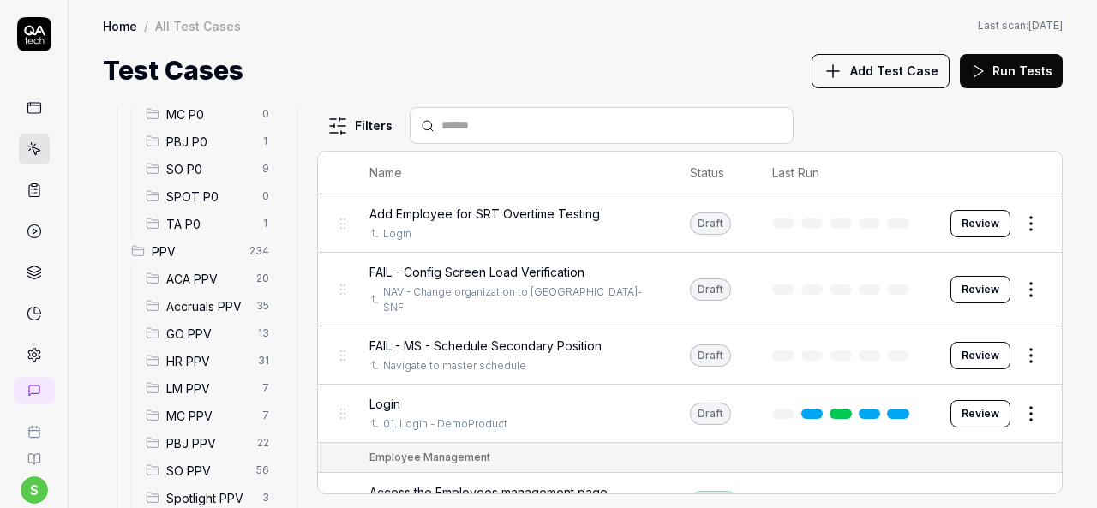
click at [196, 363] on span "HR PPV" at bounding box center [206, 361] width 81 height 18
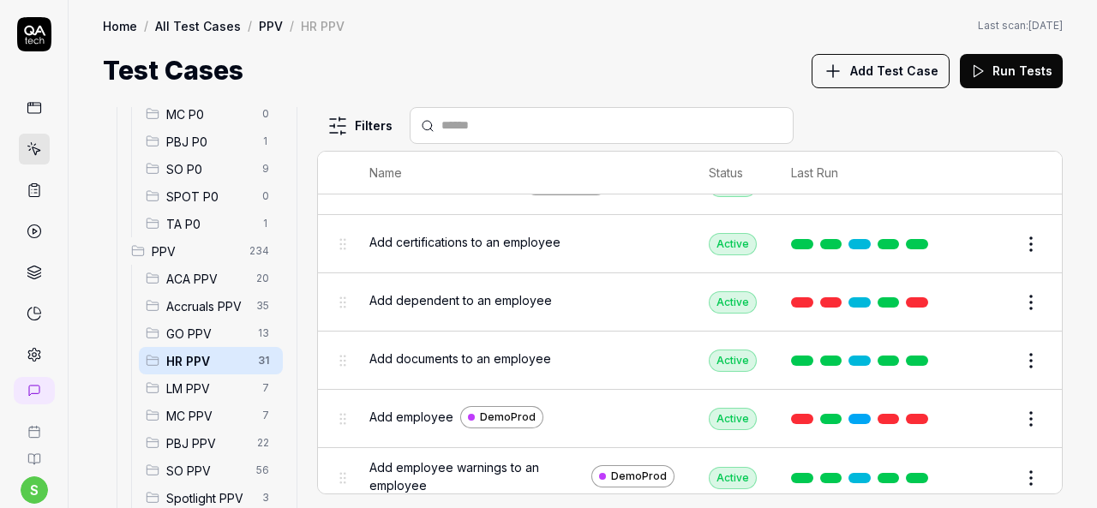
scroll to position [257, 0]
